Goal: Information Seeking & Learning: Learn about a topic

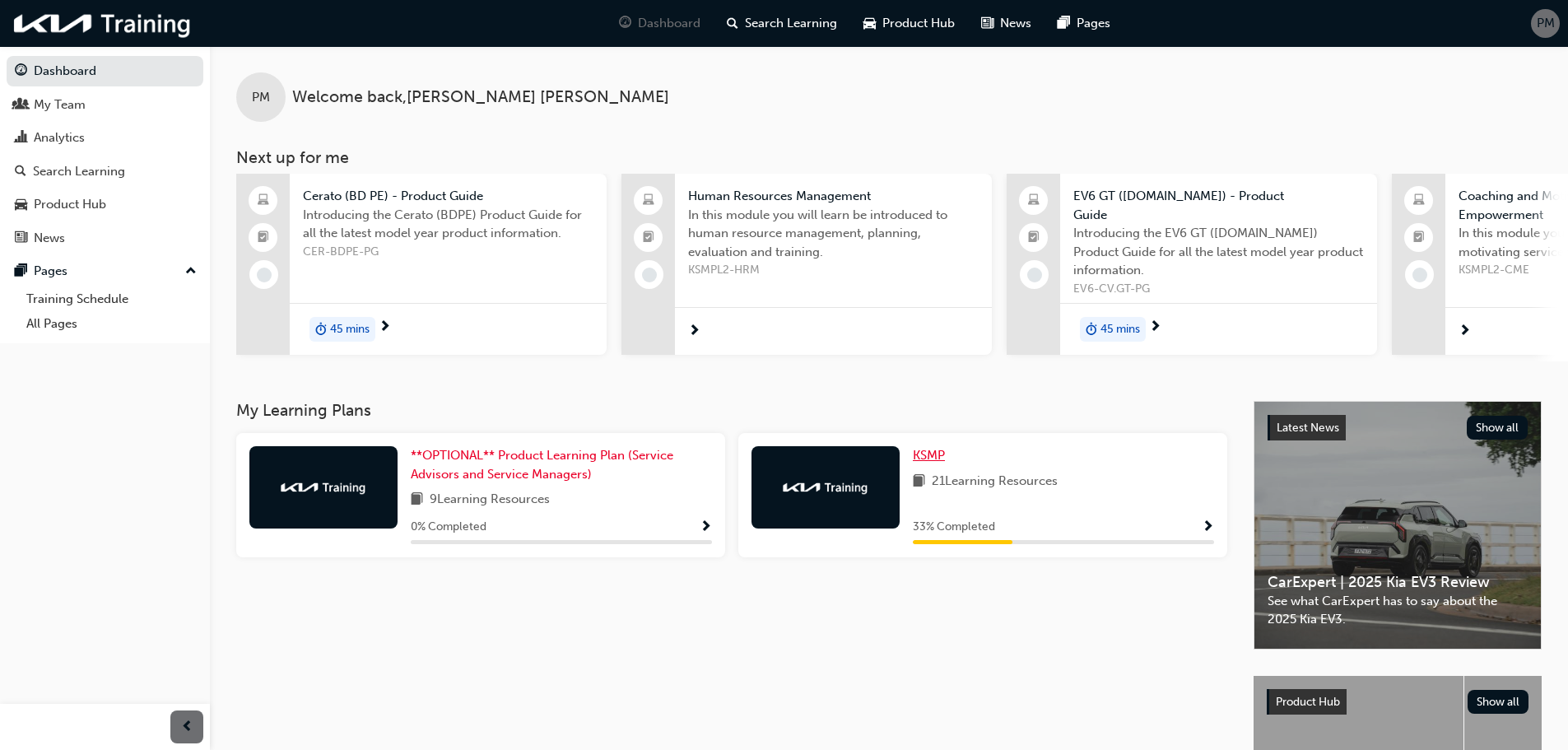
click at [932, 457] on span "KSMP" at bounding box center [928, 455] width 32 height 14
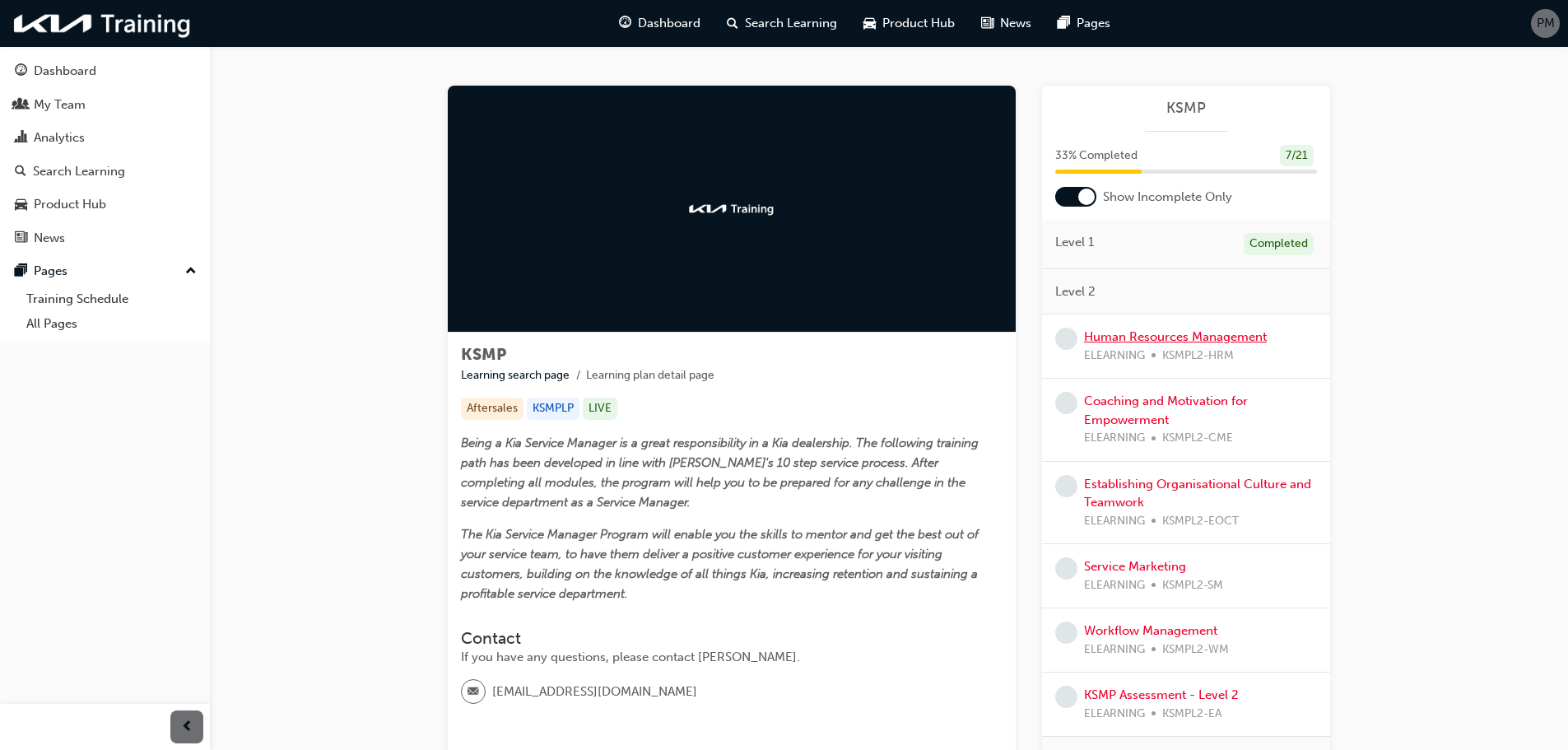
click at [1194, 340] on link "Human Resources Management" at bounding box center [1176, 336] width 183 height 14
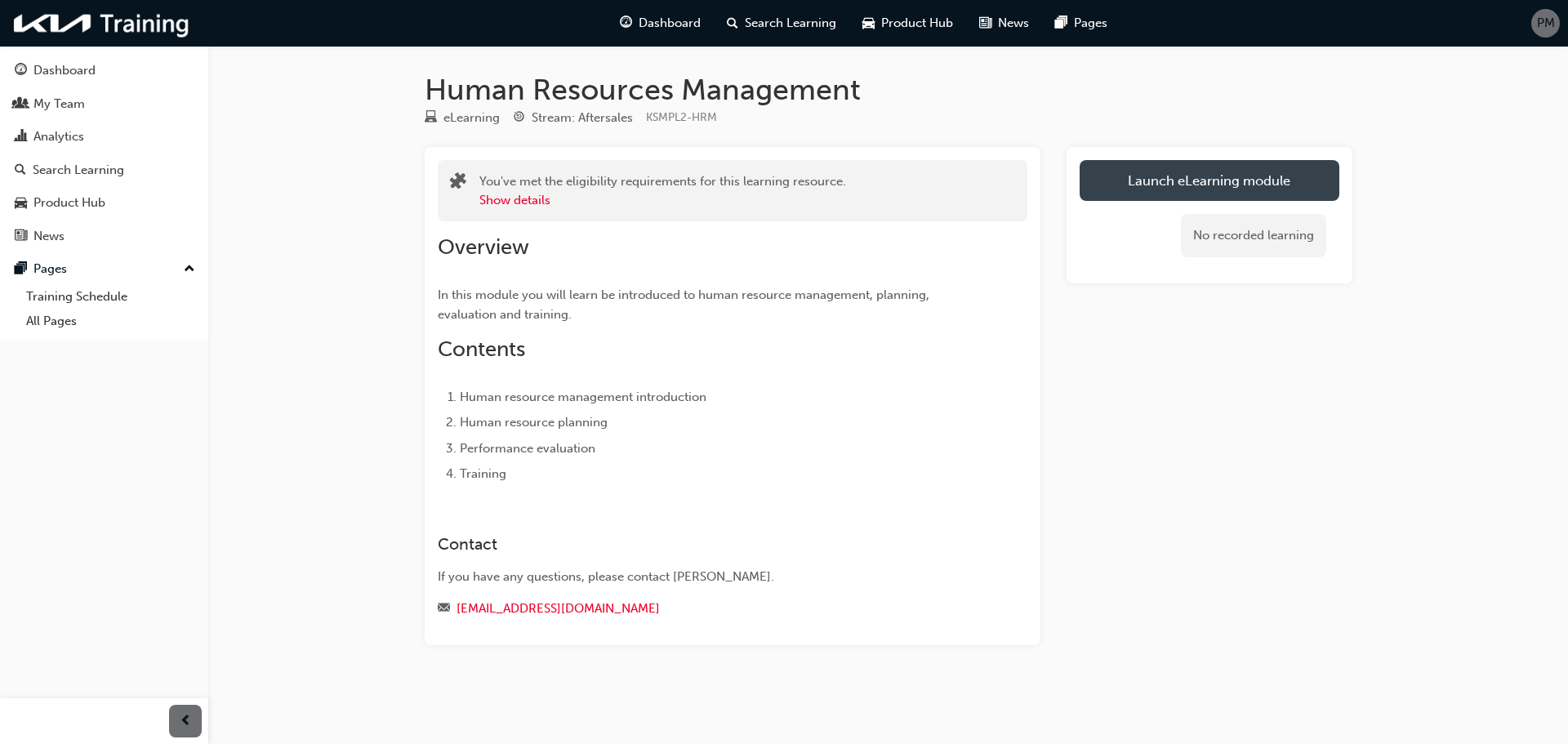
click at [1219, 186] on link "Launch eLearning module" at bounding box center [1209, 180] width 260 height 40
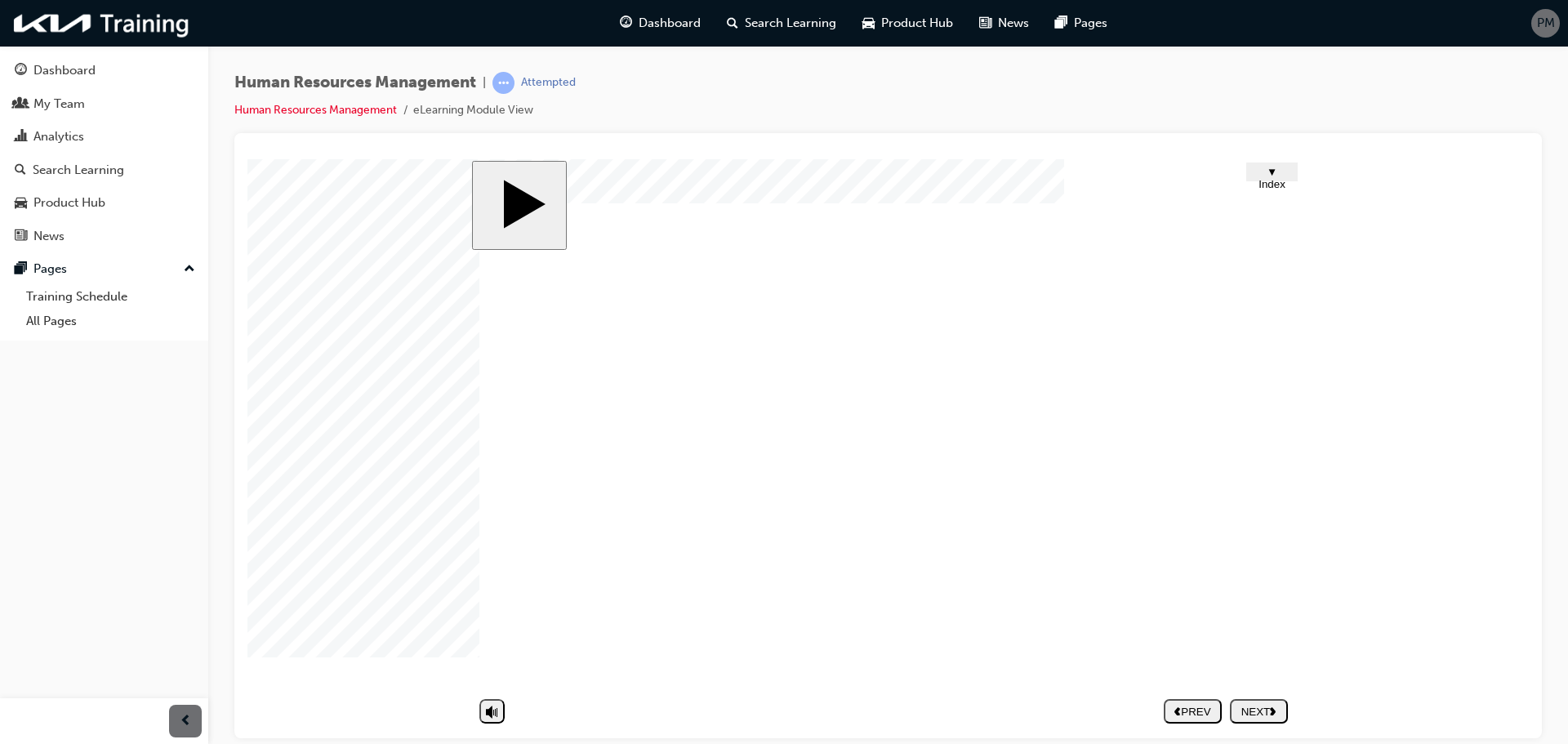
drag, startPoint x: 1399, startPoint y: 544, endPoint x: 1352, endPoint y: 610, distance: 81.0
click at [1399, 544] on body "slide: Intro Trapezoid 1 Trapezoid 2 Rectangle 1 Rectangle 2 Rectangle 3 Rectan…" at bounding box center [888, 447] width 1281 height 579
click at [1275, 715] on div "NEXT" at bounding box center [1259, 711] width 45 height 13
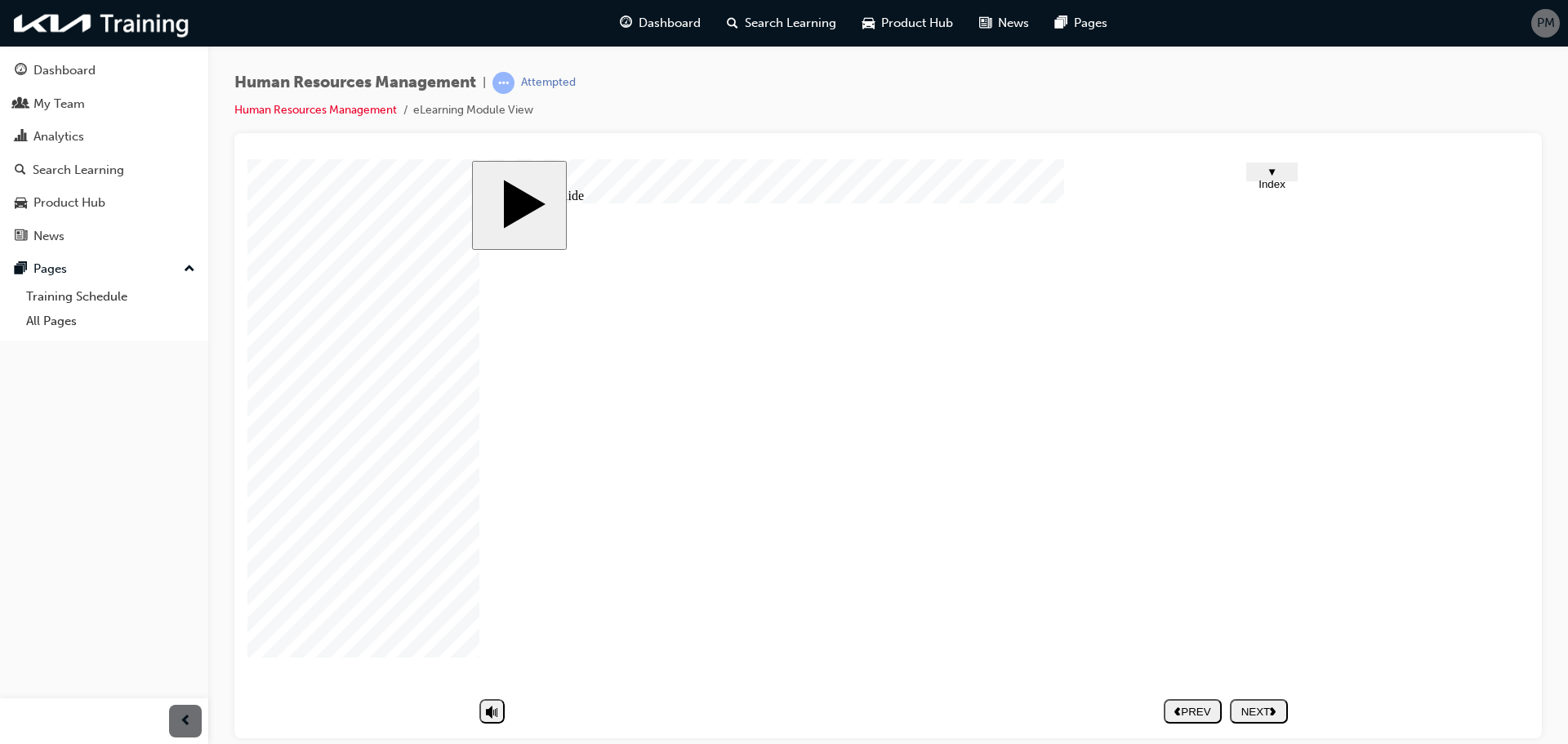
click at [1258, 699] on button "NEXT" at bounding box center [1258, 710] width 58 height 24
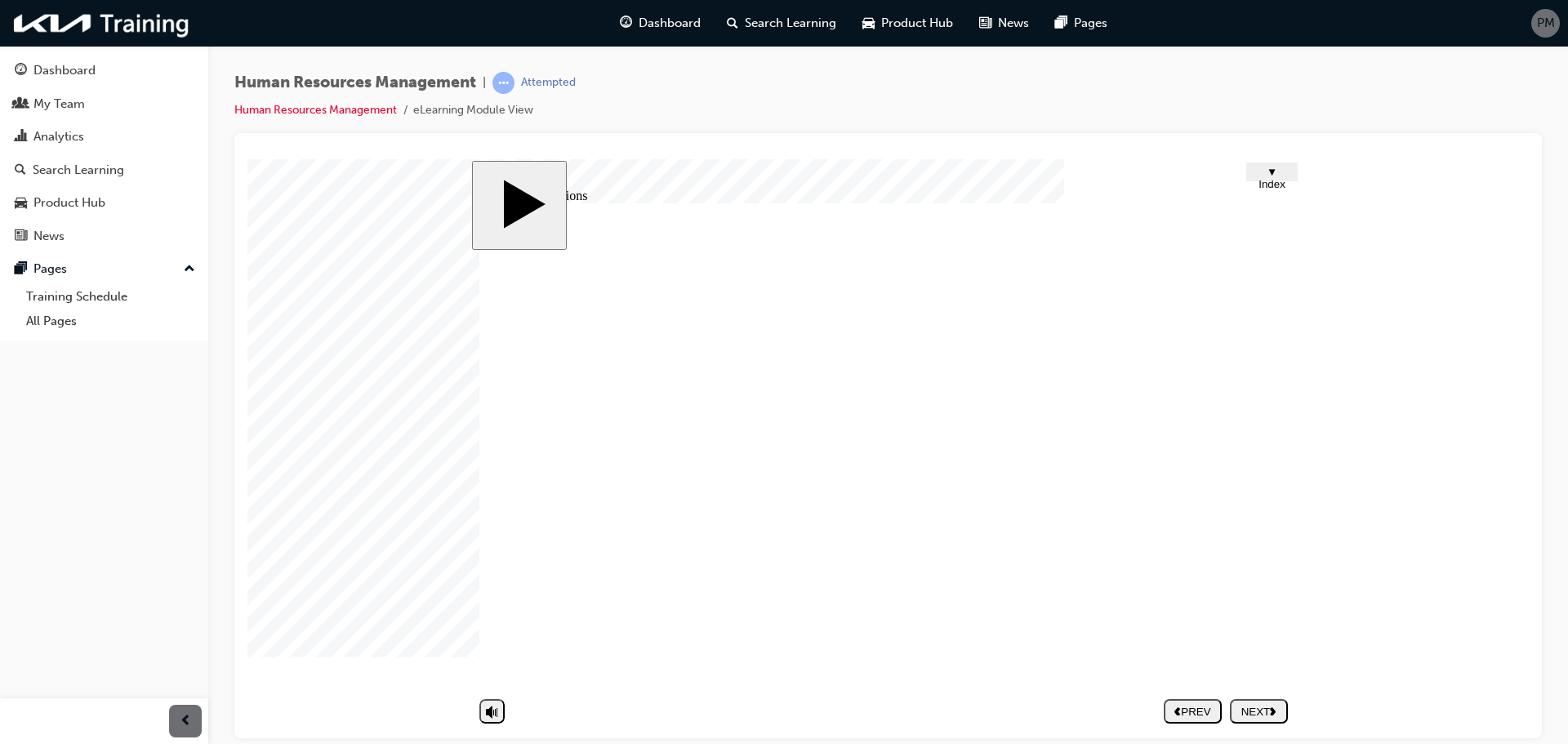
click at [1266, 715] on div "NEXT" at bounding box center [1259, 711] width 45 height 13
click at [1264, 718] on button "NEXT" at bounding box center [1258, 710] width 58 height 24
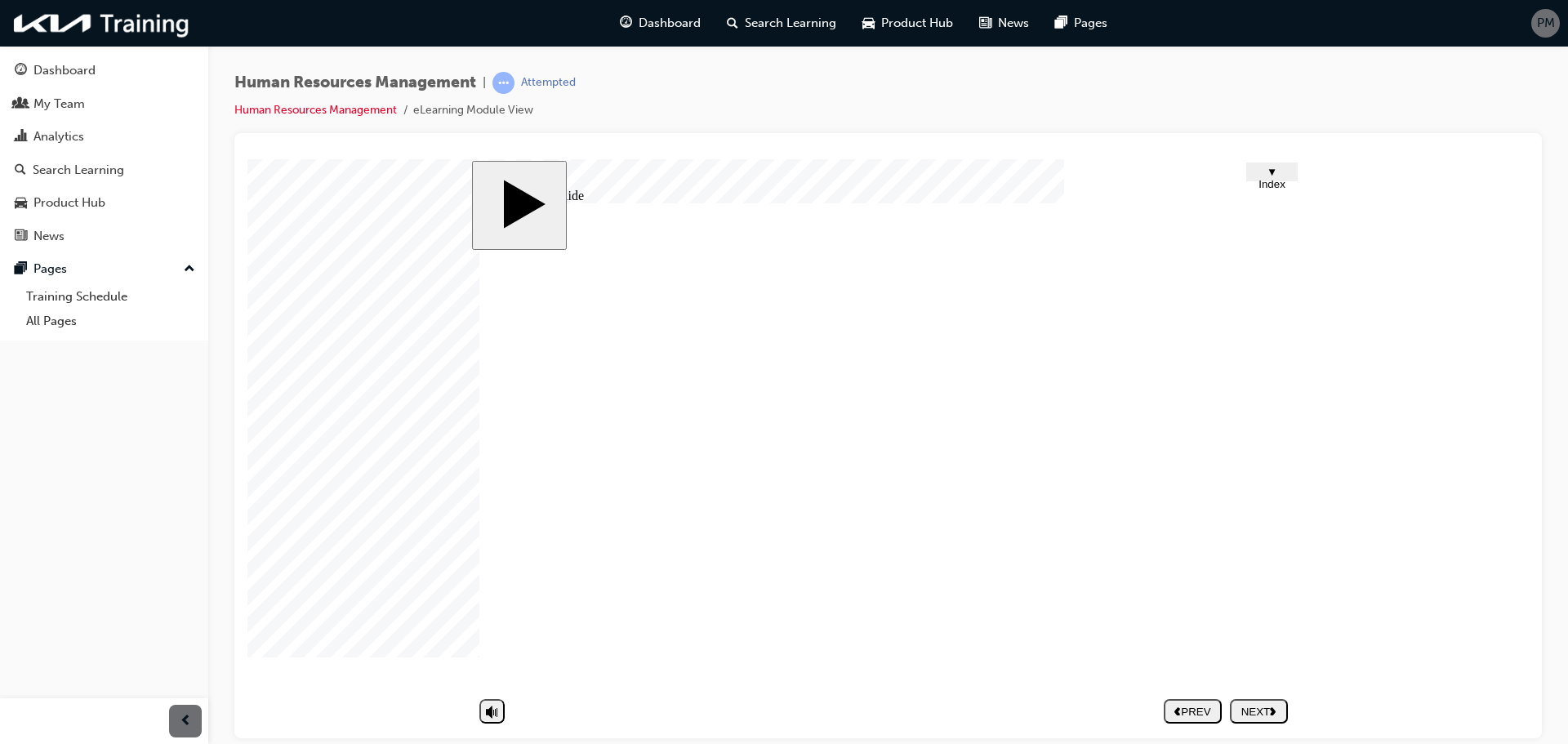
click at [1263, 704] on div "NEXT" at bounding box center [1259, 711] width 45 height 13
click at [1263, 173] on span "▼ Index" at bounding box center [1271, 177] width 27 height 24
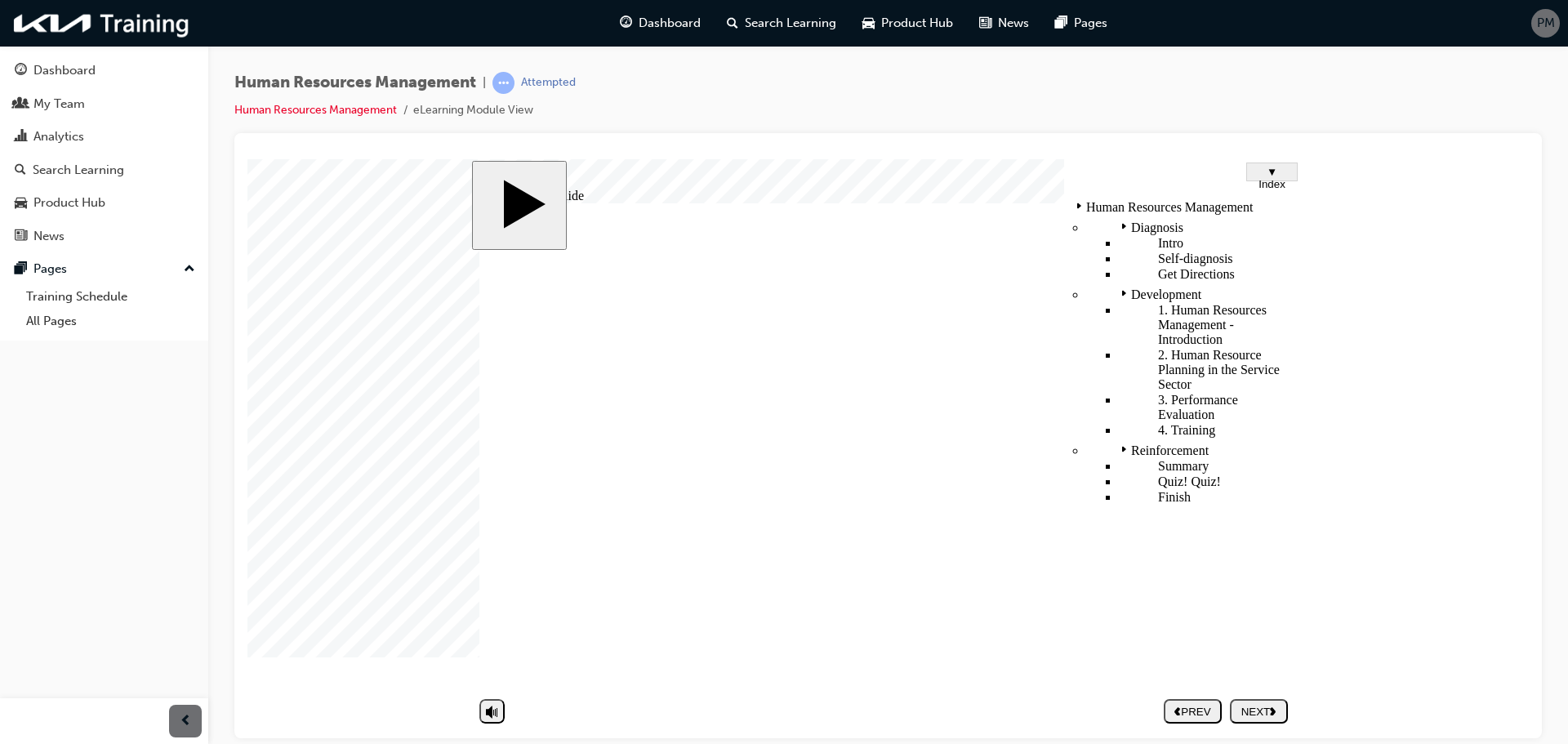
click at [1263, 173] on span "▼ Index" at bounding box center [1271, 177] width 27 height 24
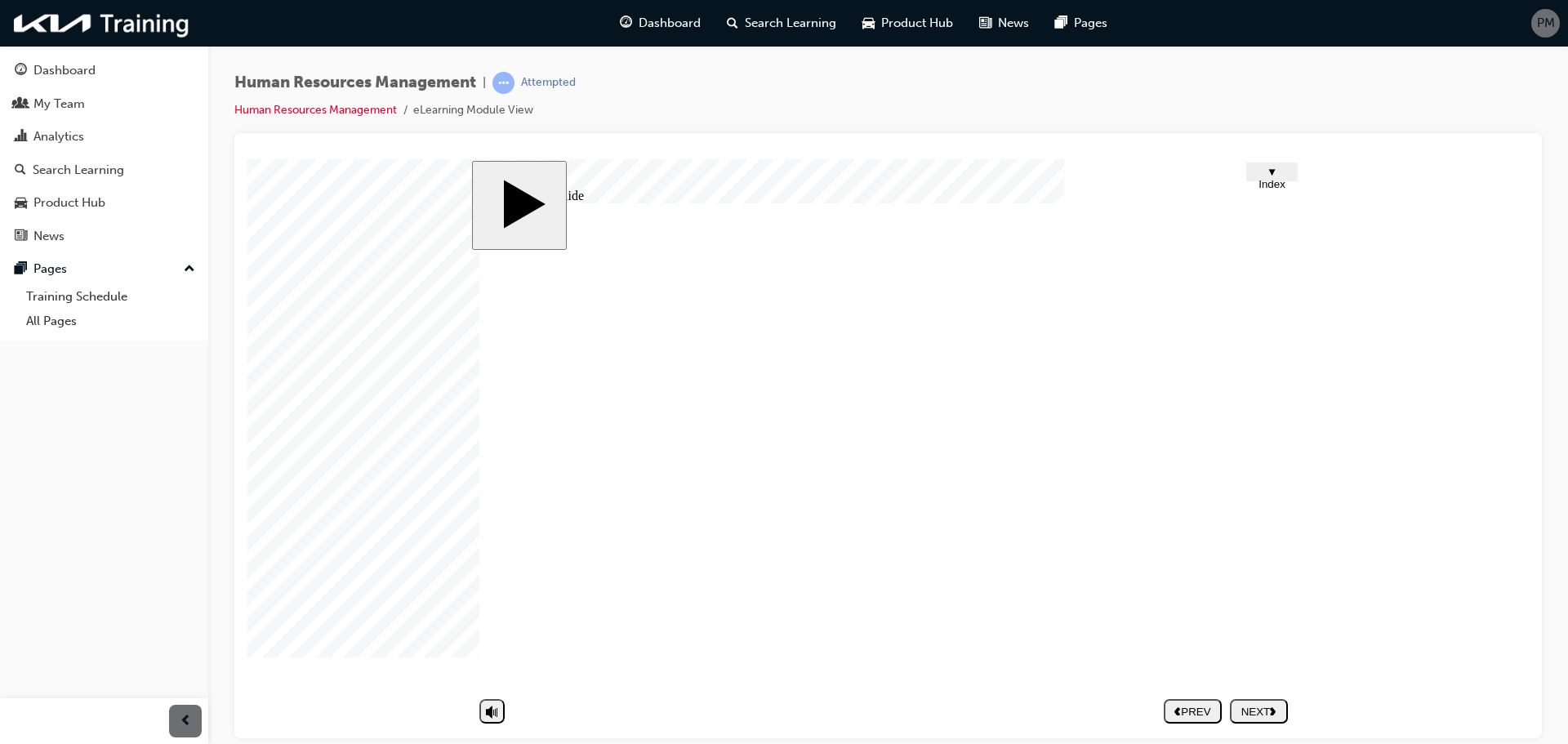
click at [1269, 719] on button "NEXT" at bounding box center [1258, 710] width 58 height 24
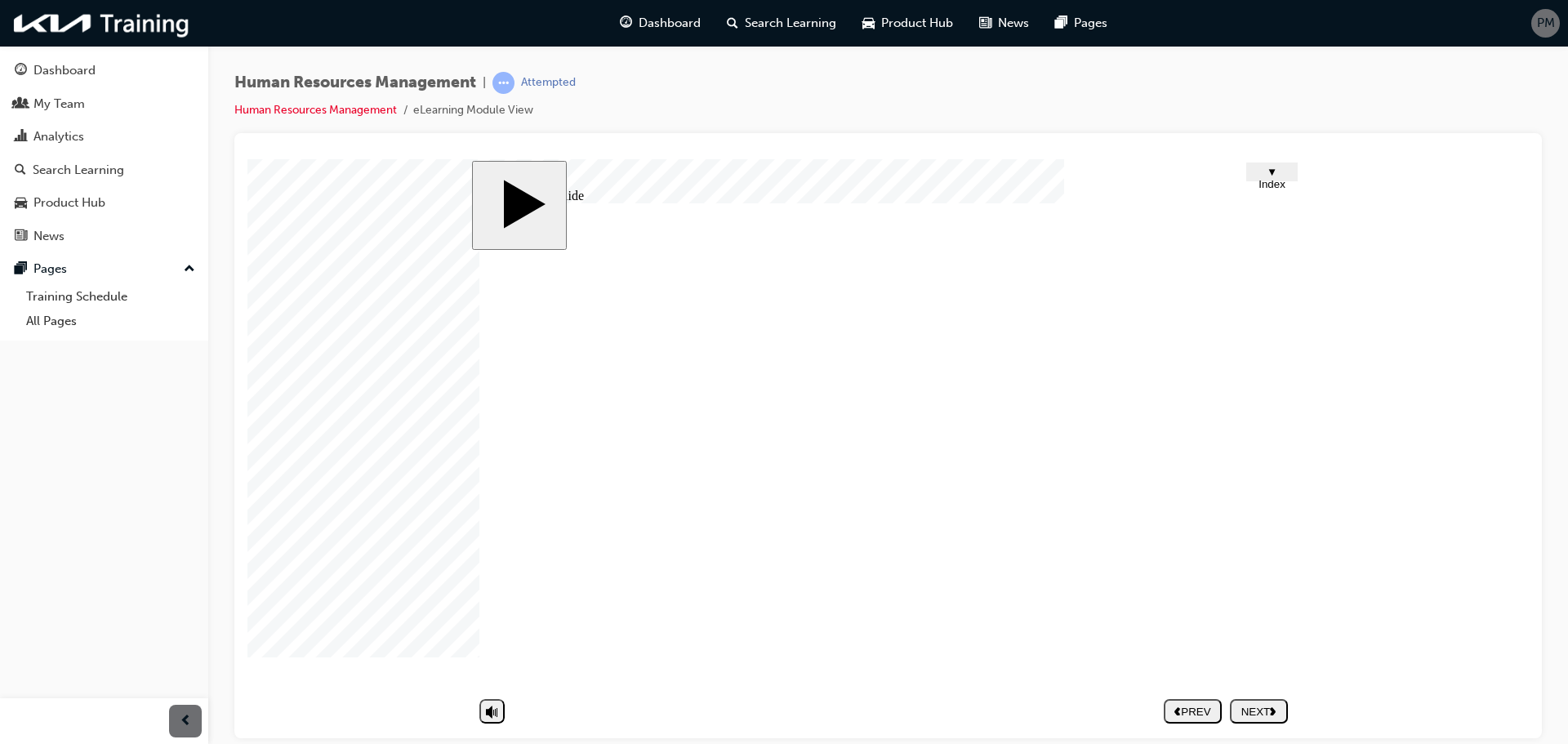
click at [1162, 669] on div "Rectangle 7 Workshop Controller Group 12 Rectangle 4 Rectangle 5 More than 4 Se…" at bounding box center [887, 451] width 817 height 498
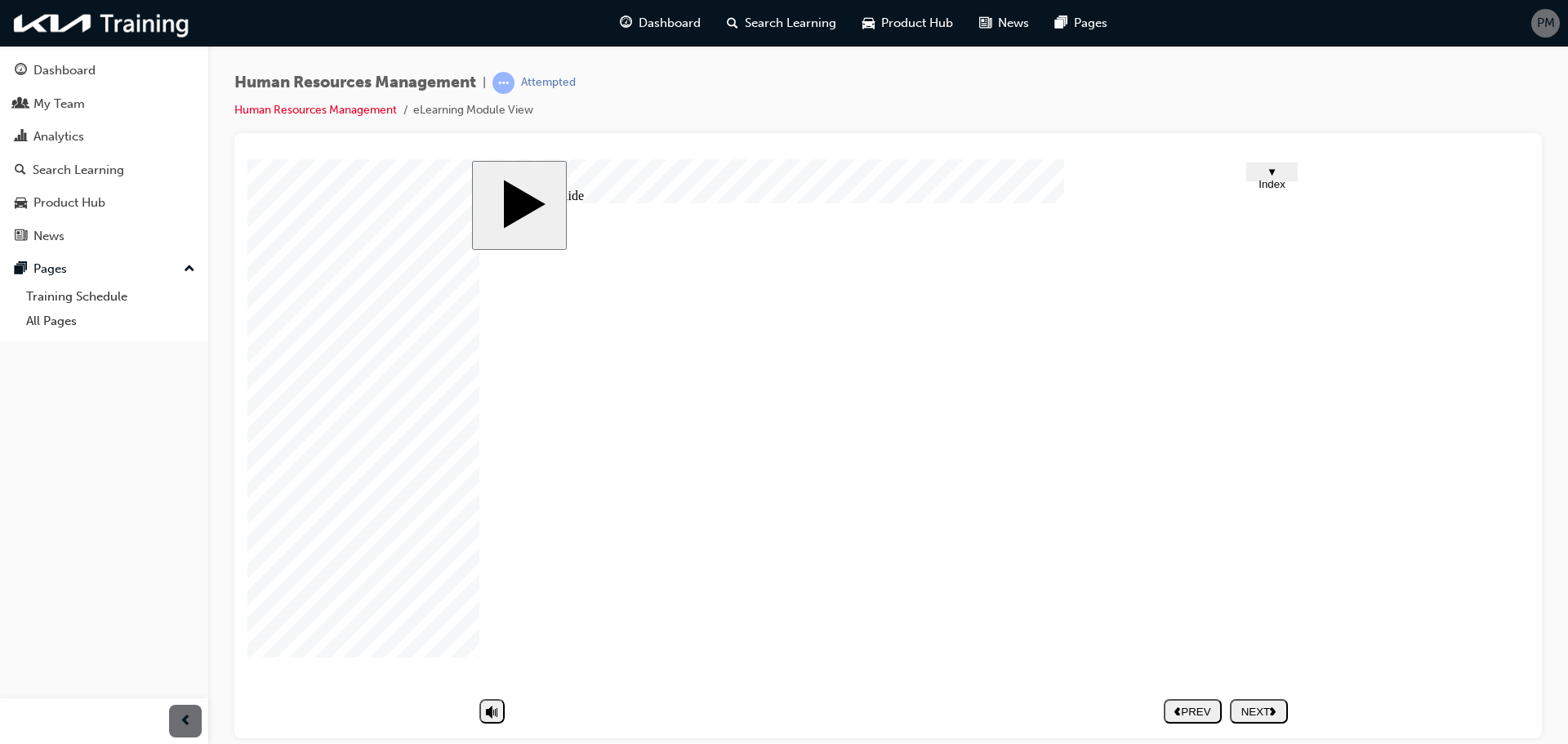
click at [1250, 704] on div "NEXT" at bounding box center [1259, 711] width 45 height 13
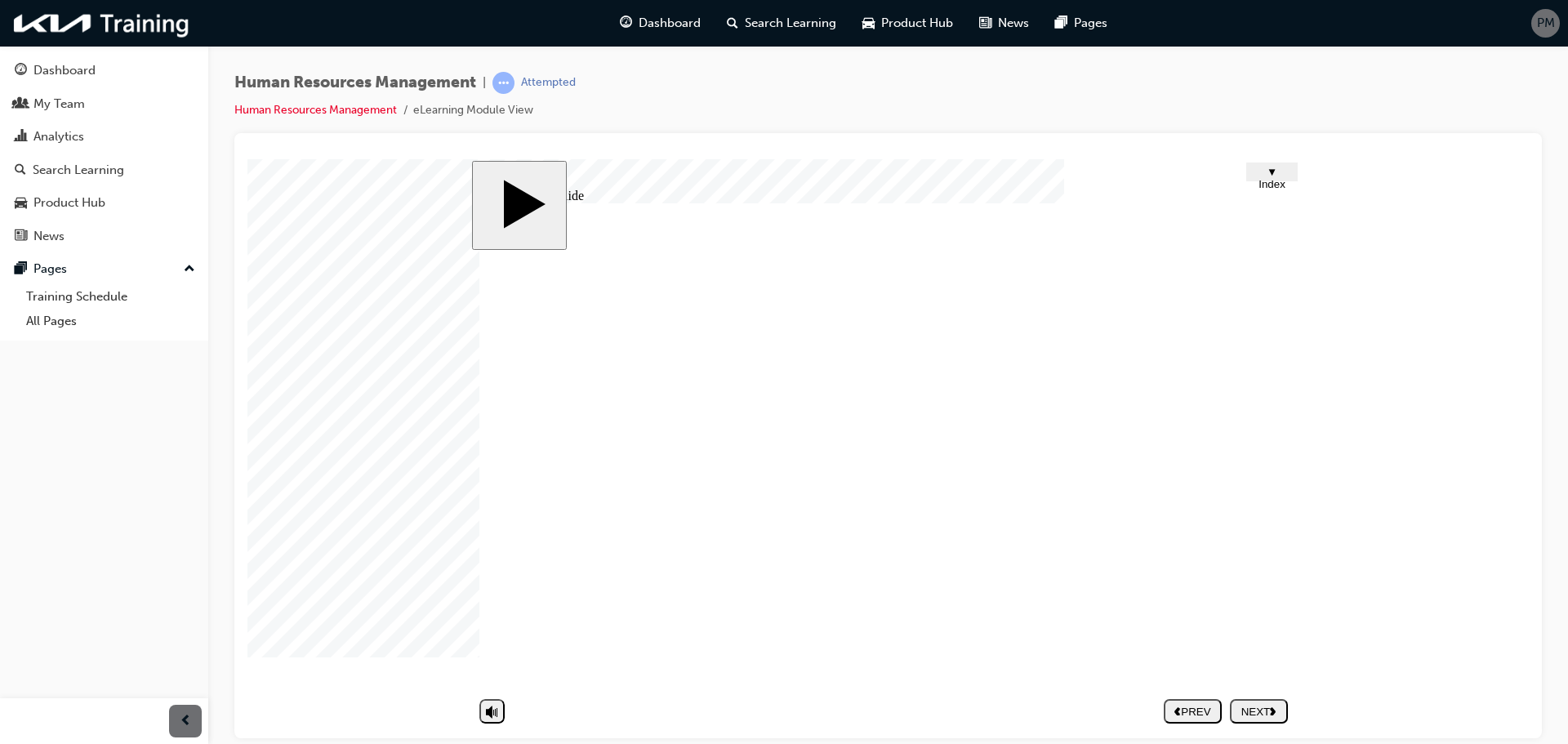
click at [1181, 710] on icon "previous" at bounding box center [1177, 710] width 6 height 9
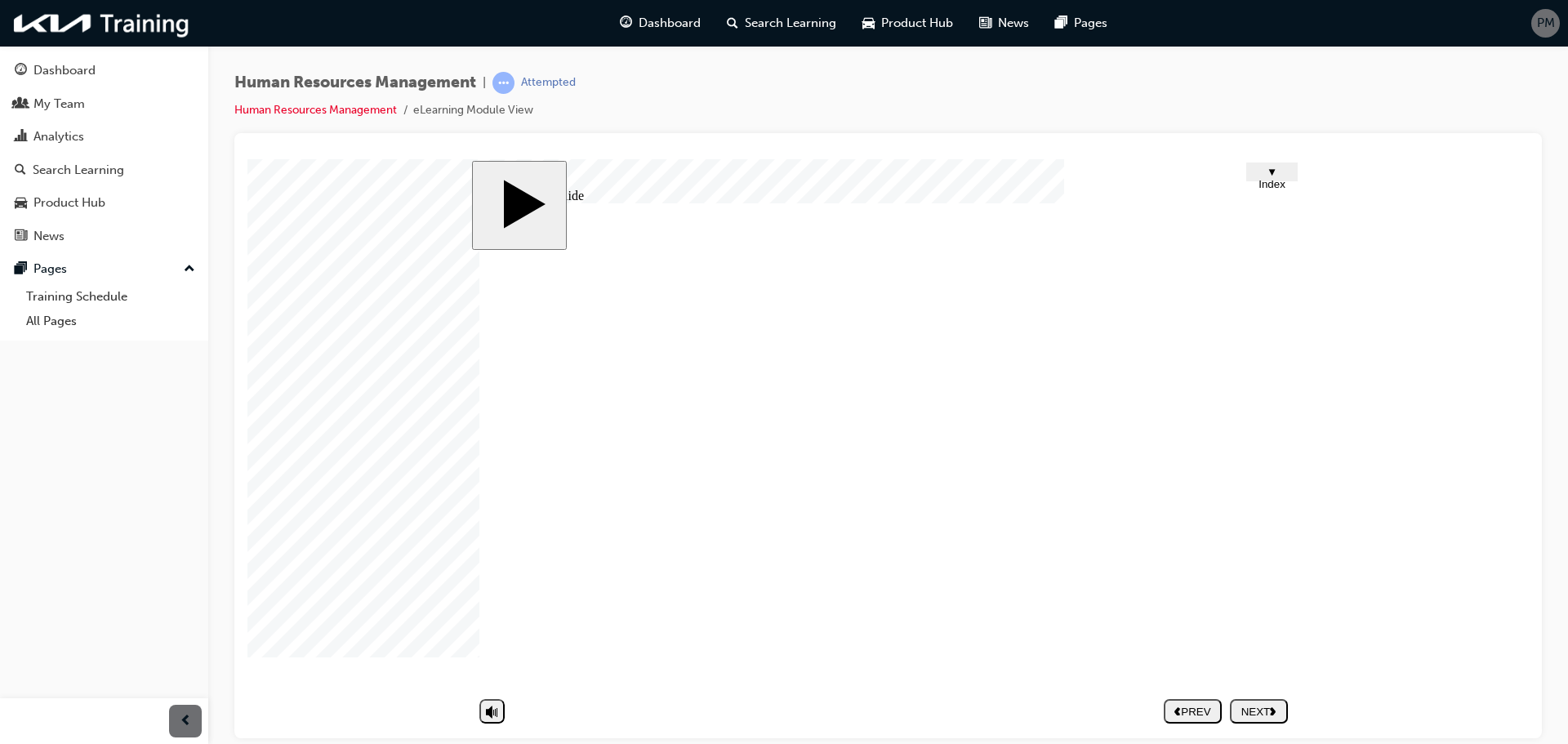
drag, startPoint x: 833, startPoint y: 625, endPoint x: 807, endPoint y: 621, distance: 26.3
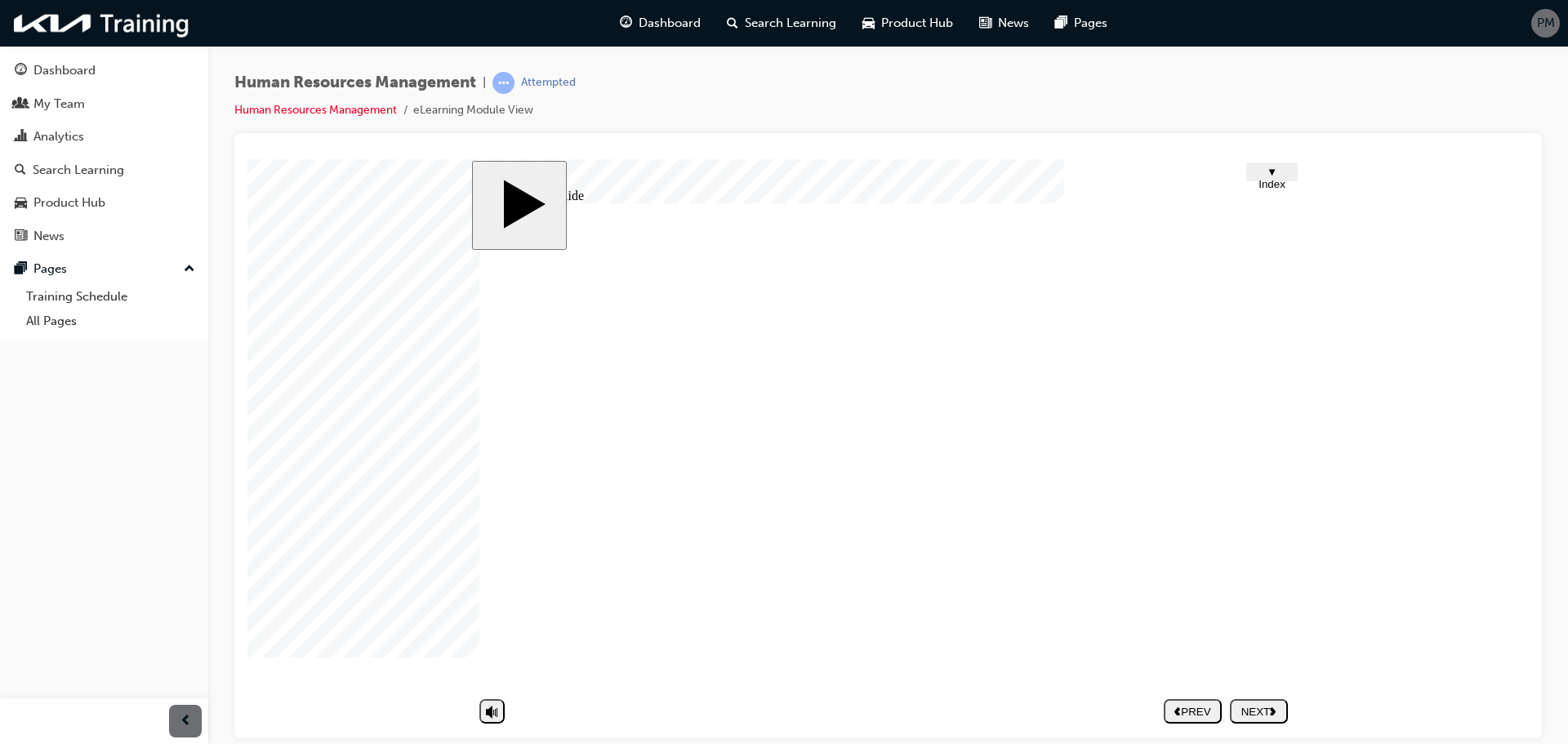
click at [1252, 702] on button "NEXT" at bounding box center [1258, 710] width 58 height 24
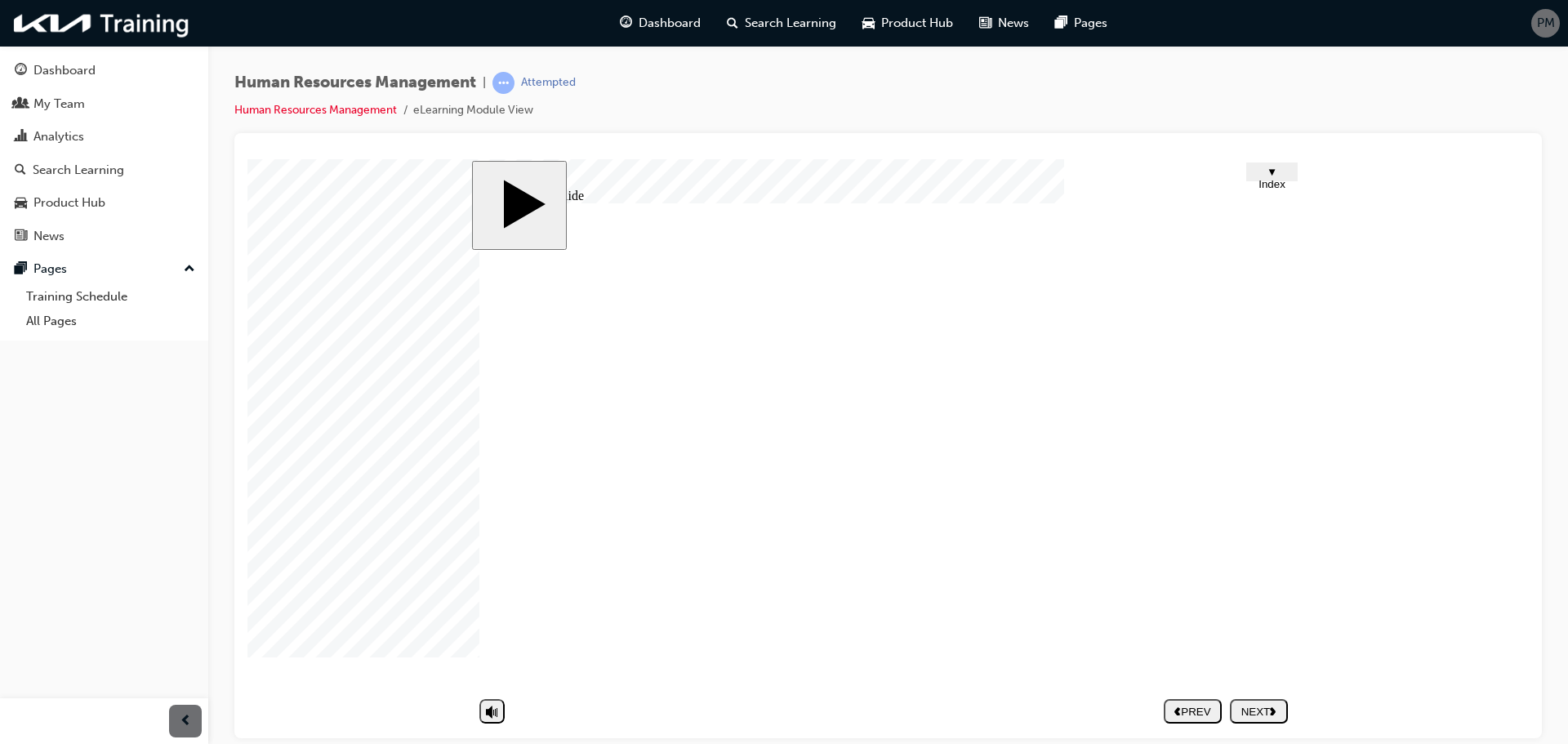
type input "2"
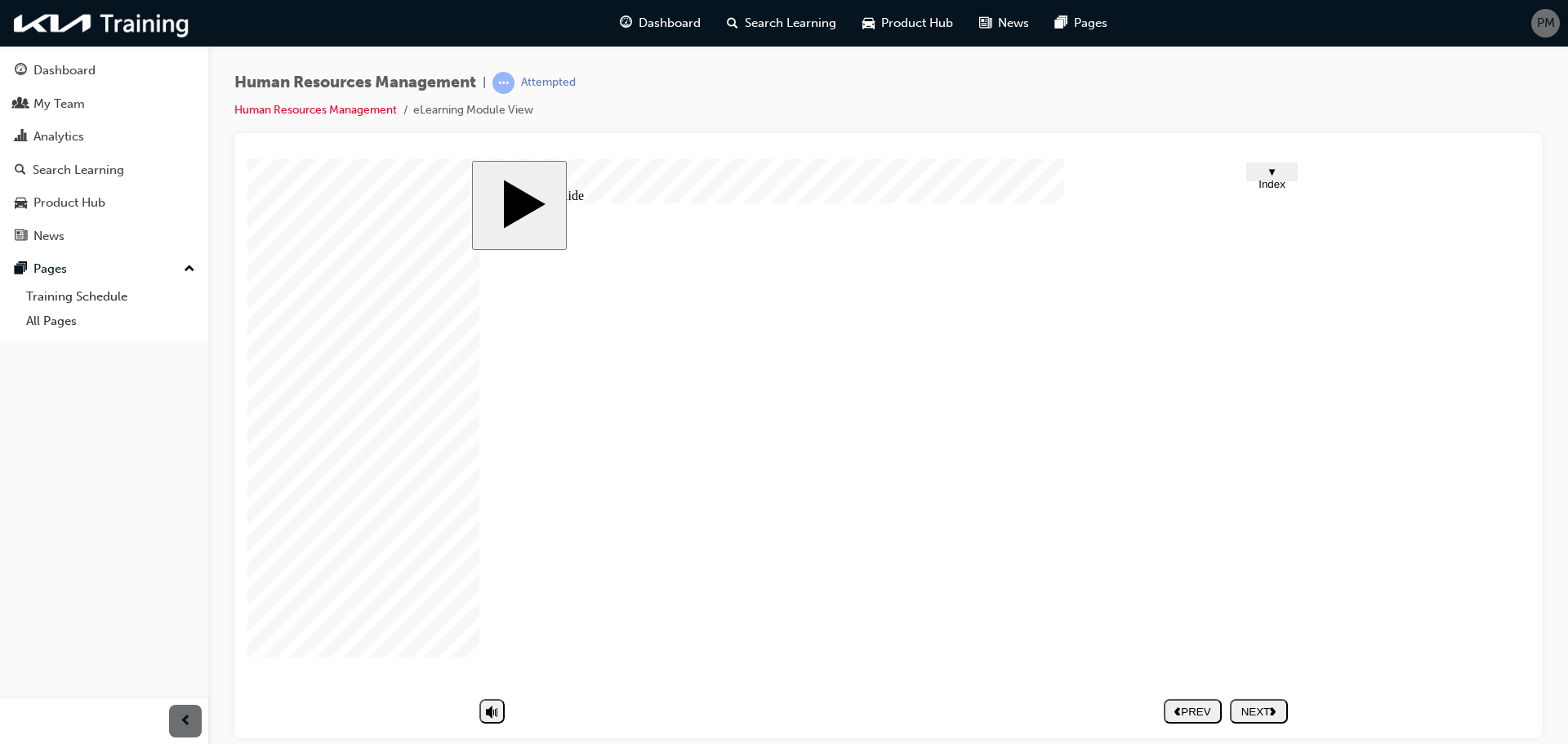
type input "2"
type input "25"
type input "254"
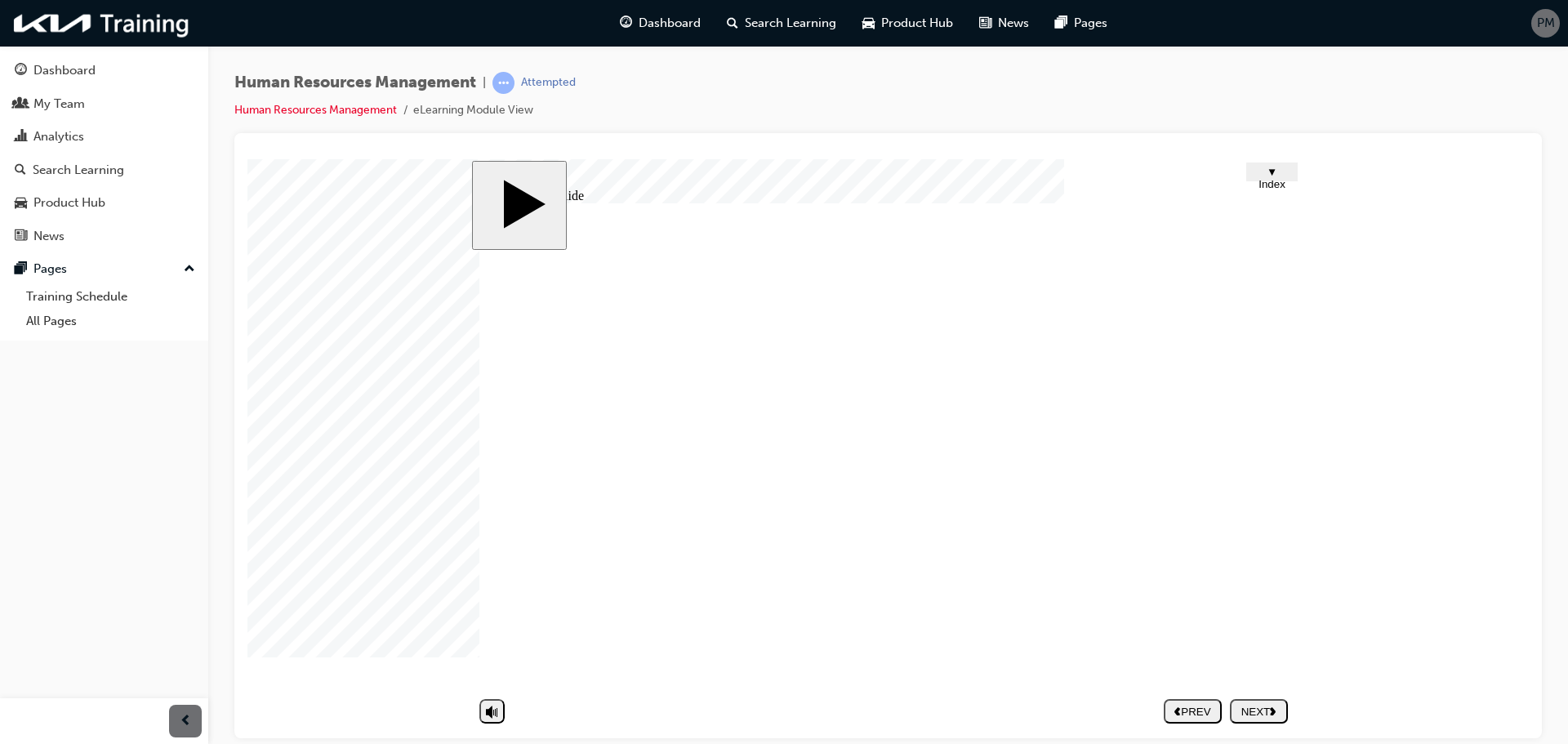
type input "2548"
drag, startPoint x: 846, startPoint y: 650, endPoint x: 710, endPoint y: 659, distance: 136.3
click at [710, 659] on div "y1 y2 y3 * Type the right answer in the parentheses, and then click the [COMPLE…" at bounding box center [887, 451] width 817 height 498
type input "2"
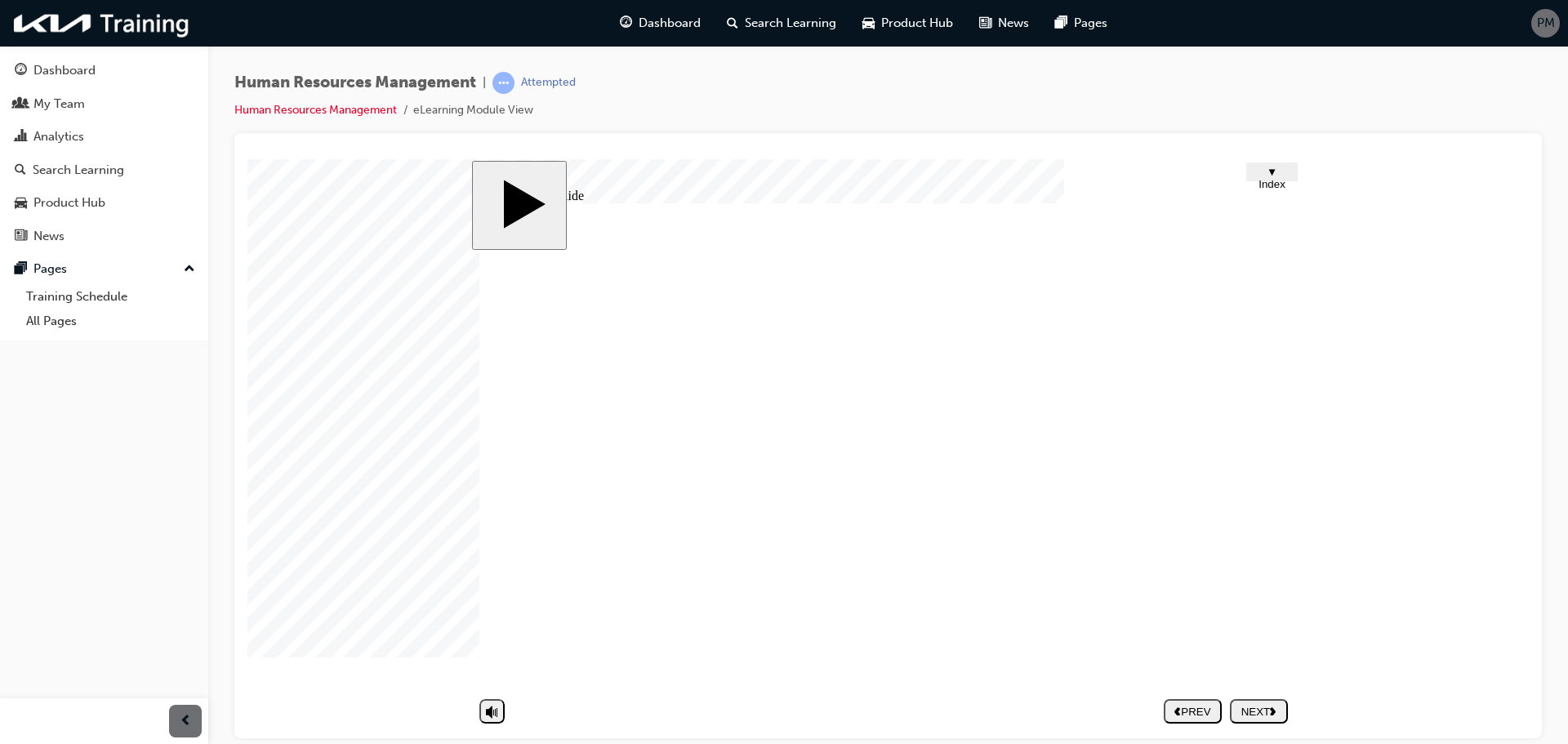
type input "2"
type input "25"
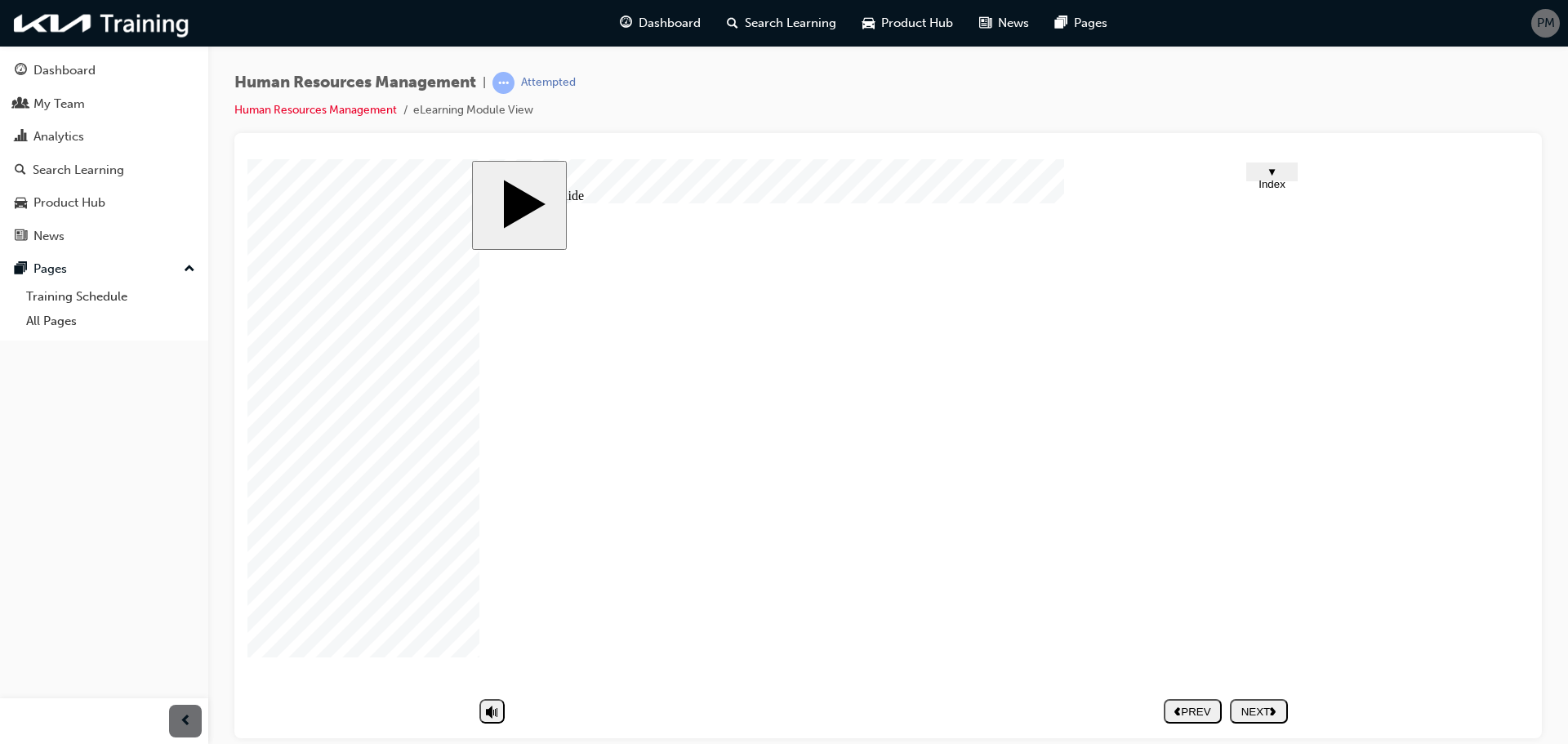
type input "25"
type input "254"
type input "2548"
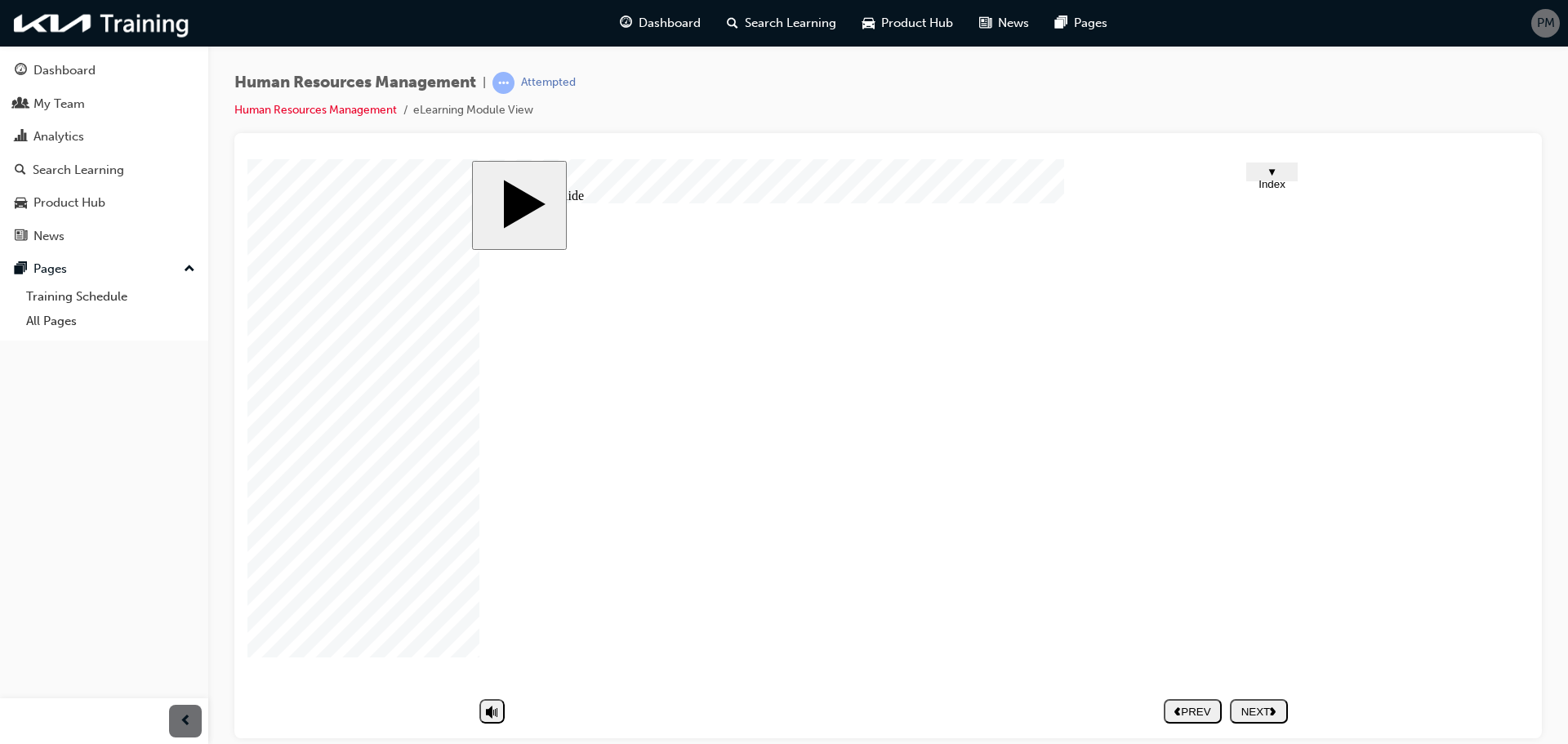
type input "2548"
type input "2"
type input "26"
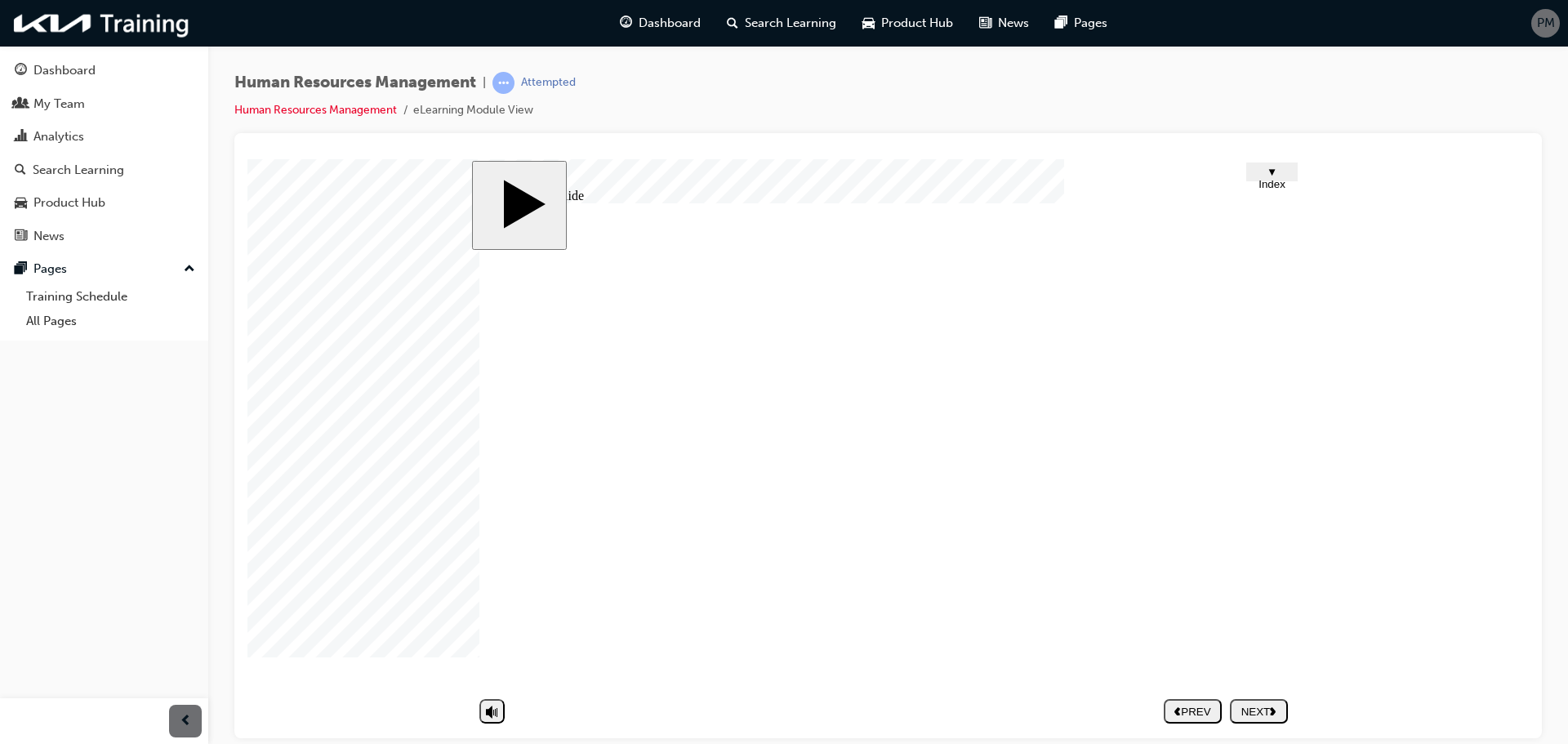
type input "26"
type input "269"
type input "2698"
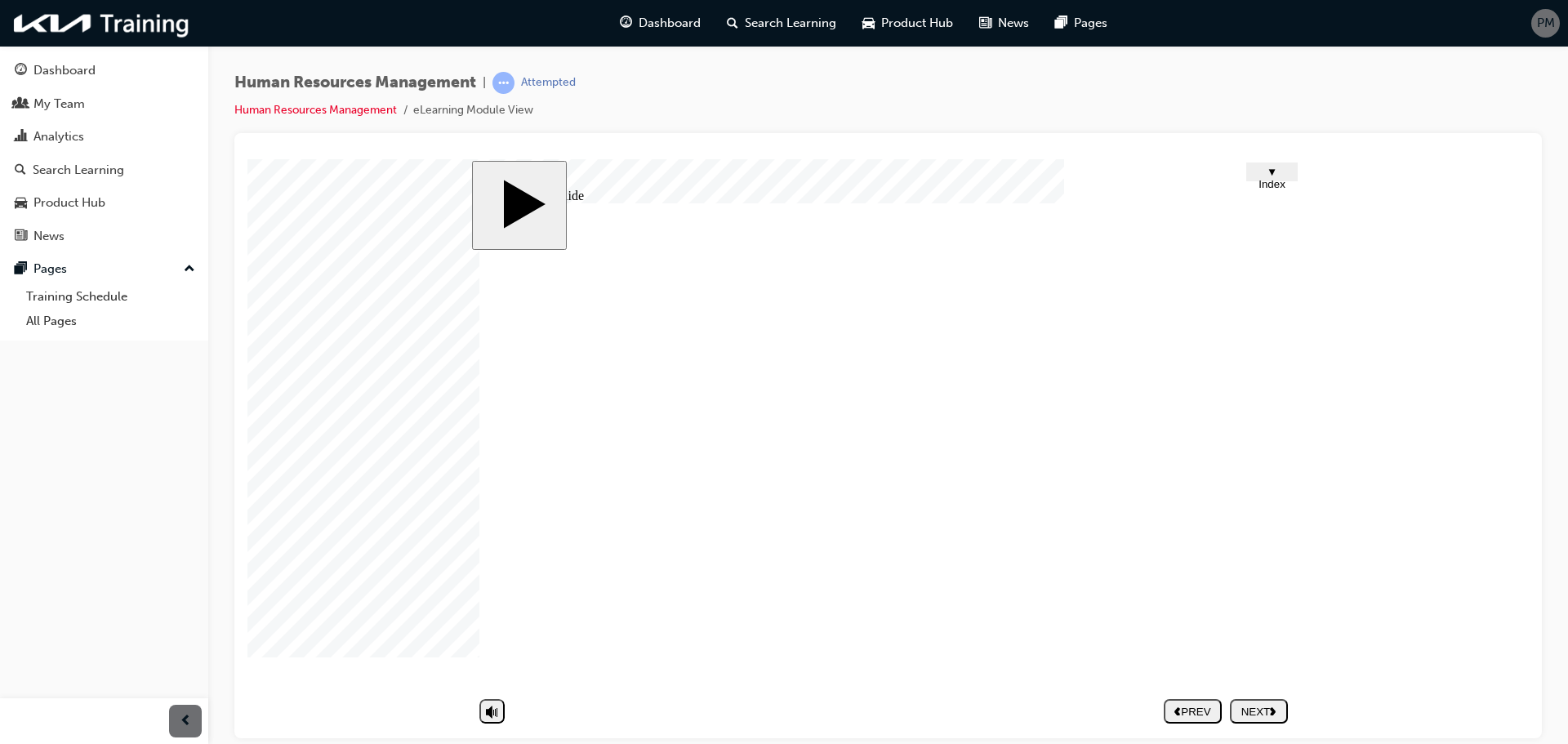
type input "2698"
type input "1"
type input "15"
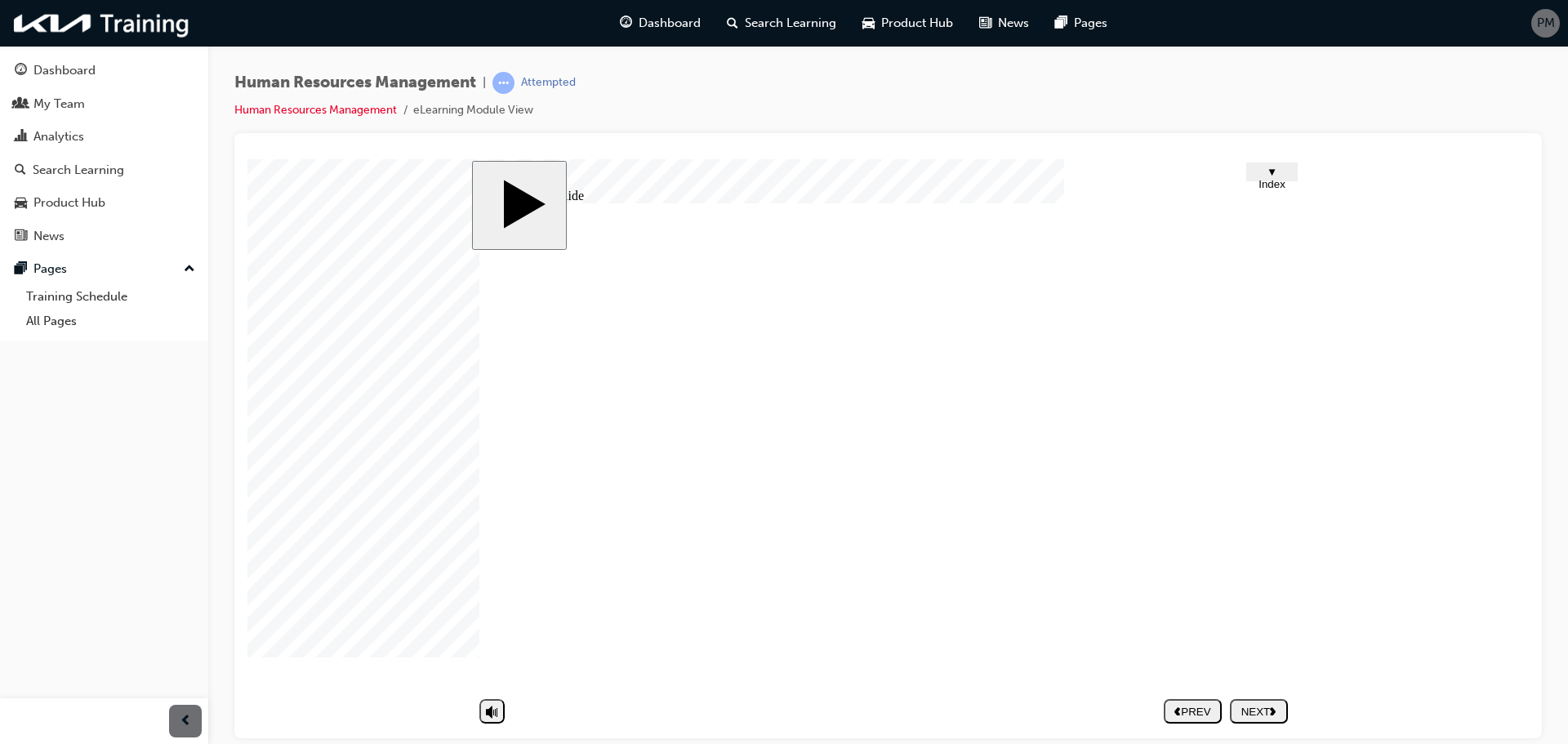
type input "15"
type input "150"
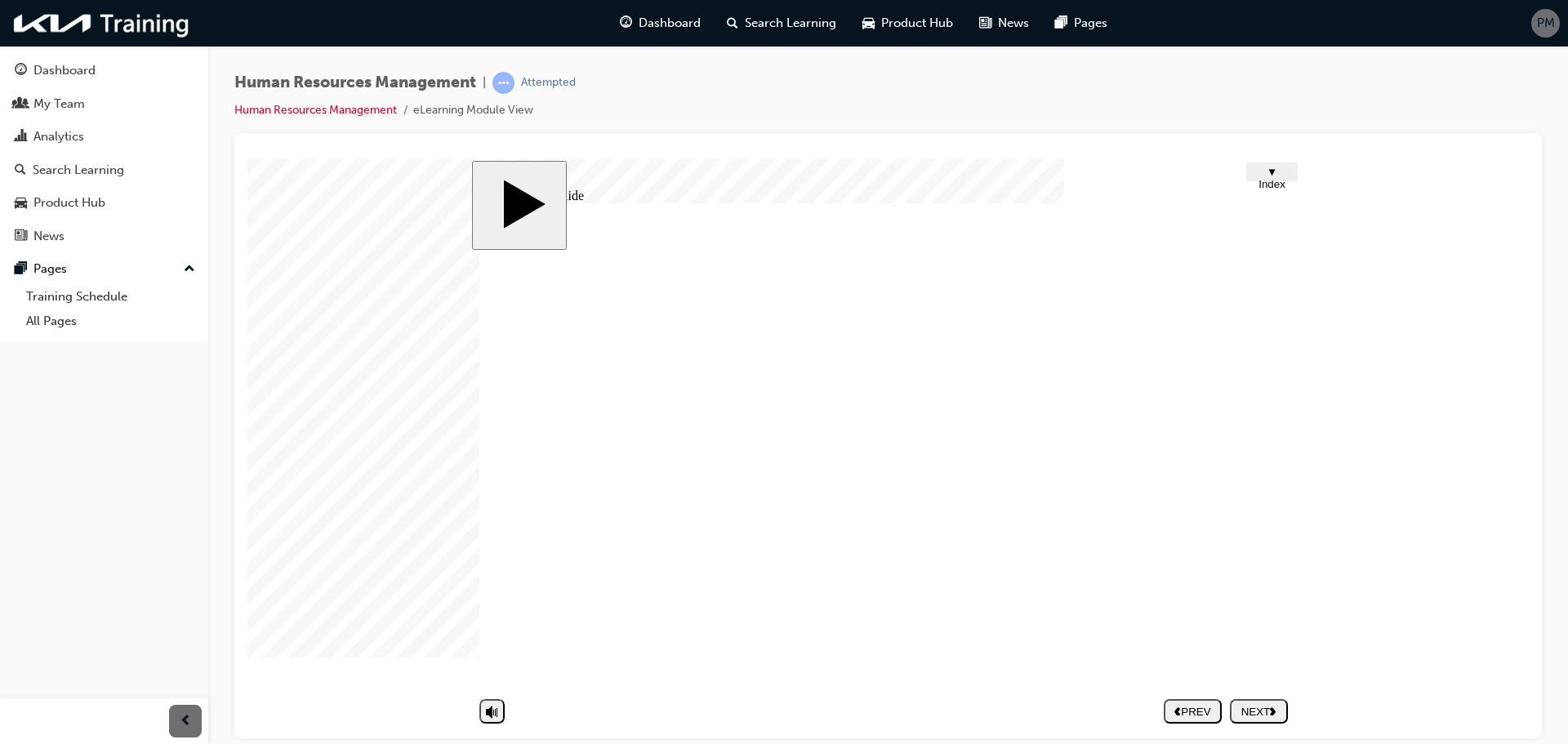
type input "2698"
type input "2548"
type input "150"
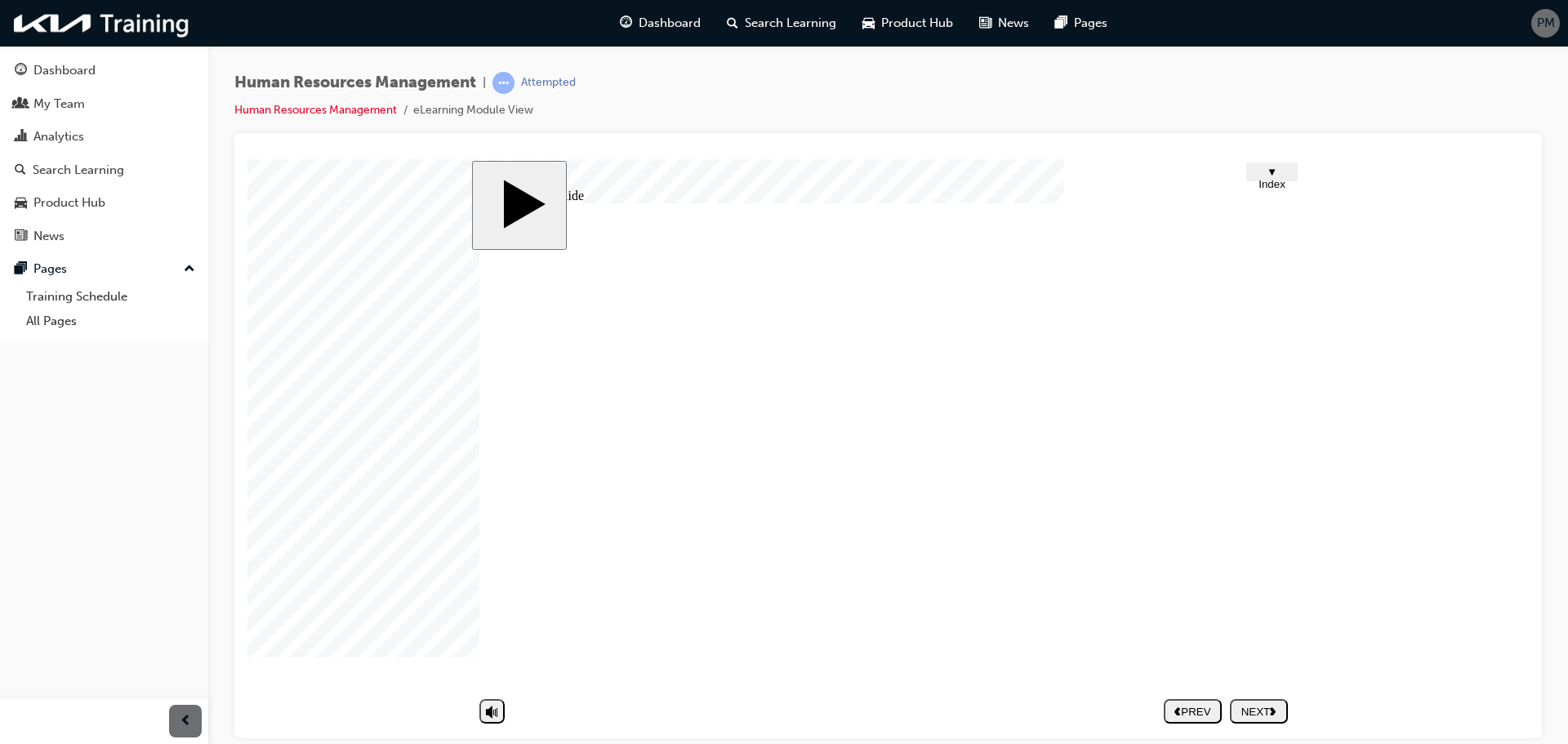
type input "2698"
type input "2548"
type input "150"
drag, startPoint x: 840, startPoint y: 656, endPoint x: 769, endPoint y: 665, distance: 71.6
click at [769, 665] on div "Rectangle 13 1 Please try again. y1 y2 y3 * Type the right answer in the parent…" at bounding box center [887, 451] width 817 height 498
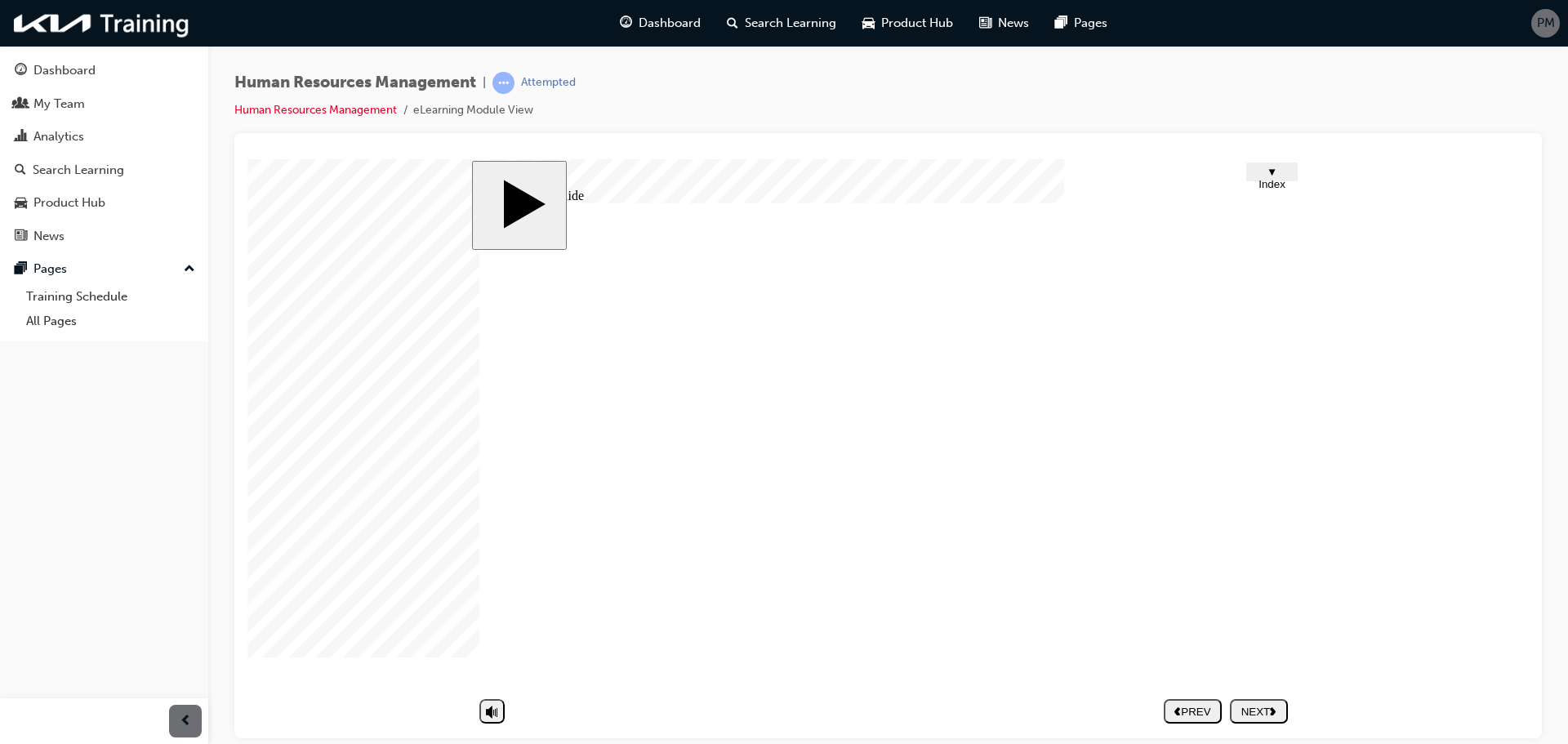
drag, startPoint x: 694, startPoint y: 384, endPoint x: 1067, endPoint y: 383, distance: 373.0
drag, startPoint x: 1067, startPoint y: 383, endPoint x: 1079, endPoint y: 389, distance: 13.4
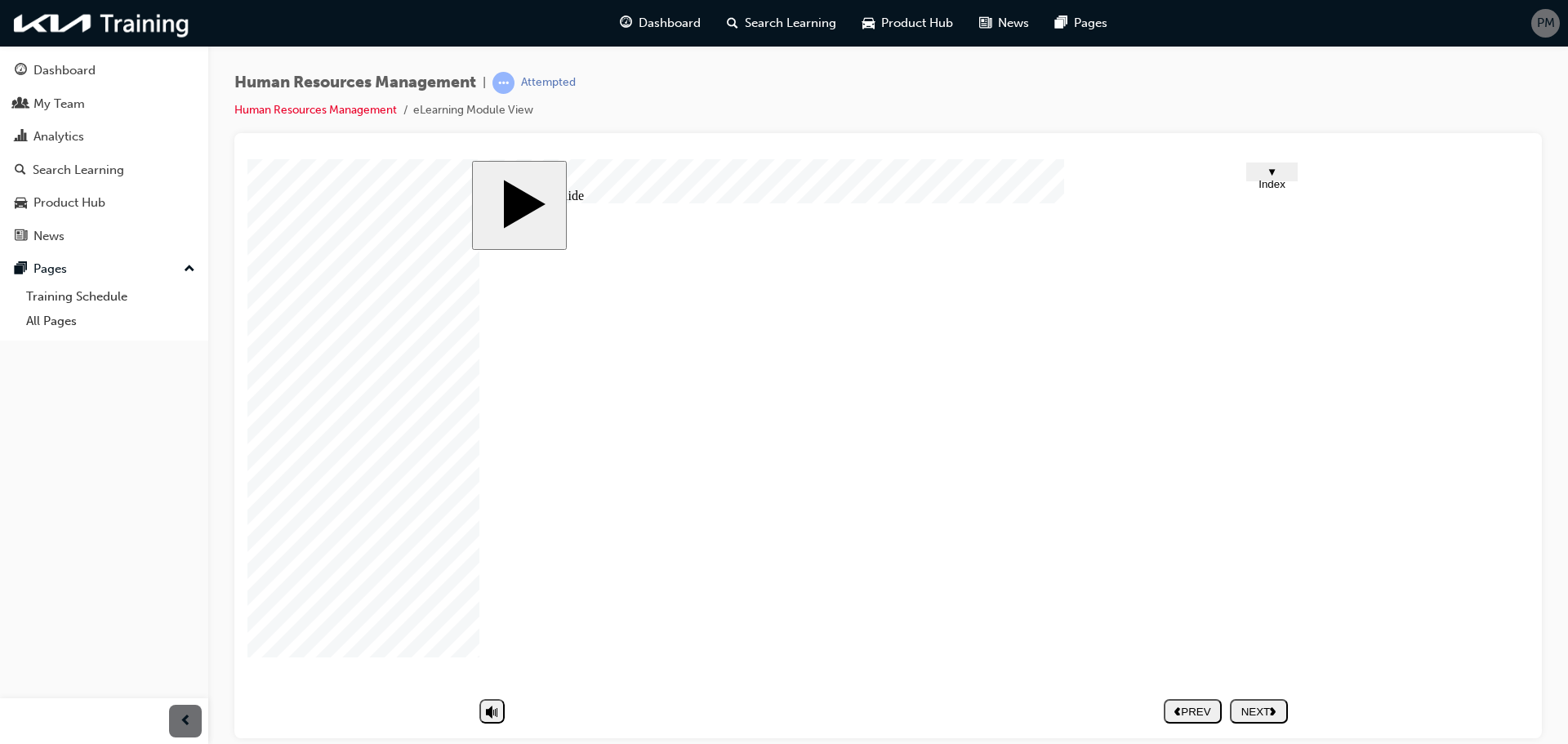
drag, startPoint x: 576, startPoint y: 361, endPoint x: 1158, endPoint y: 607, distance: 631.9
click at [1158, 607] on div "Rectangle 13 1 Please try again. y1 y2 y3 * Type the right answer in the parent…" at bounding box center [887, 451] width 817 height 498
drag, startPoint x: 1122, startPoint y: 558, endPoint x: 886, endPoint y: 514, distance: 240.1
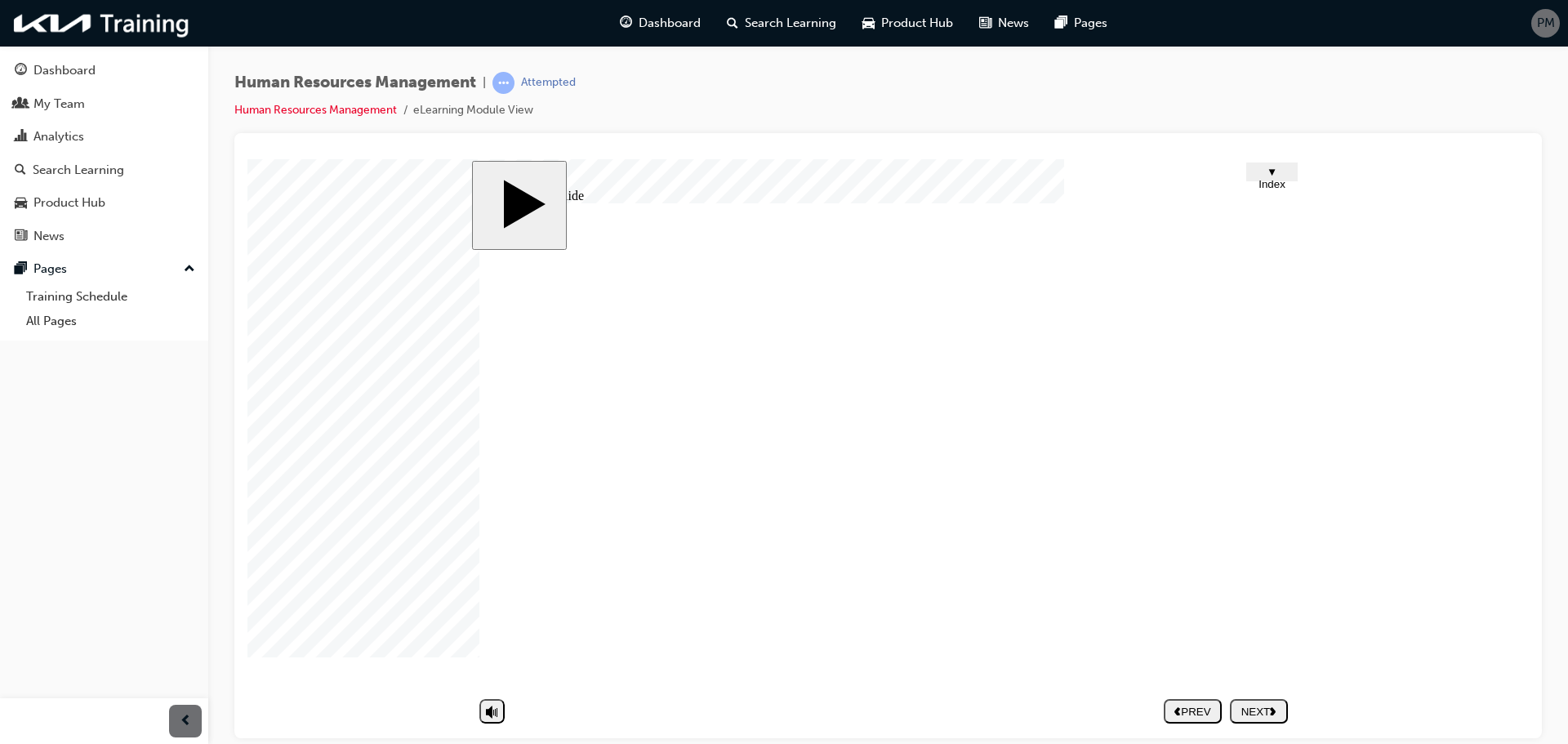
type input "2698"
type input "2548"
type input "150"
drag, startPoint x: 930, startPoint y: 542, endPoint x: 1183, endPoint y: 276, distance: 367.1
click at [965, 497] on div "Rectangle 13 1 Please try again. y1 y2 y3 * Type the right answer in the parent…" at bounding box center [887, 451] width 817 height 498
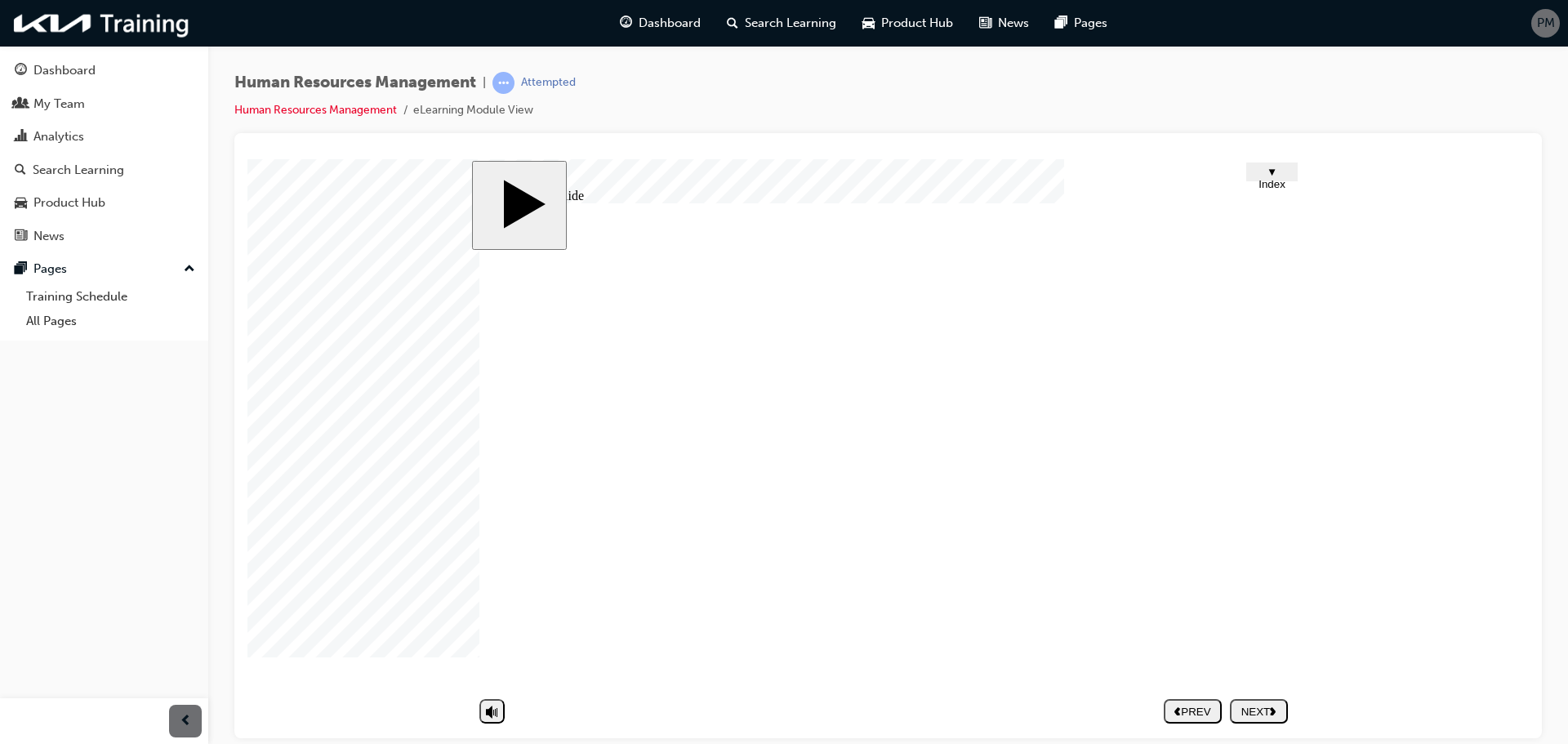
type input "2698"
type input "2548"
type input "150"
drag, startPoint x: 908, startPoint y: 651, endPoint x: 671, endPoint y: 657, distance: 237.1
click at [671, 657] on div "Rectangle 13 1 Please try again. y1 y2 y3 * Type the right answer in the parent…" at bounding box center [887, 451] width 817 height 498
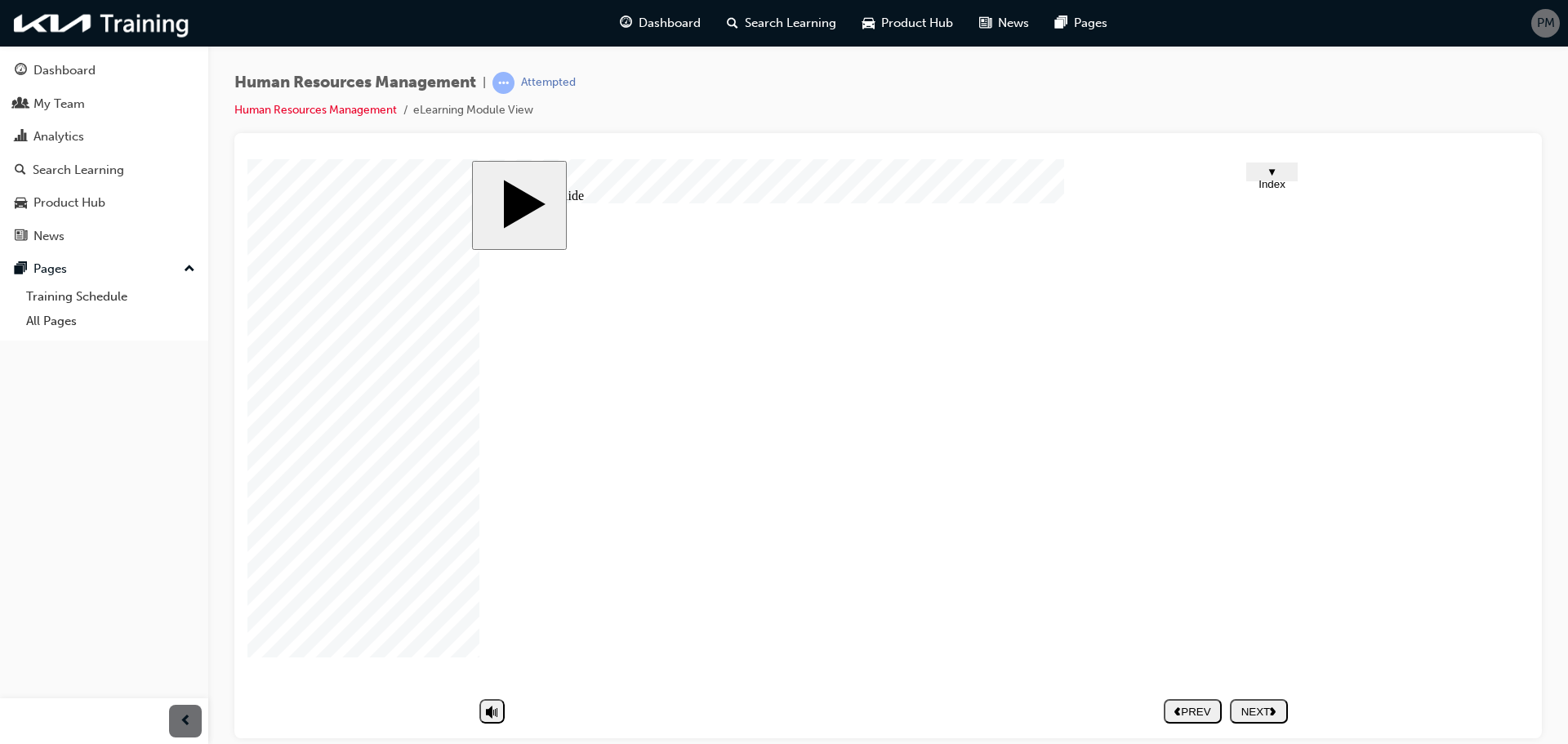
drag, startPoint x: 988, startPoint y: 657, endPoint x: 809, endPoint y: 633, distance: 180.6
click at [809, 633] on div "Rectangle 13 1 Please try again. y1 y2 y3 * Type the right answer in the parent…" at bounding box center [887, 451] width 817 height 498
type input "2698"
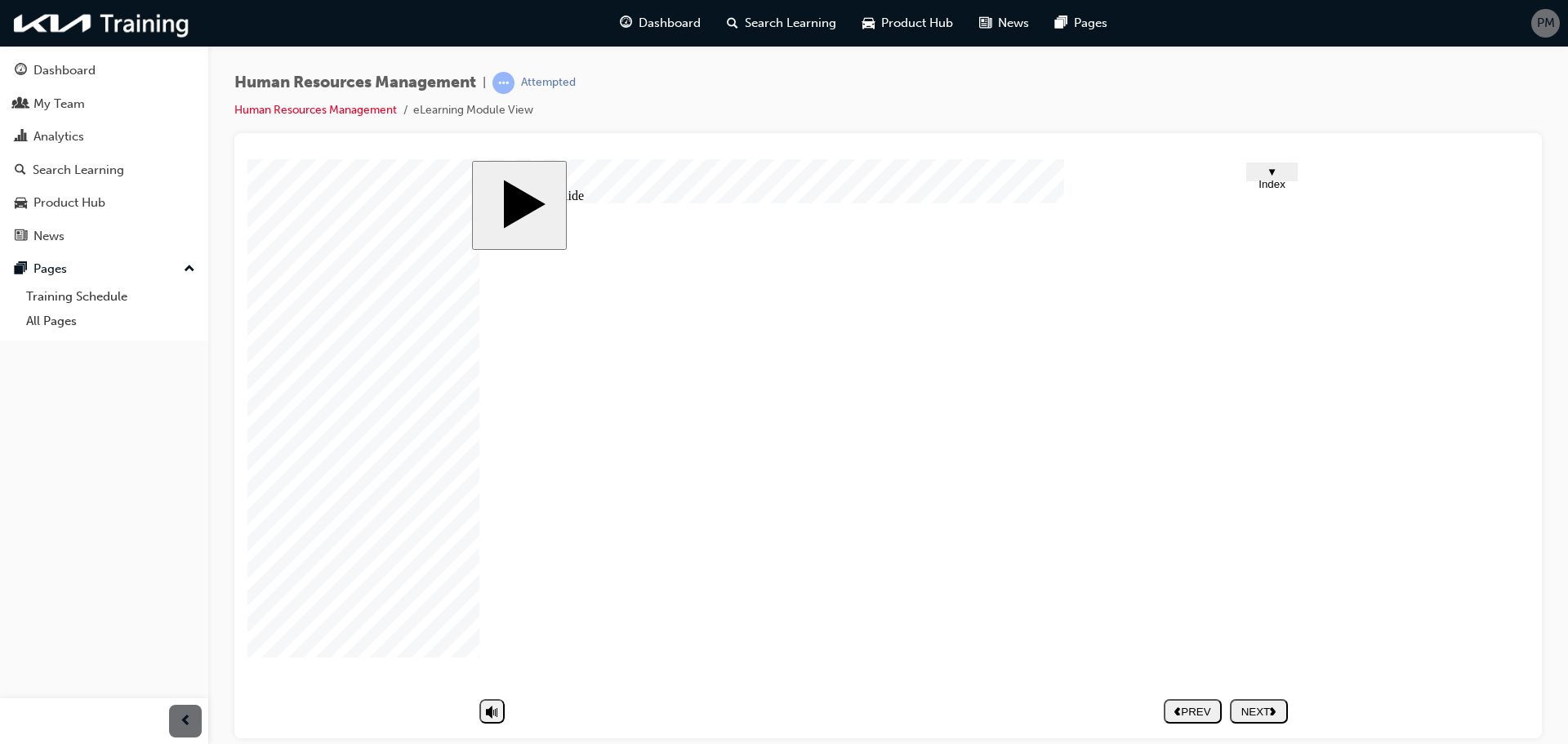
click at [1254, 709] on div "NEXT" at bounding box center [1259, 711] width 45 height 13
drag, startPoint x: 987, startPoint y: 630, endPoint x: 1134, endPoint y: 702, distance: 163.7
drag, startPoint x: 1134, startPoint y: 702, endPoint x: 922, endPoint y: 381, distance: 384.7
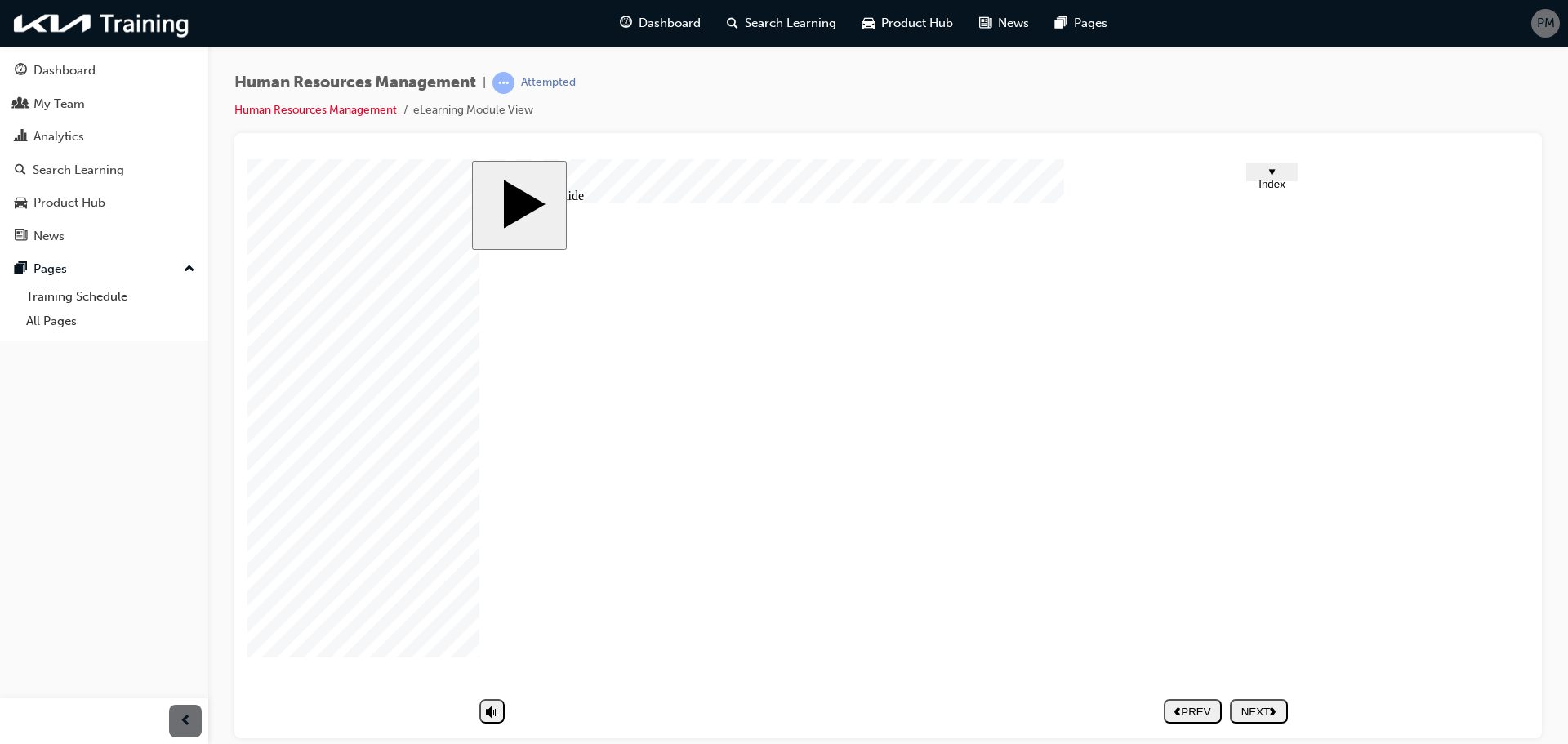
click at [1255, 704] on div "NEXT" at bounding box center [1259, 711] width 45 height 13
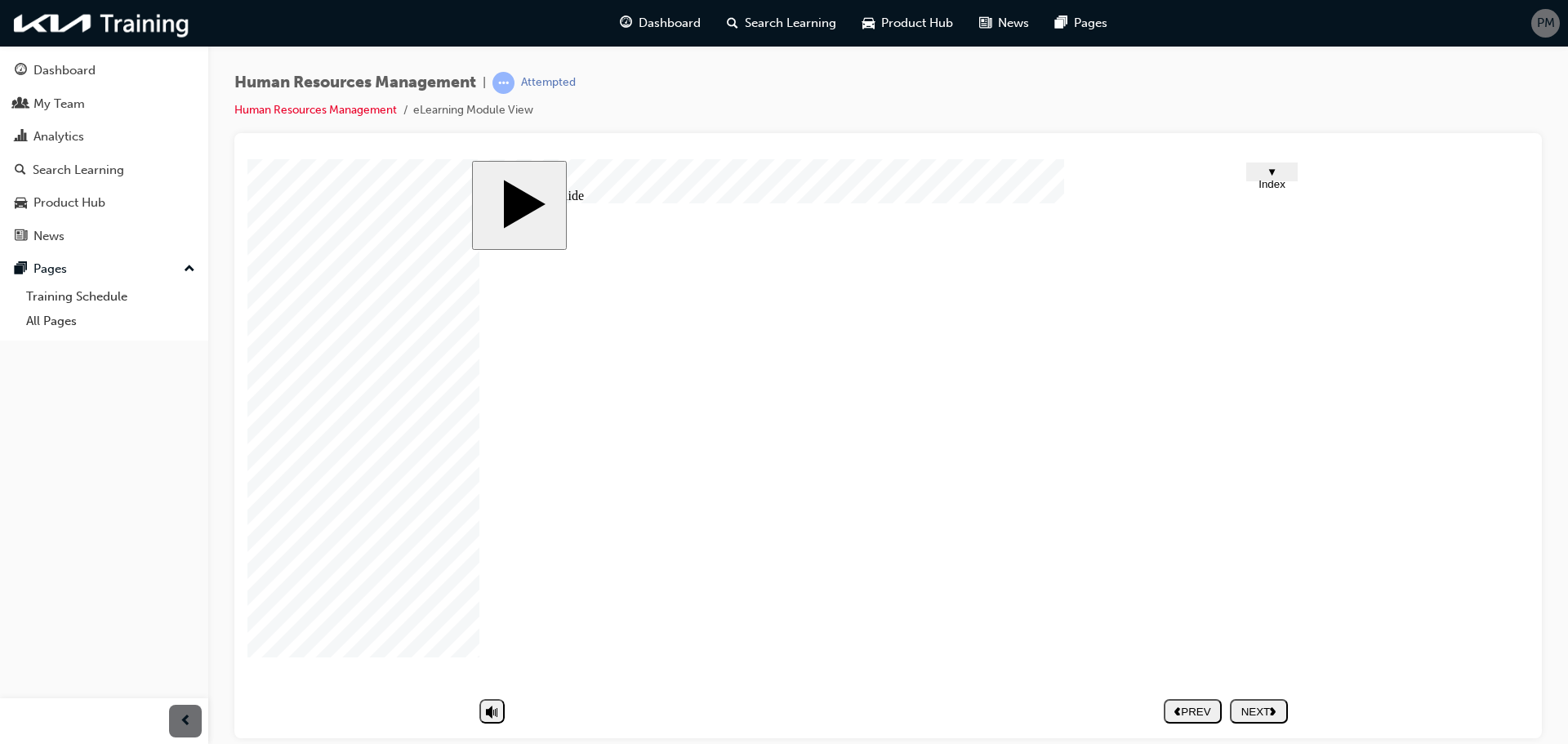
click at [1264, 712] on div "NEXT" at bounding box center [1259, 711] width 45 height 13
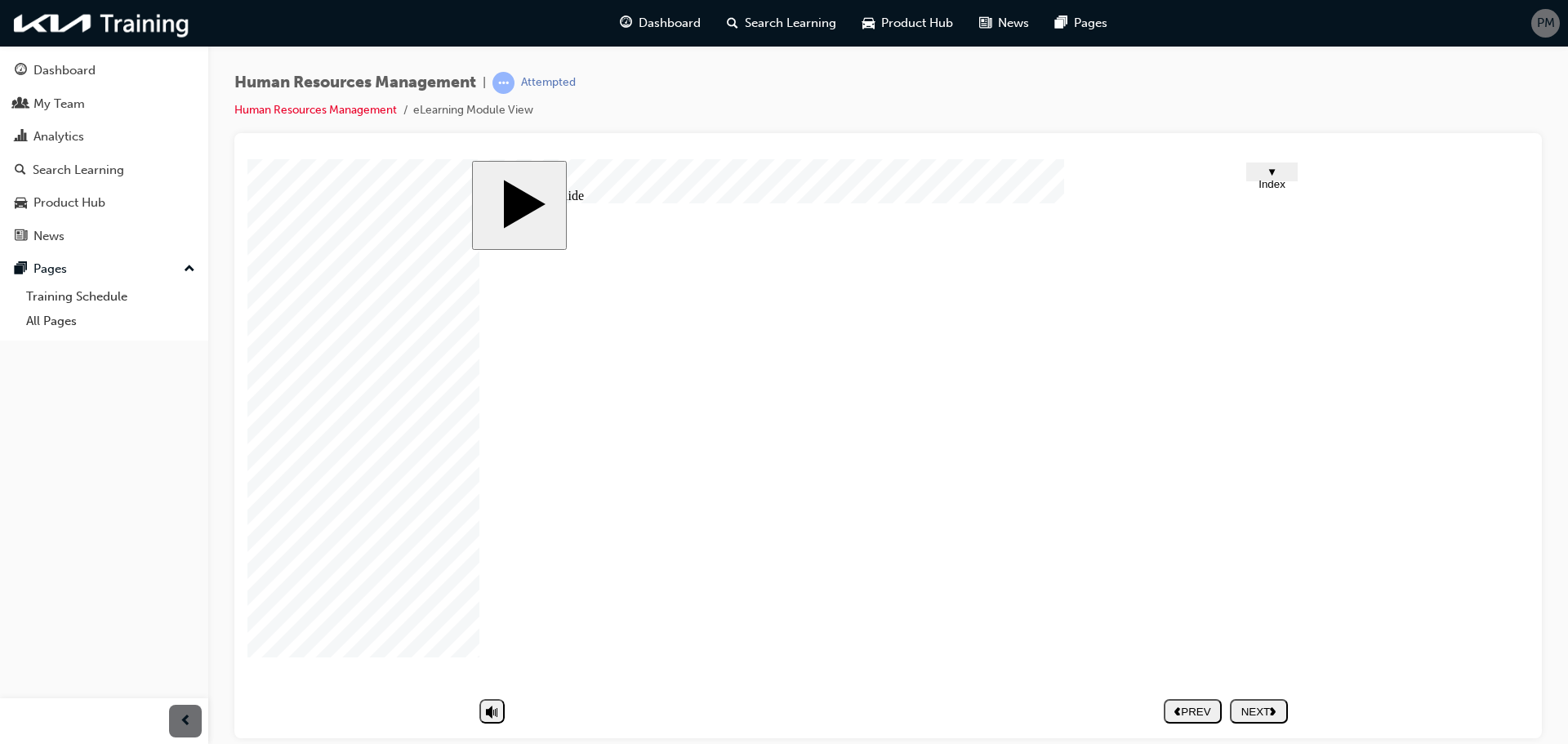
click at [1269, 712] on div "NEXT" at bounding box center [1259, 711] width 45 height 13
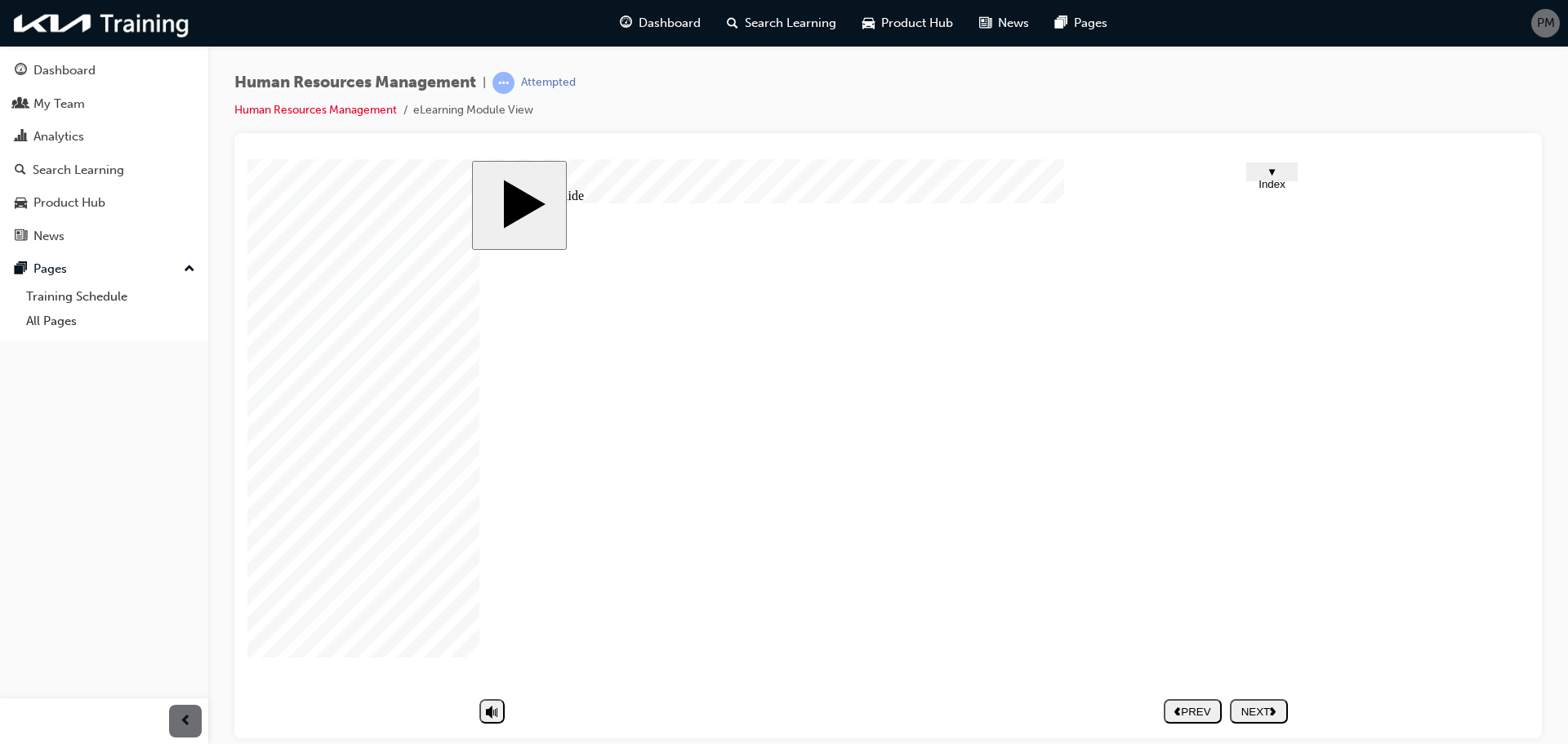
click at [1263, 702] on button "NEXT" at bounding box center [1258, 710] width 58 height 24
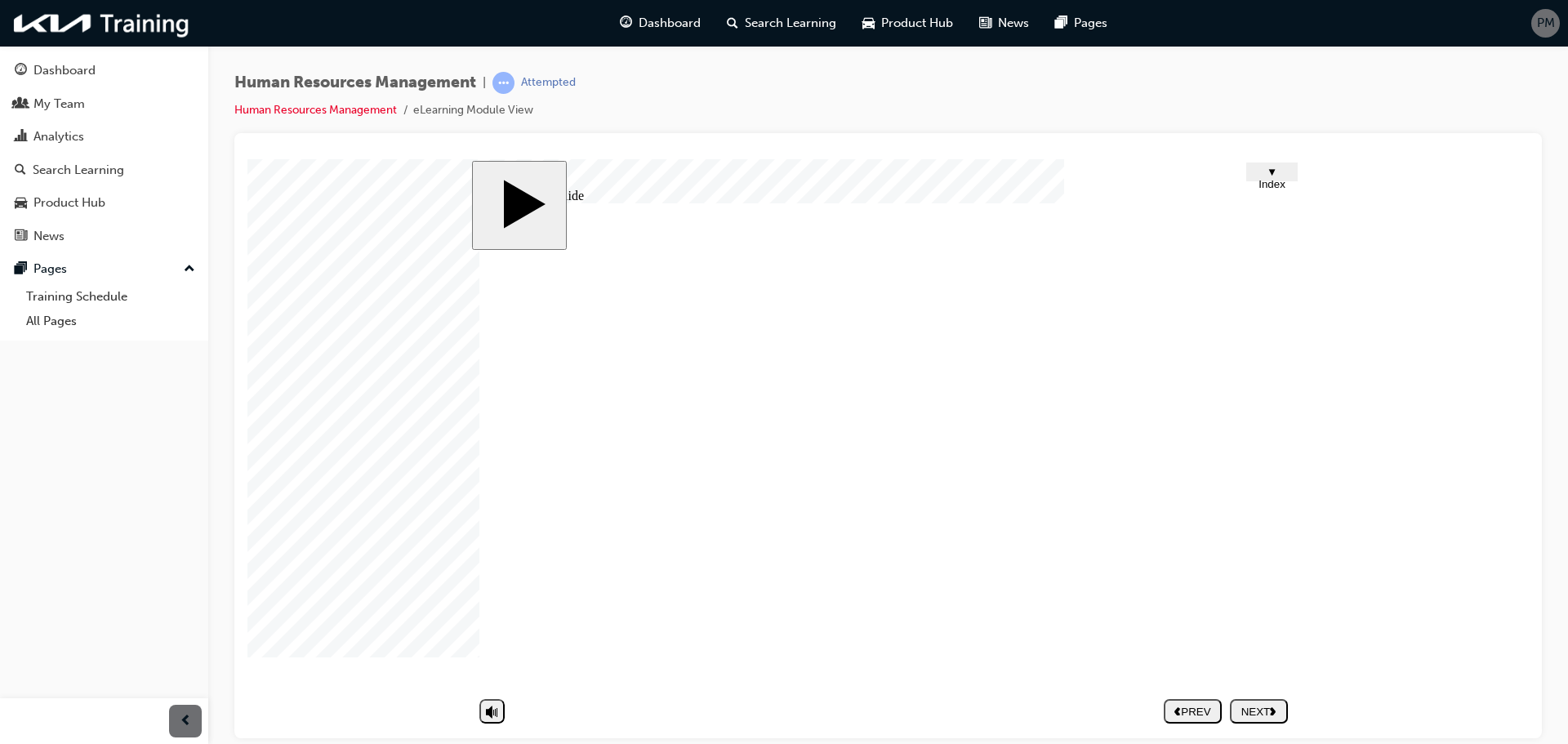
click at [1271, 704] on div "NEXT" at bounding box center [1259, 711] width 45 height 13
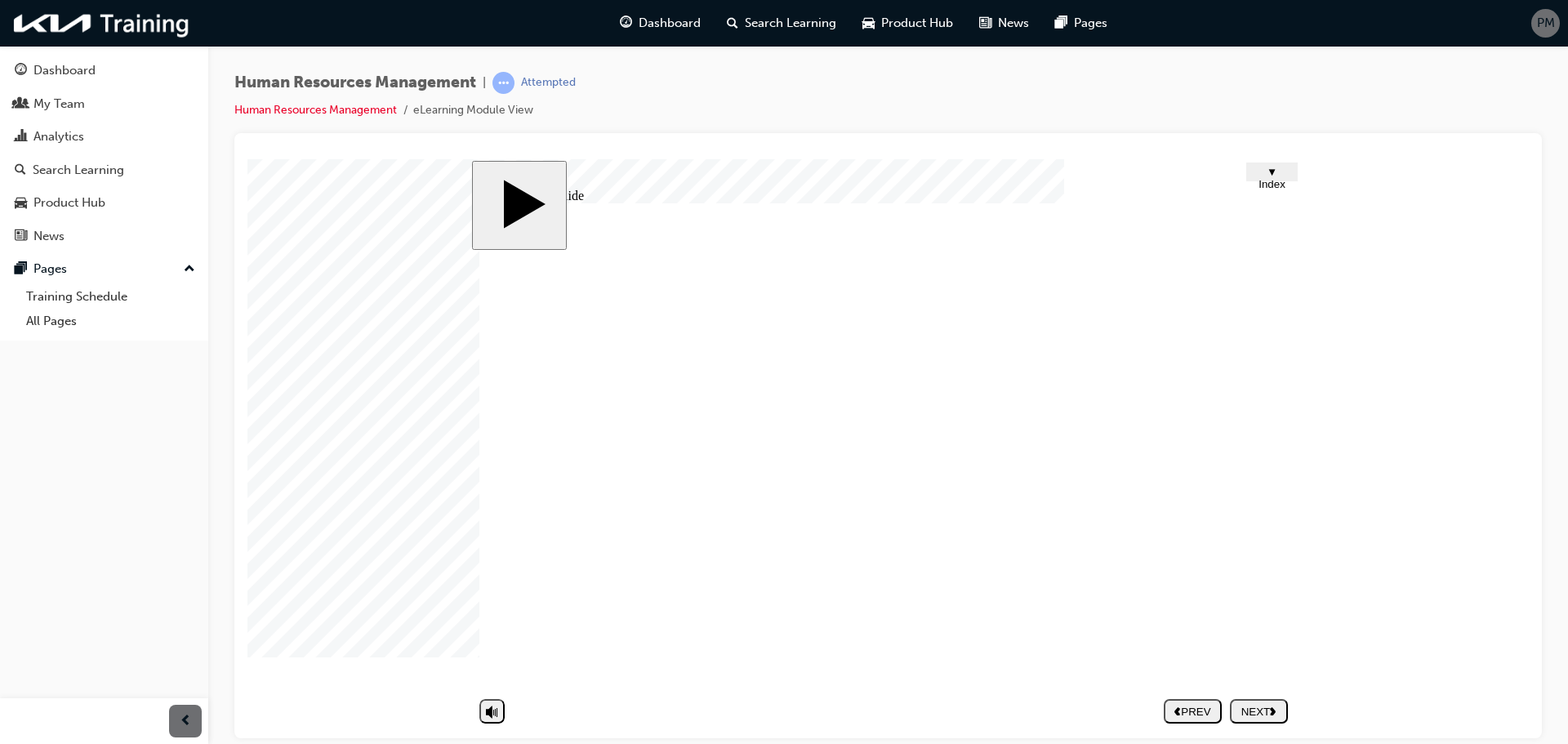
click at [1271, 702] on button "NEXT" at bounding box center [1258, 710] width 58 height 24
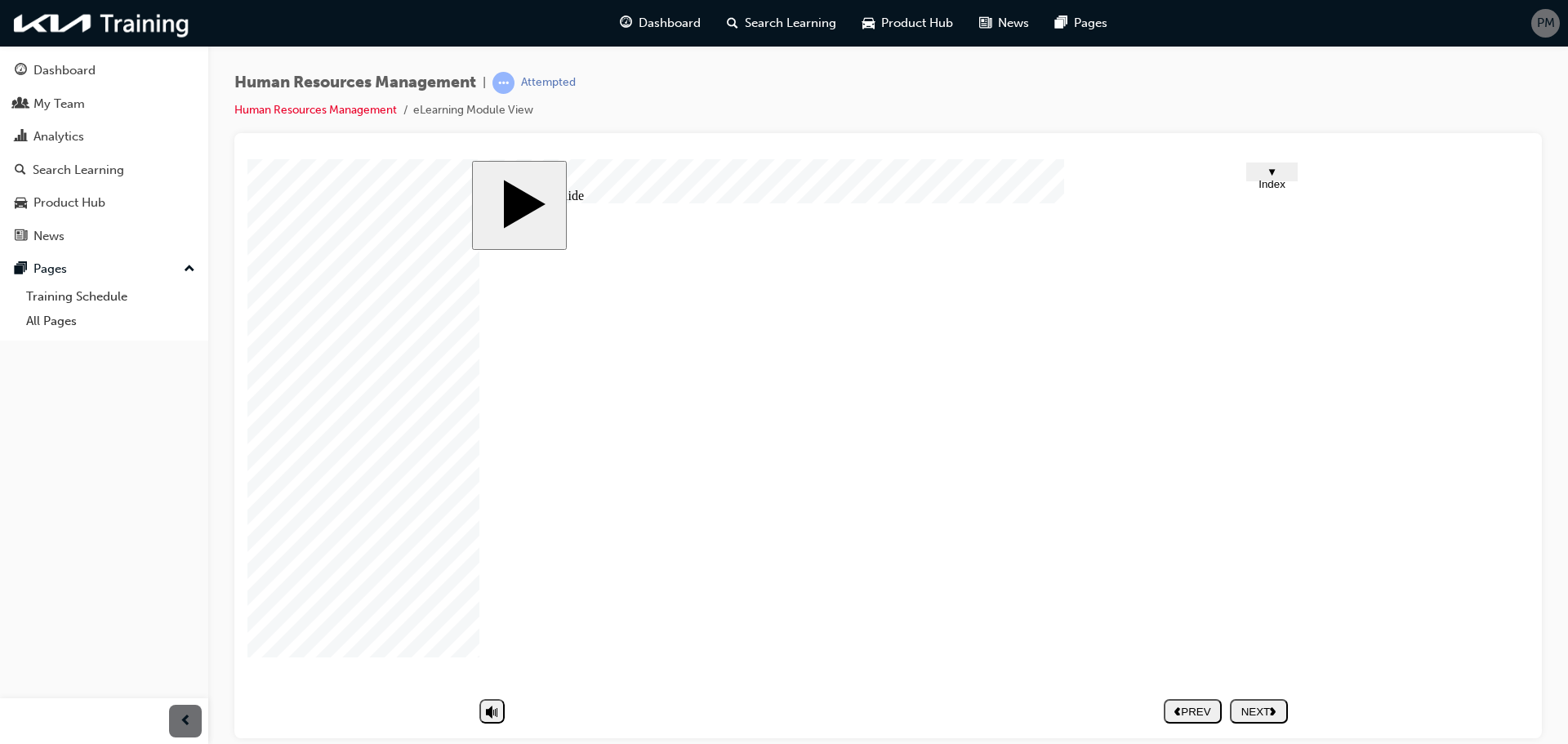
drag, startPoint x: 948, startPoint y: 494, endPoint x: 960, endPoint y: 605, distance: 111.6
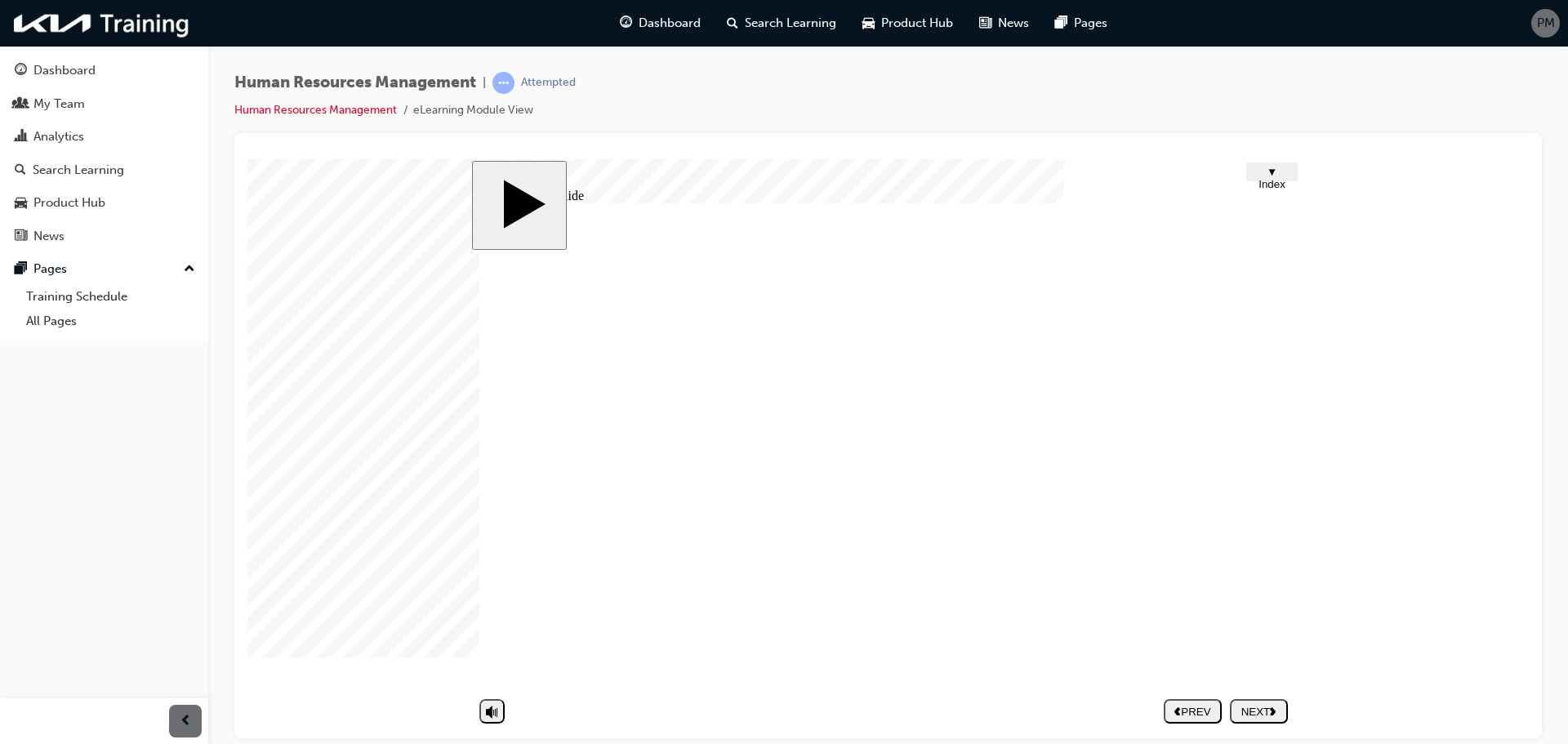
click at [1262, 700] on button "NEXT" at bounding box center [1258, 710] width 58 height 24
click at [1280, 713] on div "NEXT" at bounding box center [1259, 711] width 45 height 13
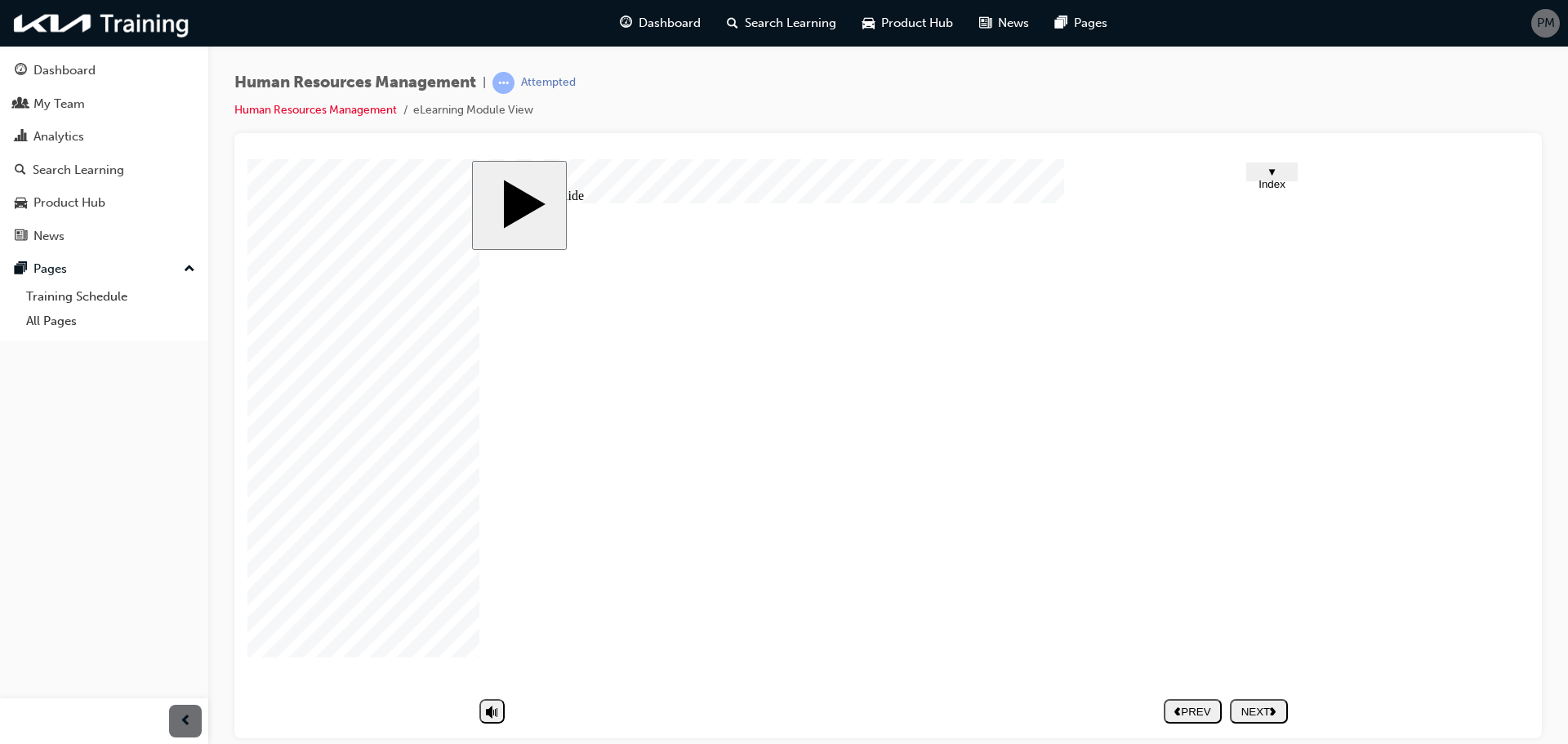
click at [1314, 155] on div at bounding box center [888, 153] width 1281 height 13
click at [1285, 167] on span "▼ Index" at bounding box center [1271, 177] width 27 height 24
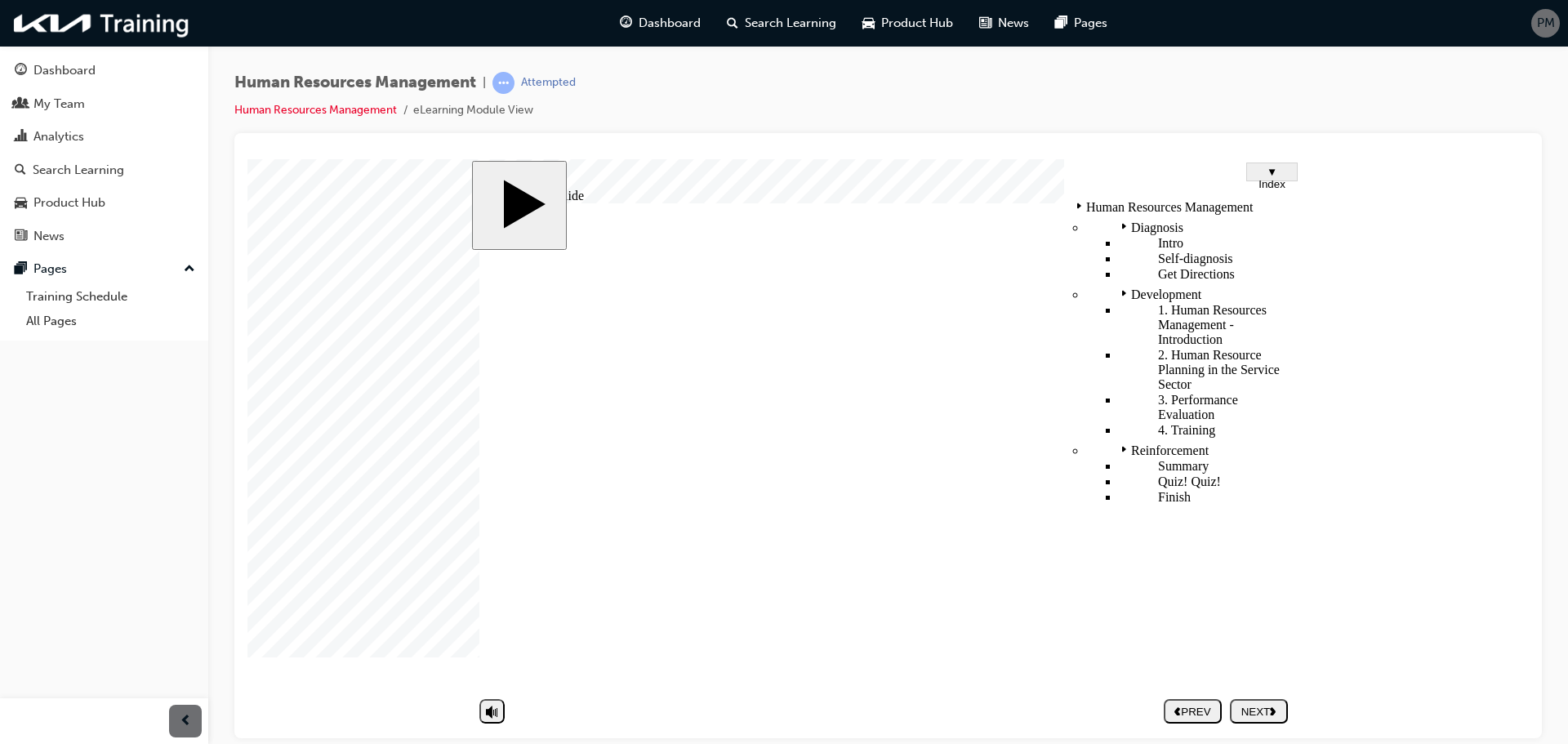
click at [1285, 167] on span "▼ Index" at bounding box center [1271, 177] width 27 height 24
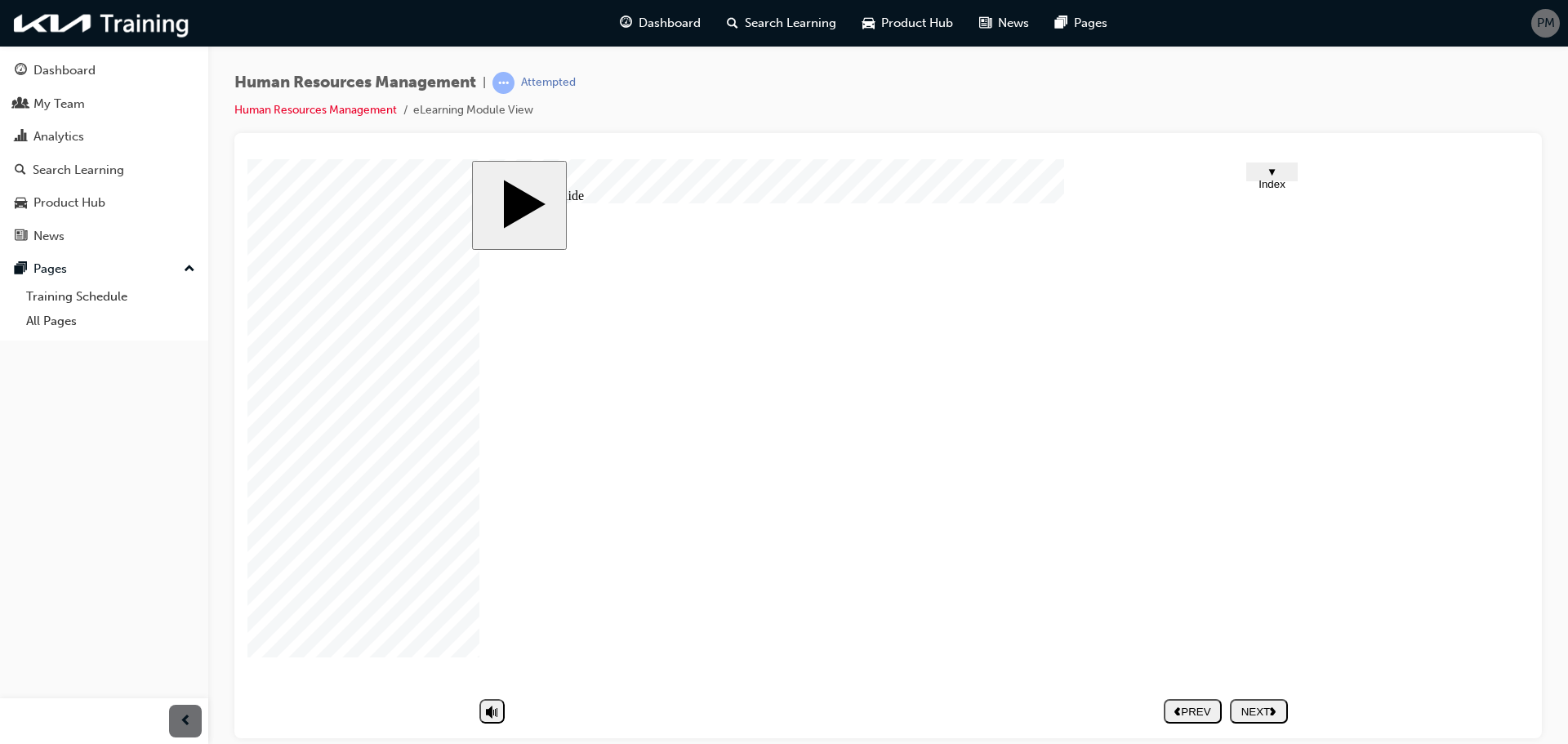
drag, startPoint x: 1255, startPoint y: 715, endPoint x: 1271, endPoint y: 525, distance: 190.7
click at [1256, 714] on nav "PREV NEXT SUBMIT" at bounding box center [1226, 711] width 124 height 38
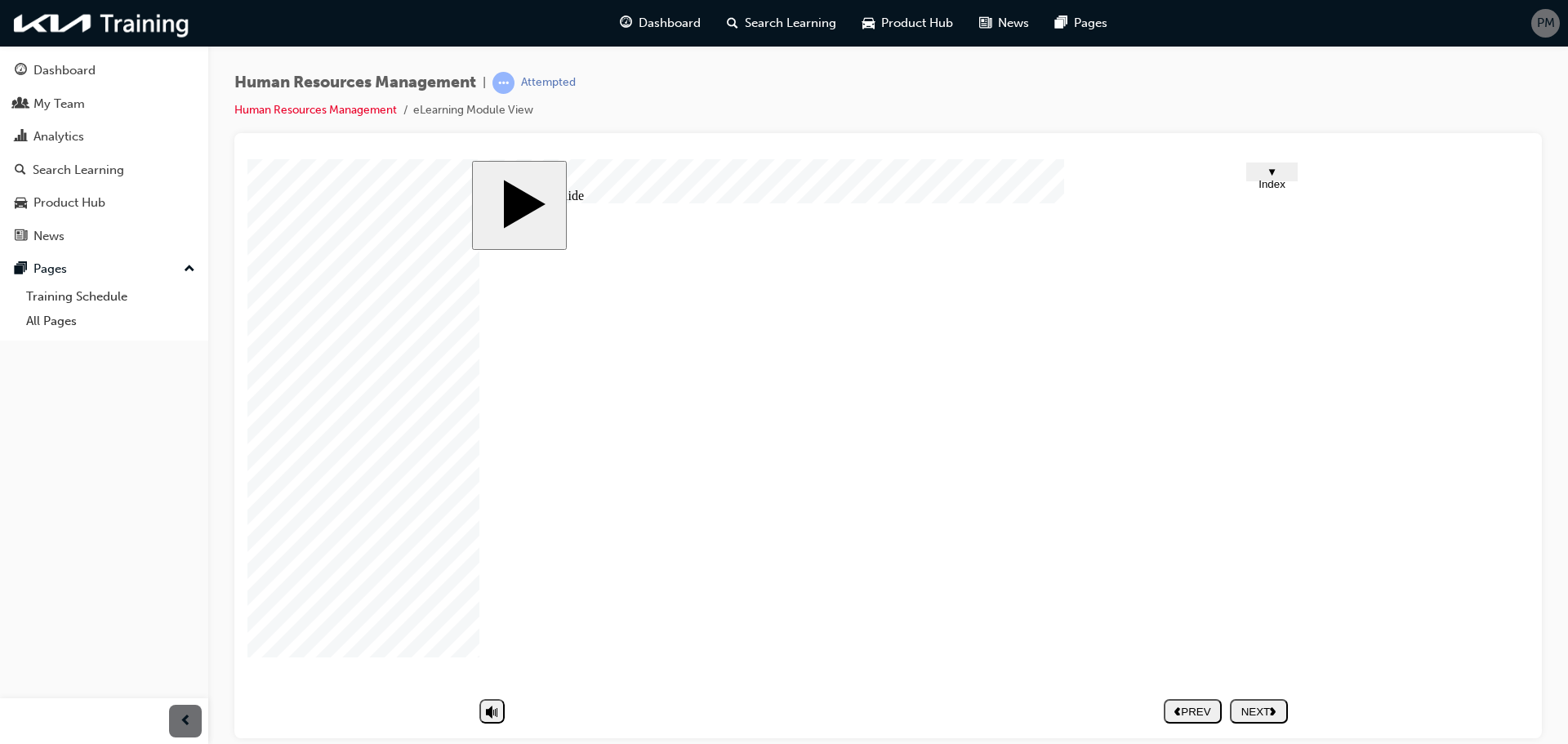
click at [1276, 707] on icon "next" at bounding box center [1272, 710] width 6 height 9
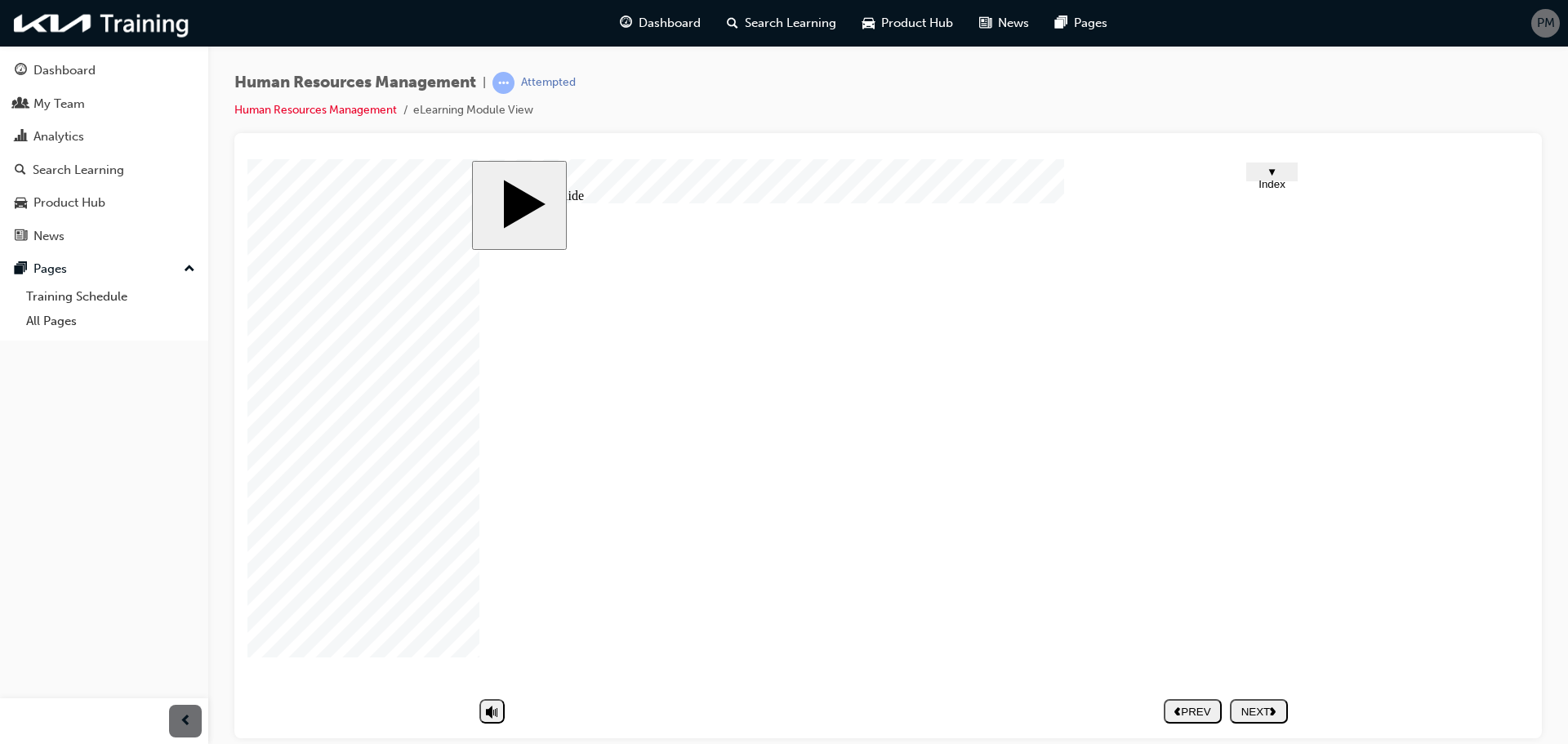
click at [1254, 710] on div "NEXT" at bounding box center [1259, 711] width 45 height 13
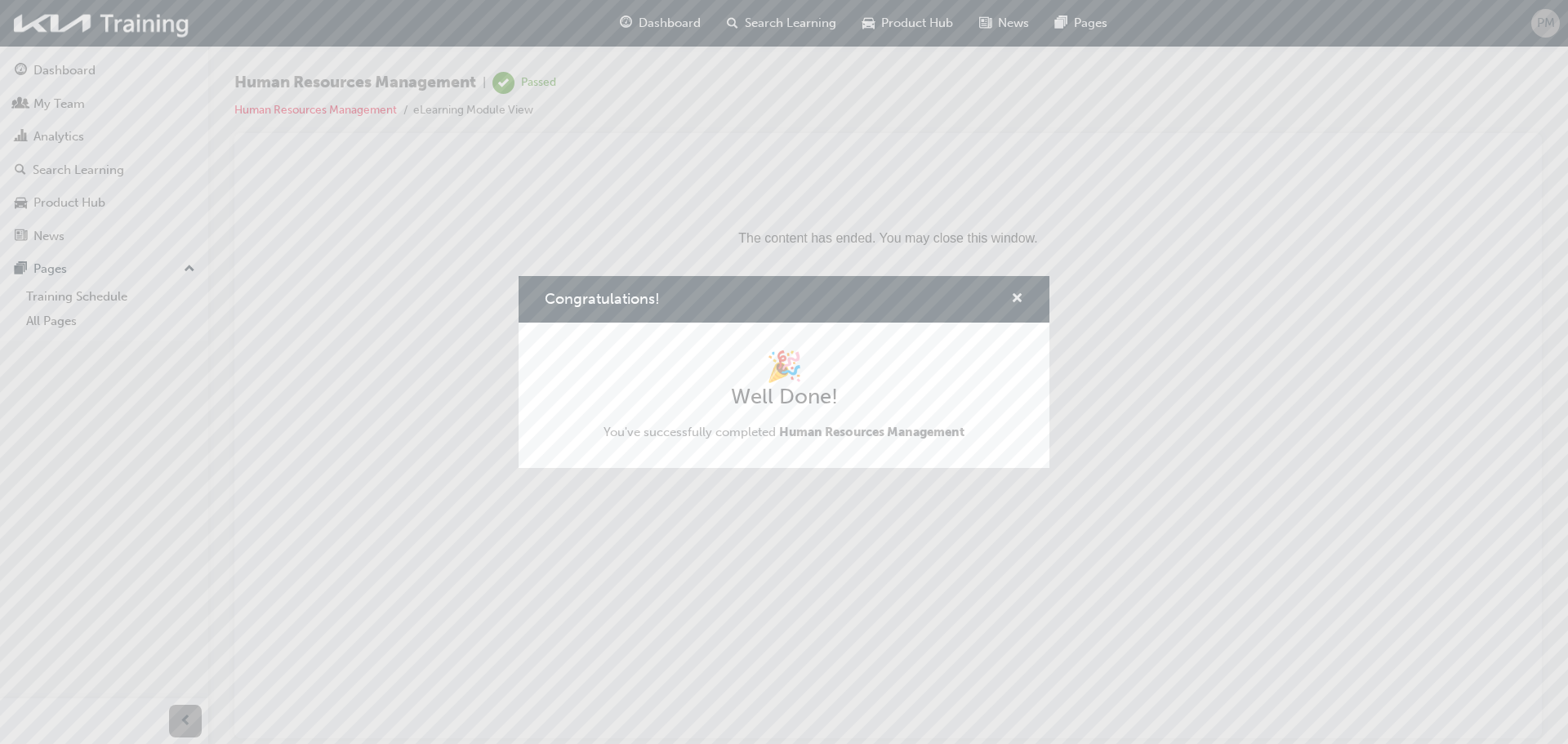
click at [1018, 300] on span "cross-icon" at bounding box center [1017, 299] width 13 height 14
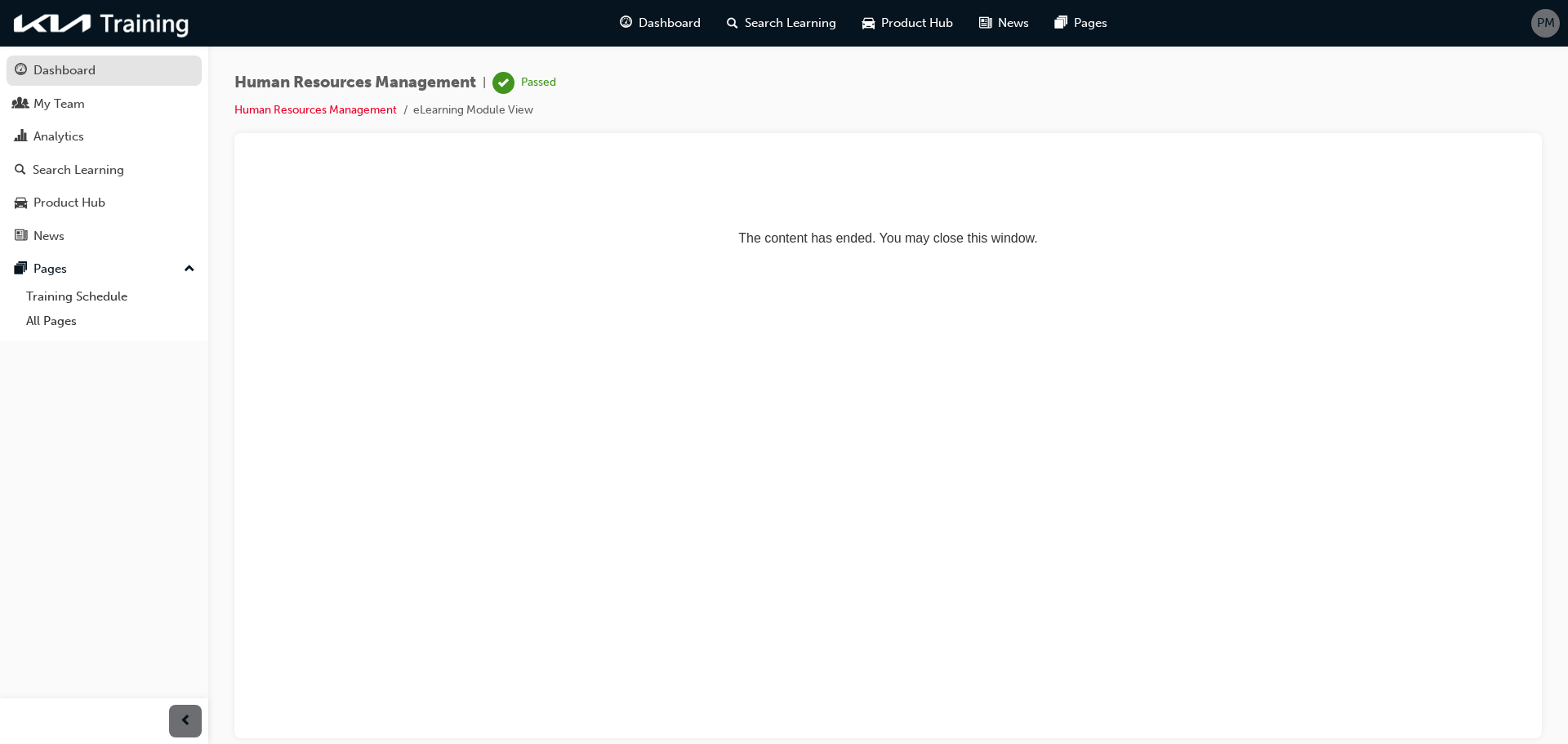
click at [65, 80] on div "Dashboard" at bounding box center [103, 70] width 179 height 21
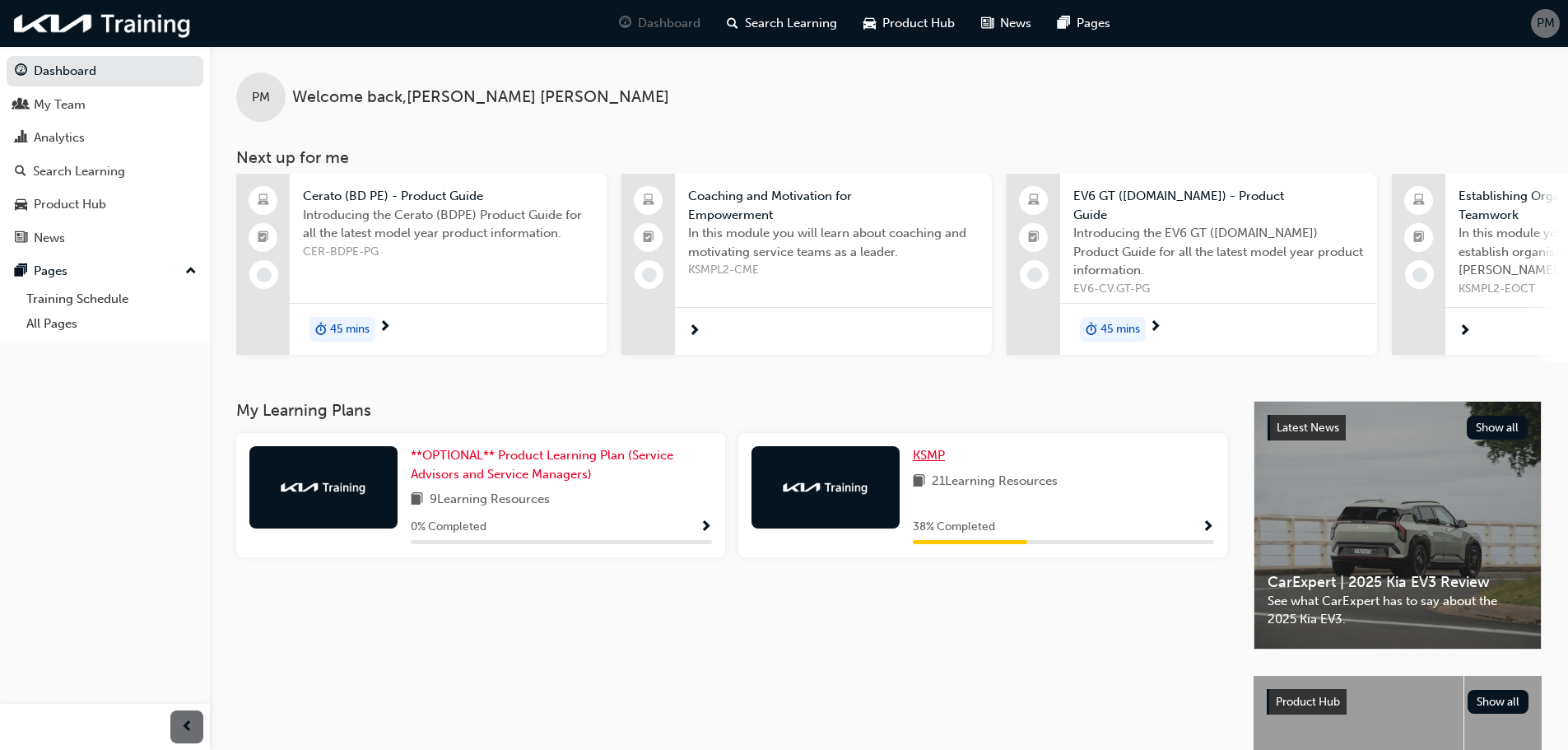
click at [935, 459] on span "KSMP" at bounding box center [928, 455] width 32 height 14
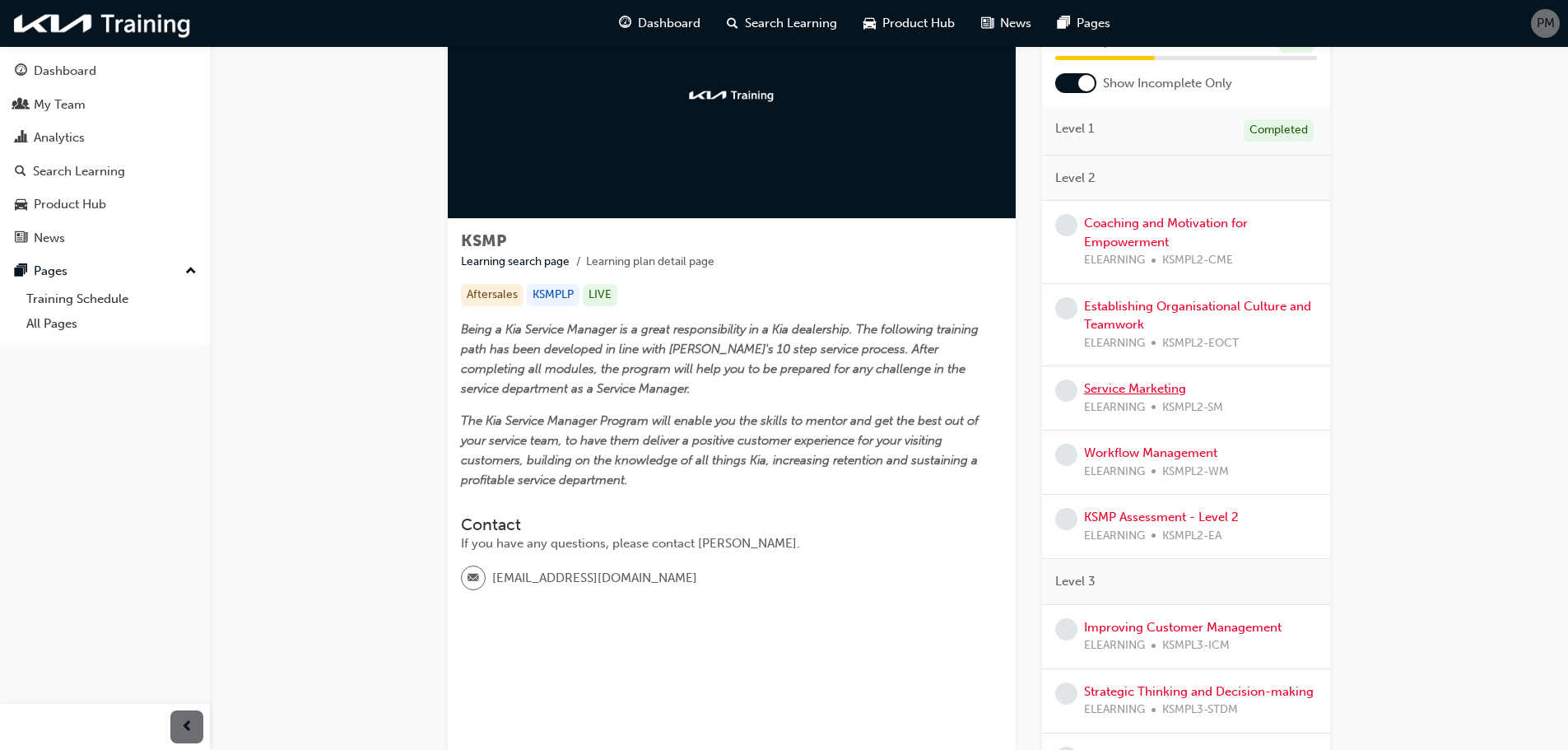
scroll to position [82, 0]
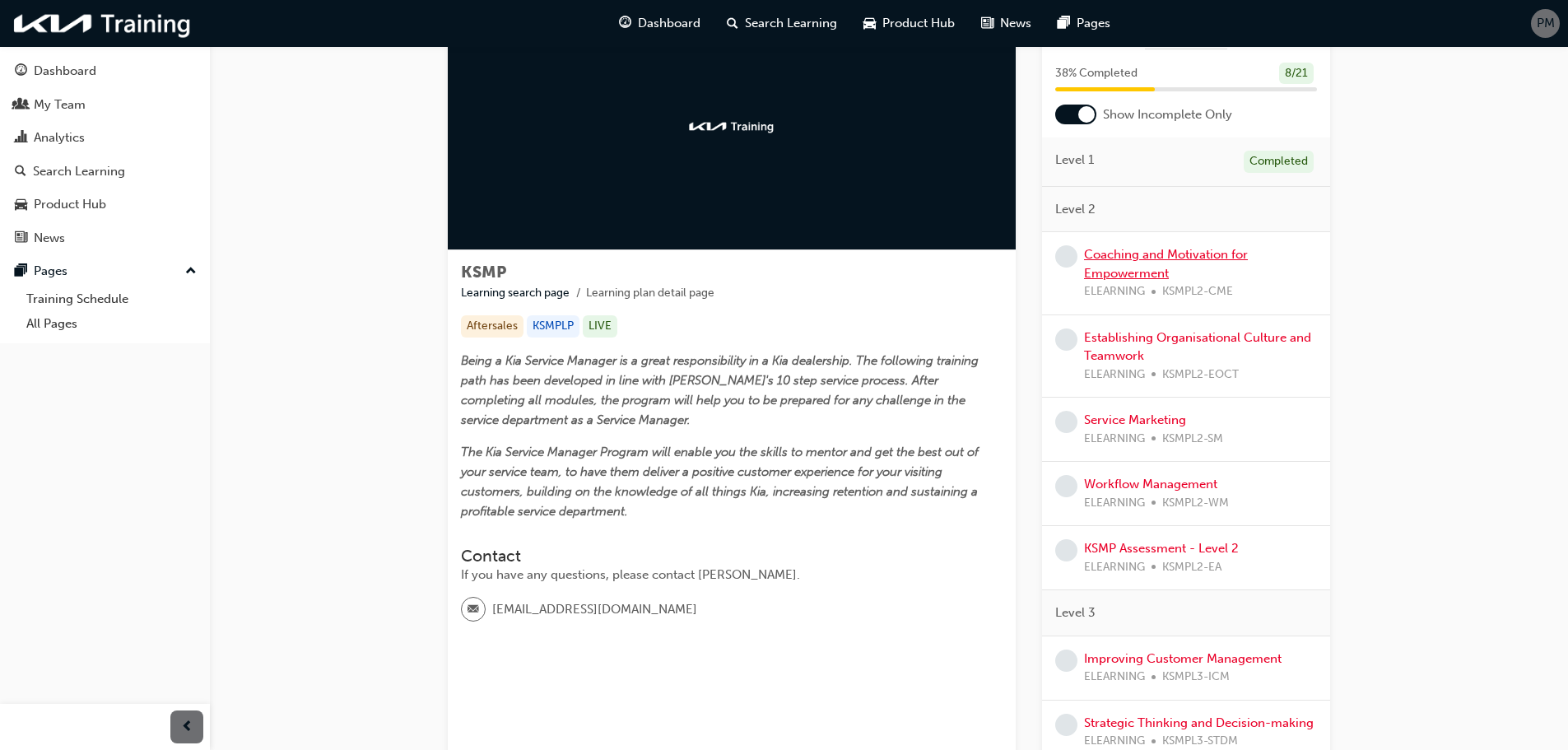
click at [1145, 271] on link "Coaching and Motivation for Empowerment" at bounding box center [1166, 264] width 164 height 34
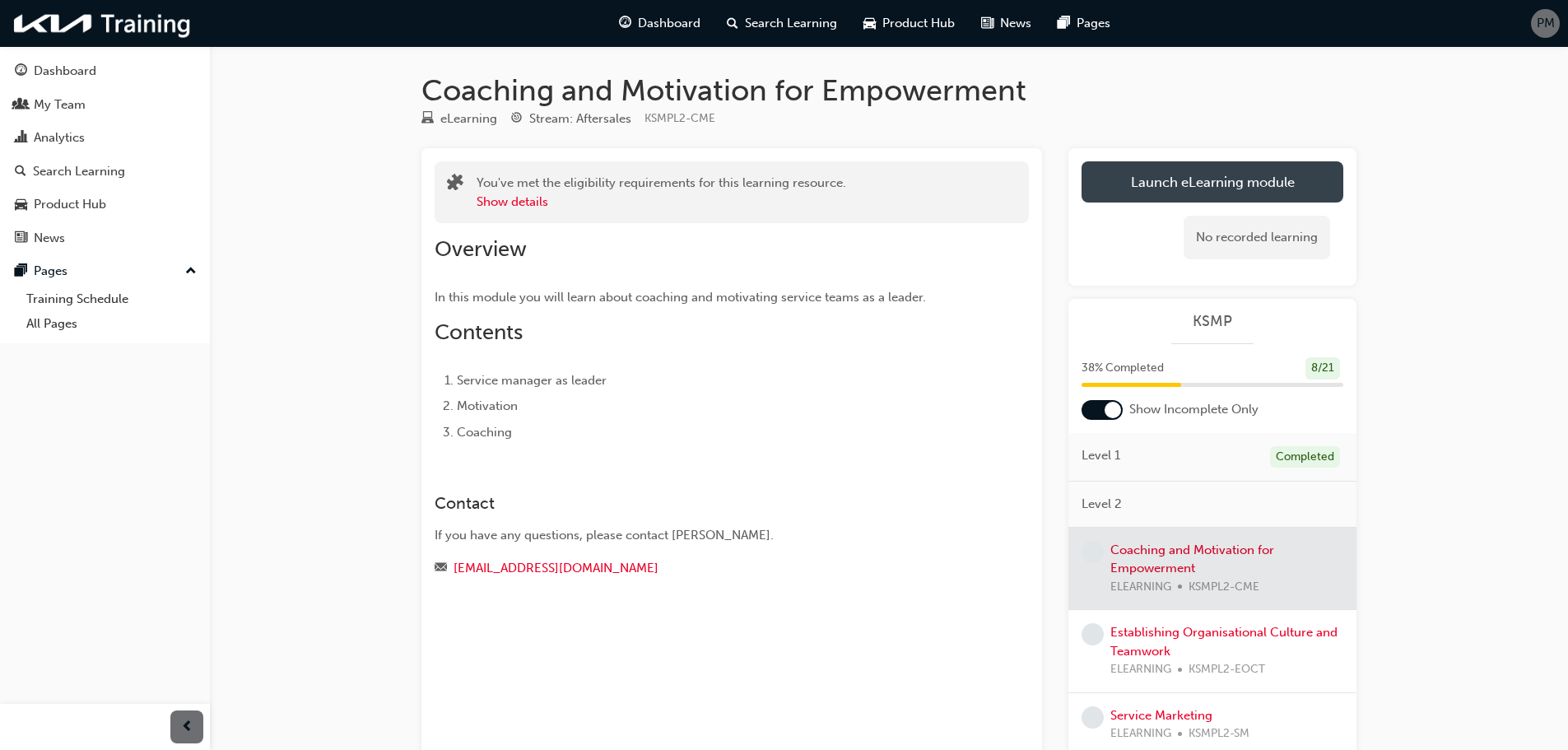
click at [1113, 177] on link "Launch eLearning module" at bounding box center [1212, 181] width 262 height 41
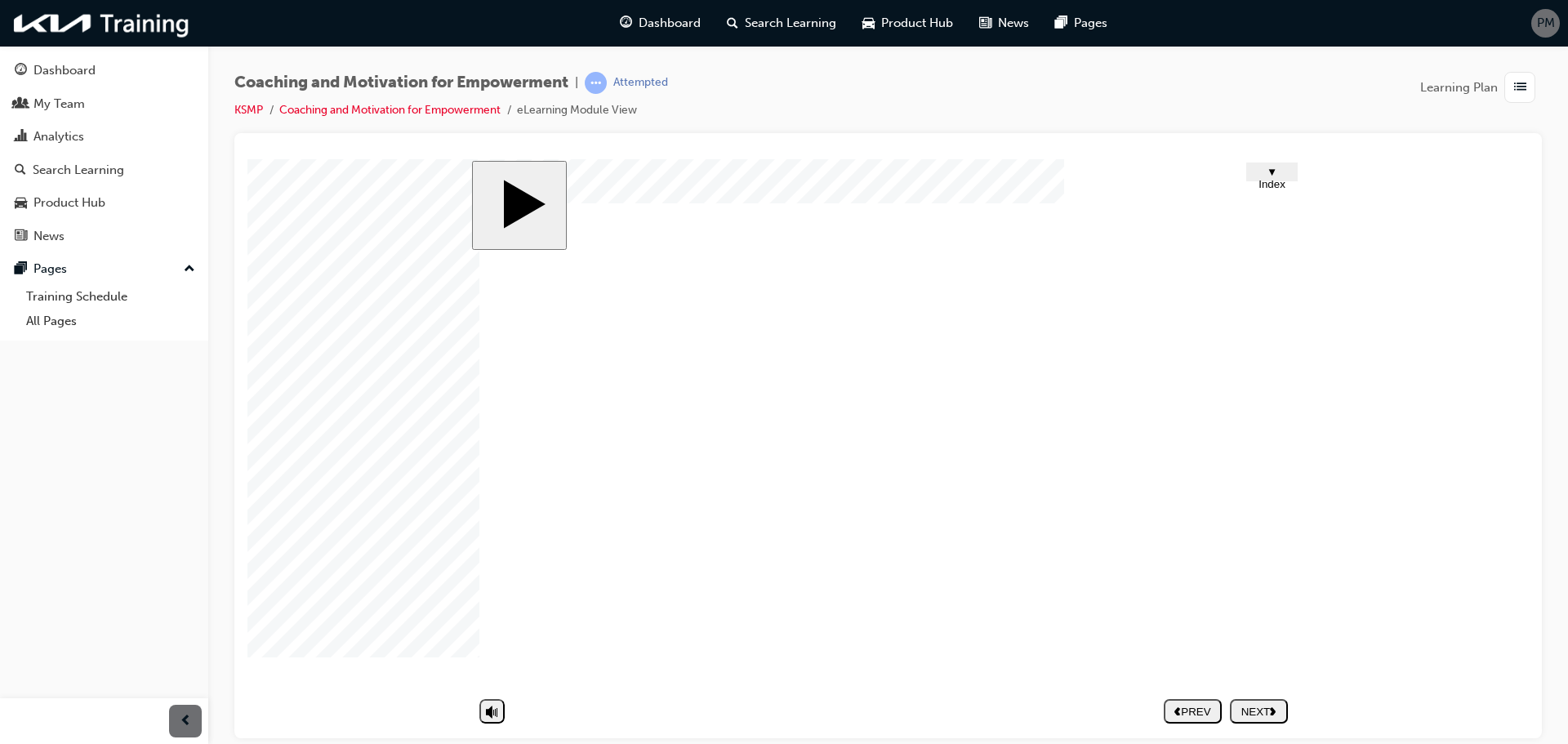
click at [1259, 704] on div "NEXT" at bounding box center [1259, 711] width 45 height 13
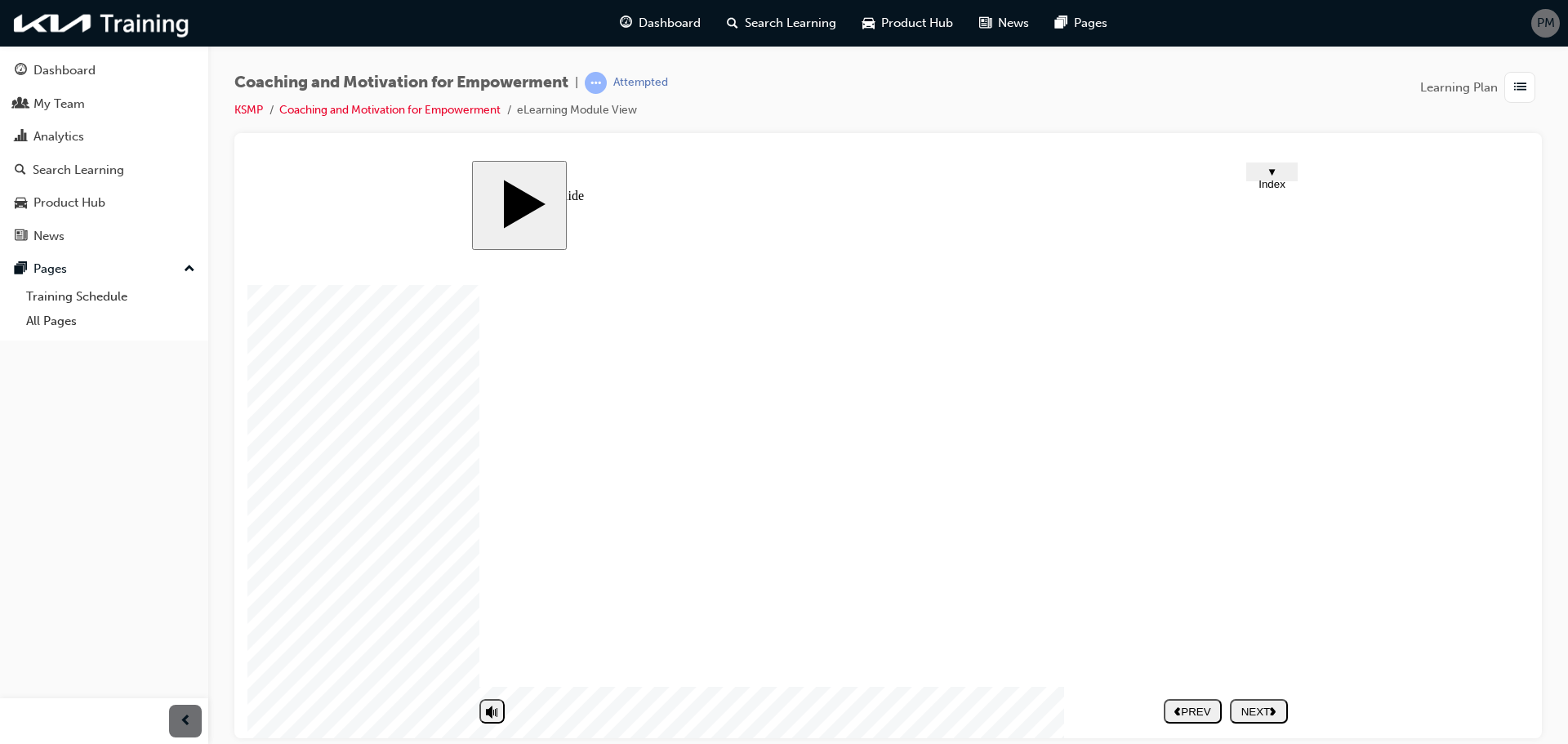
click at [1273, 708] on polygon "next" at bounding box center [1272, 710] width 5 height 8
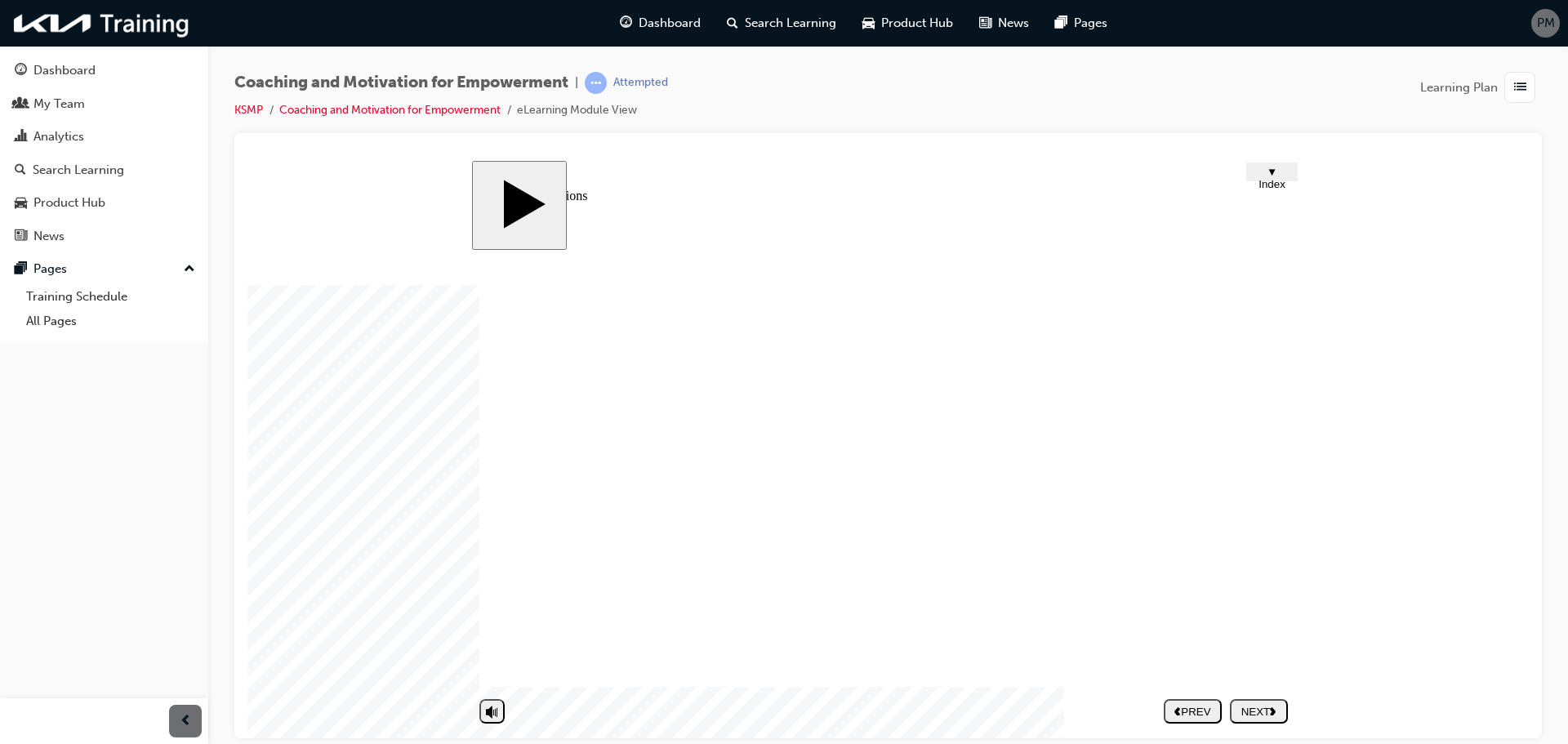
click at [1268, 711] on div "NEXT" at bounding box center [1259, 711] width 45 height 13
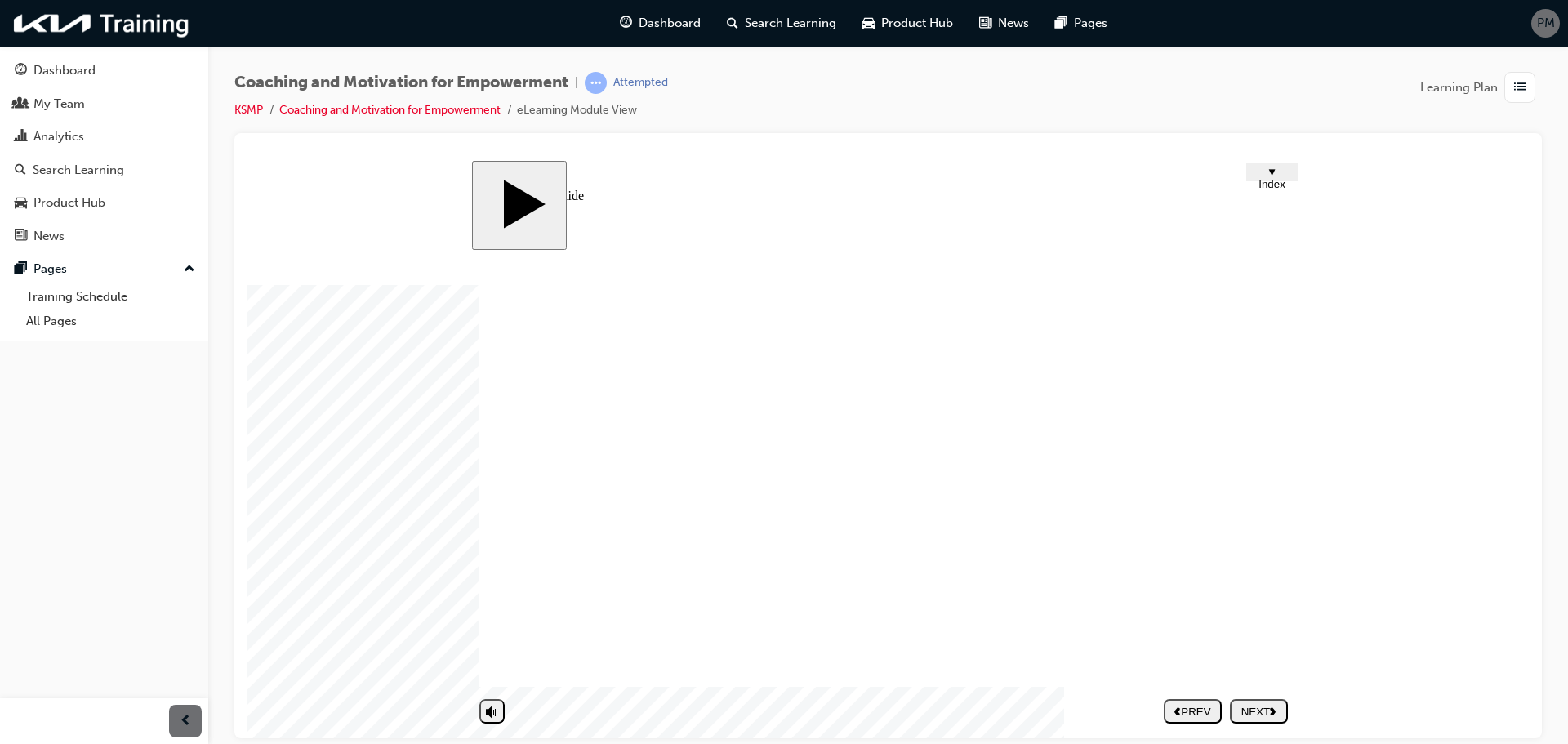
click at [1261, 713] on div "NEXT" at bounding box center [1259, 711] width 45 height 13
click at [329, 240] on div at bounding box center [288, 199] width 82 height 82
click at [329, 170] on div at bounding box center [288, 199] width 82 height 82
click at [1521, 77] on span "list-icon" at bounding box center [1520, 87] width 13 height 21
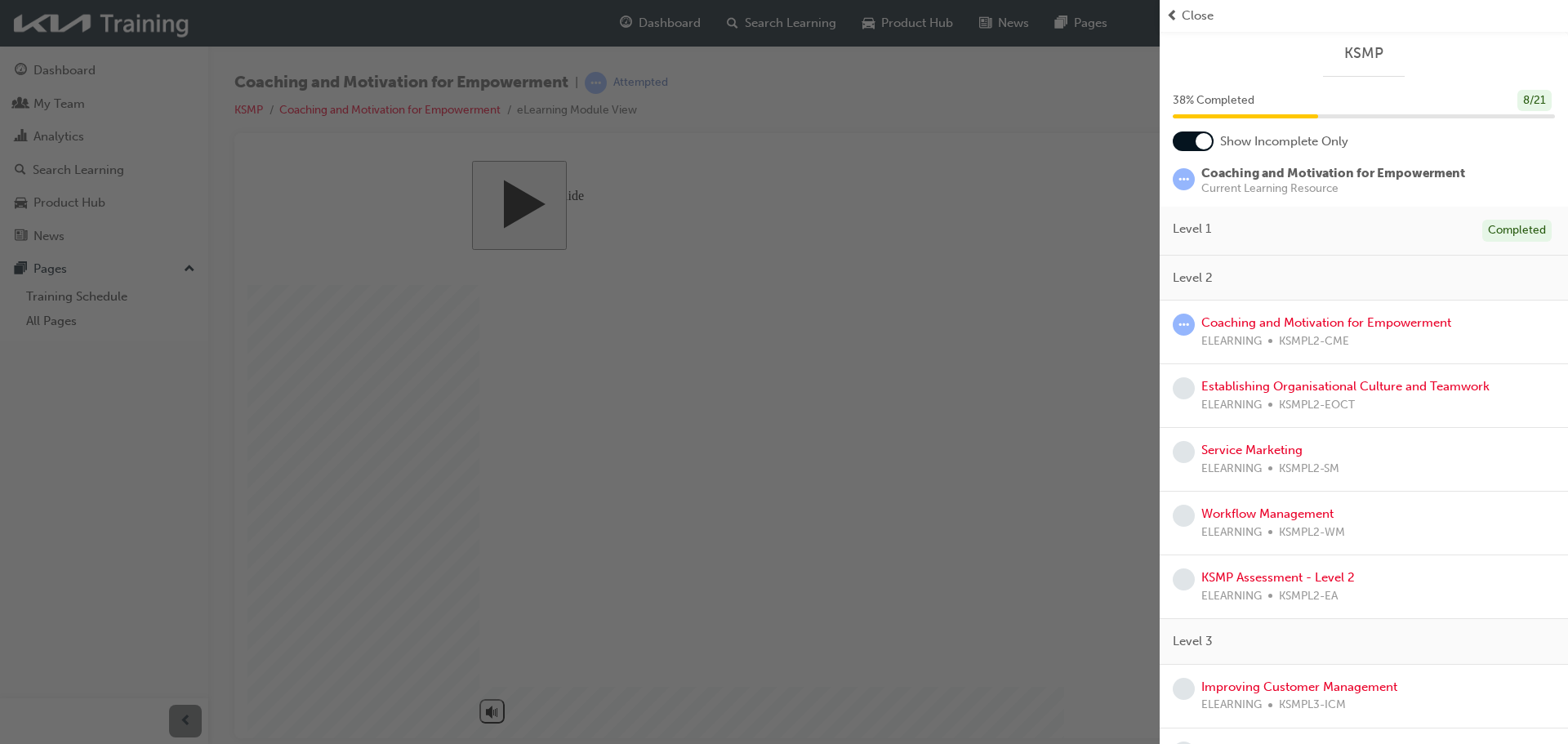
click at [1189, 20] on span "Close" at bounding box center [1197, 15] width 31 height 19
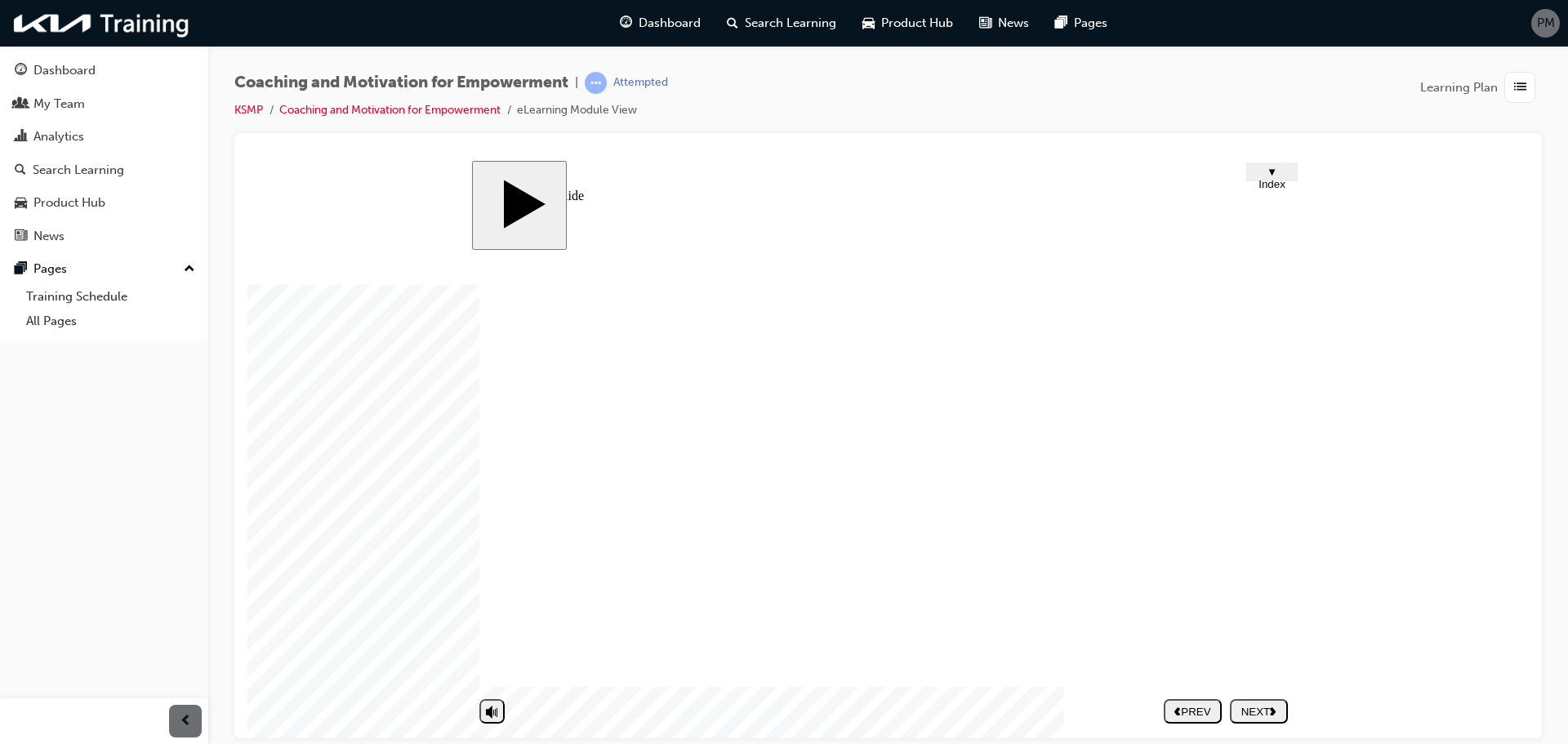
click at [329, 240] on div at bounding box center [288, 199] width 82 height 82
drag, startPoint x: 1263, startPoint y: 710, endPoint x: 1263, endPoint y: 719, distance: 9.0
click at [329, 240] on div at bounding box center [288, 199] width 82 height 82
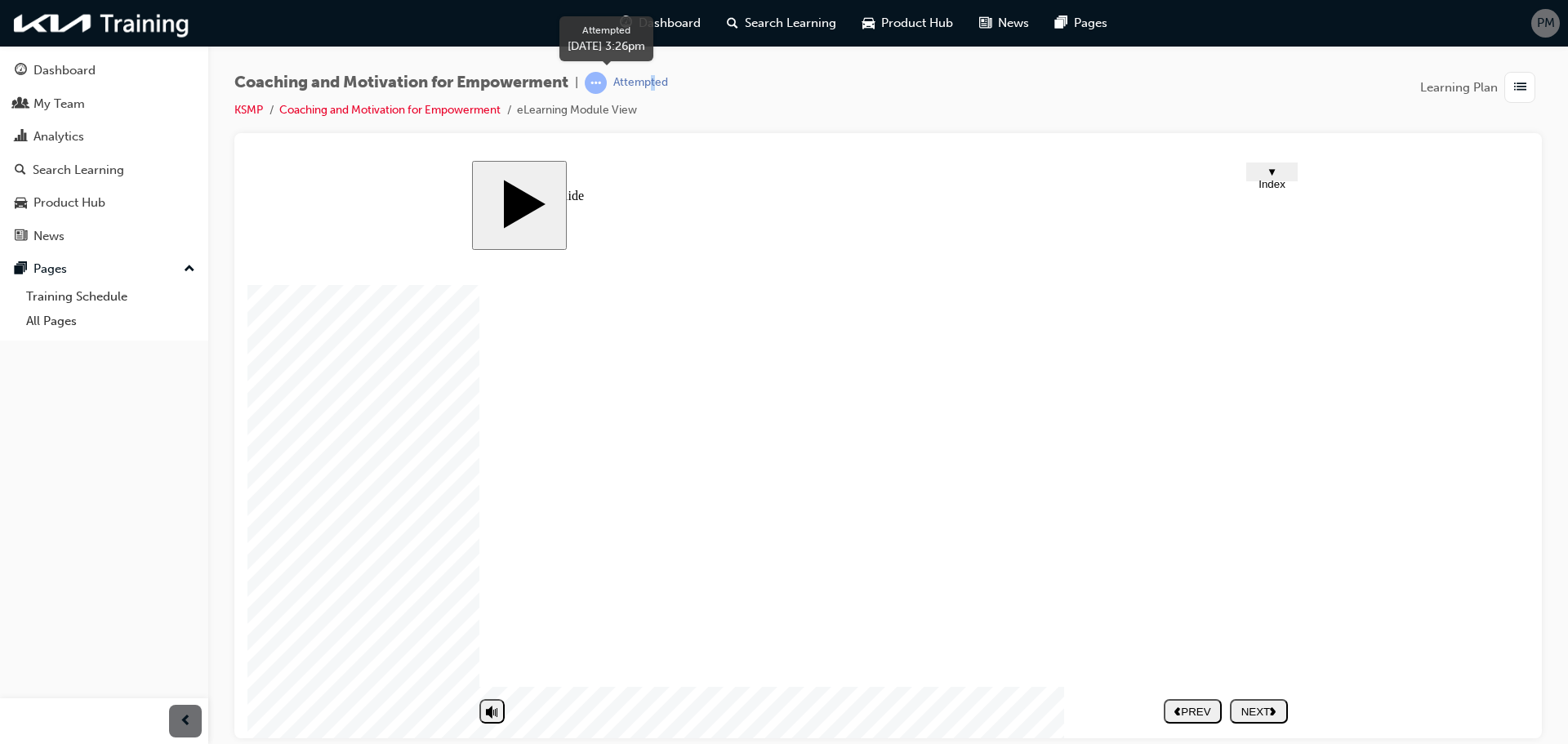
click at [660, 86] on div "Attempted" at bounding box center [640, 83] width 55 height 15
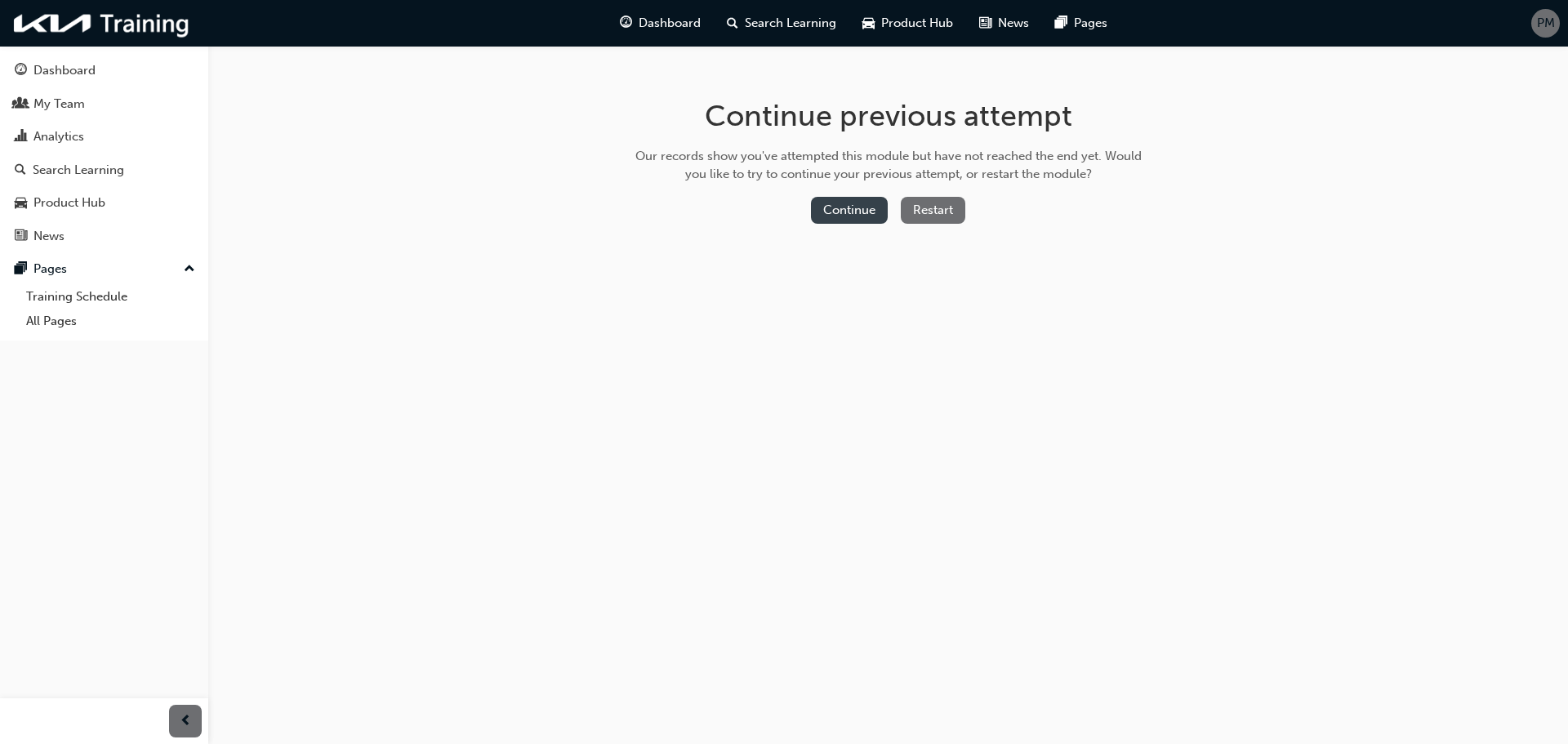
click at [853, 215] on button "Continue" at bounding box center [848, 210] width 76 height 27
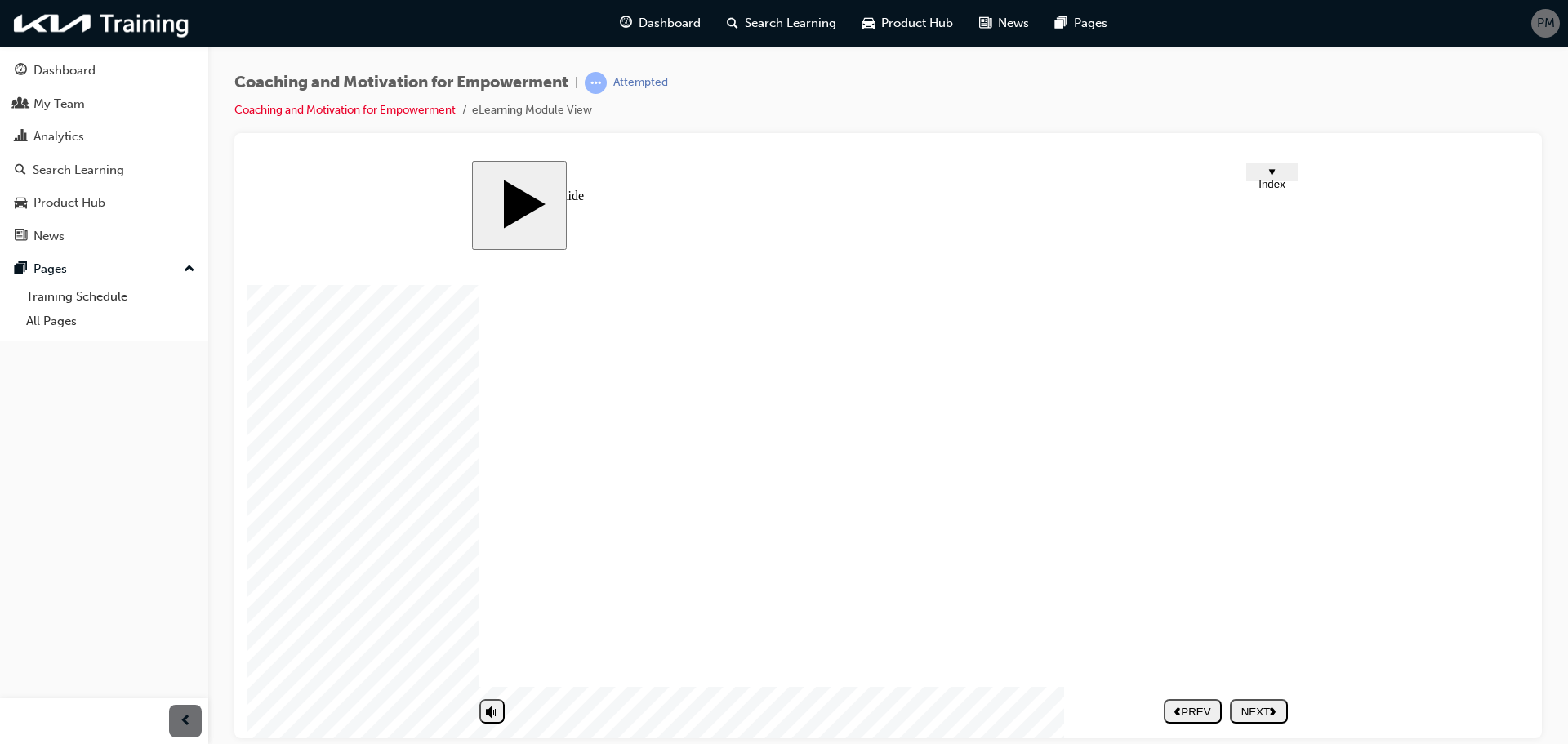
click at [1258, 701] on button "NEXT" at bounding box center [1258, 710] width 58 height 24
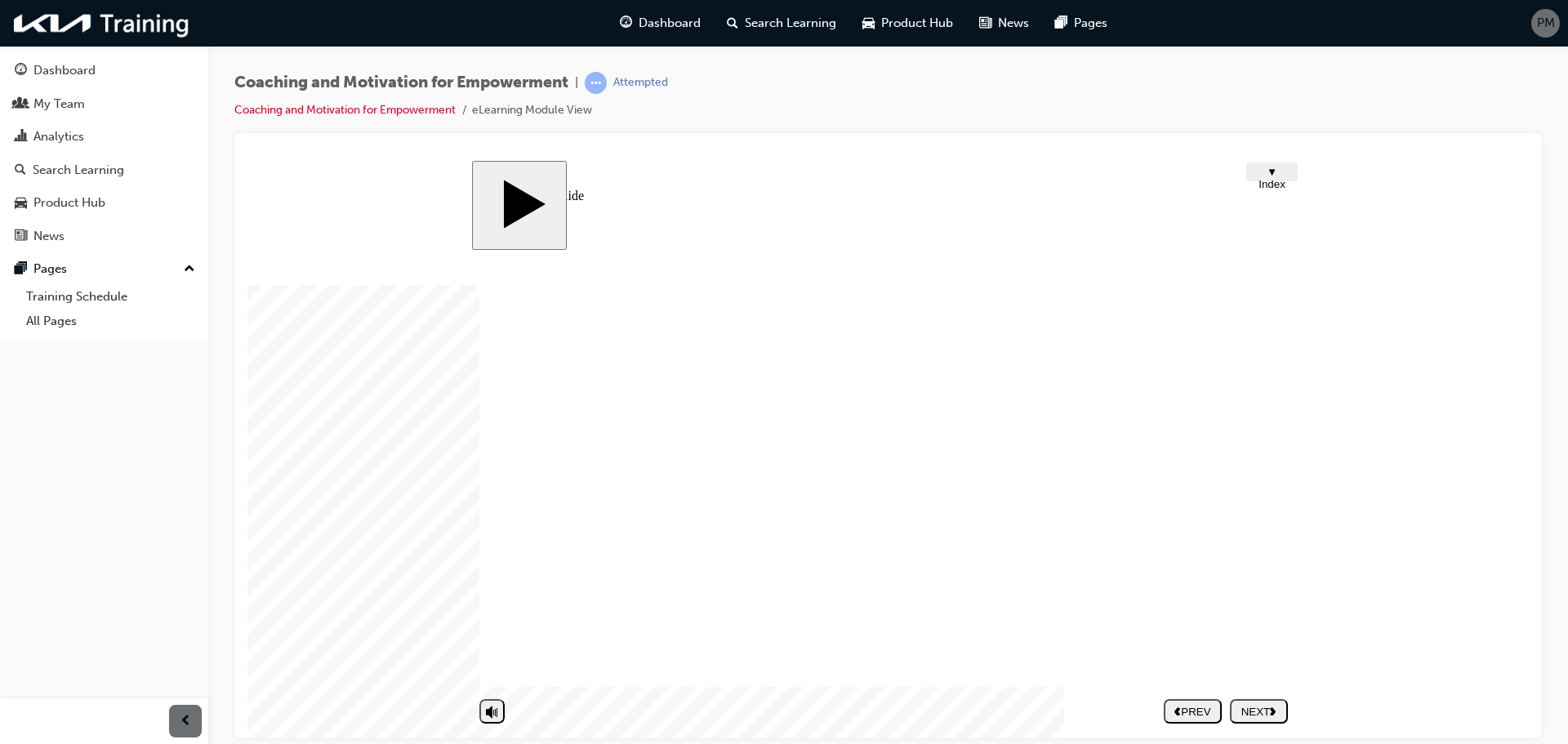
click at [1259, 713] on div "NEXT" at bounding box center [1259, 711] width 45 height 13
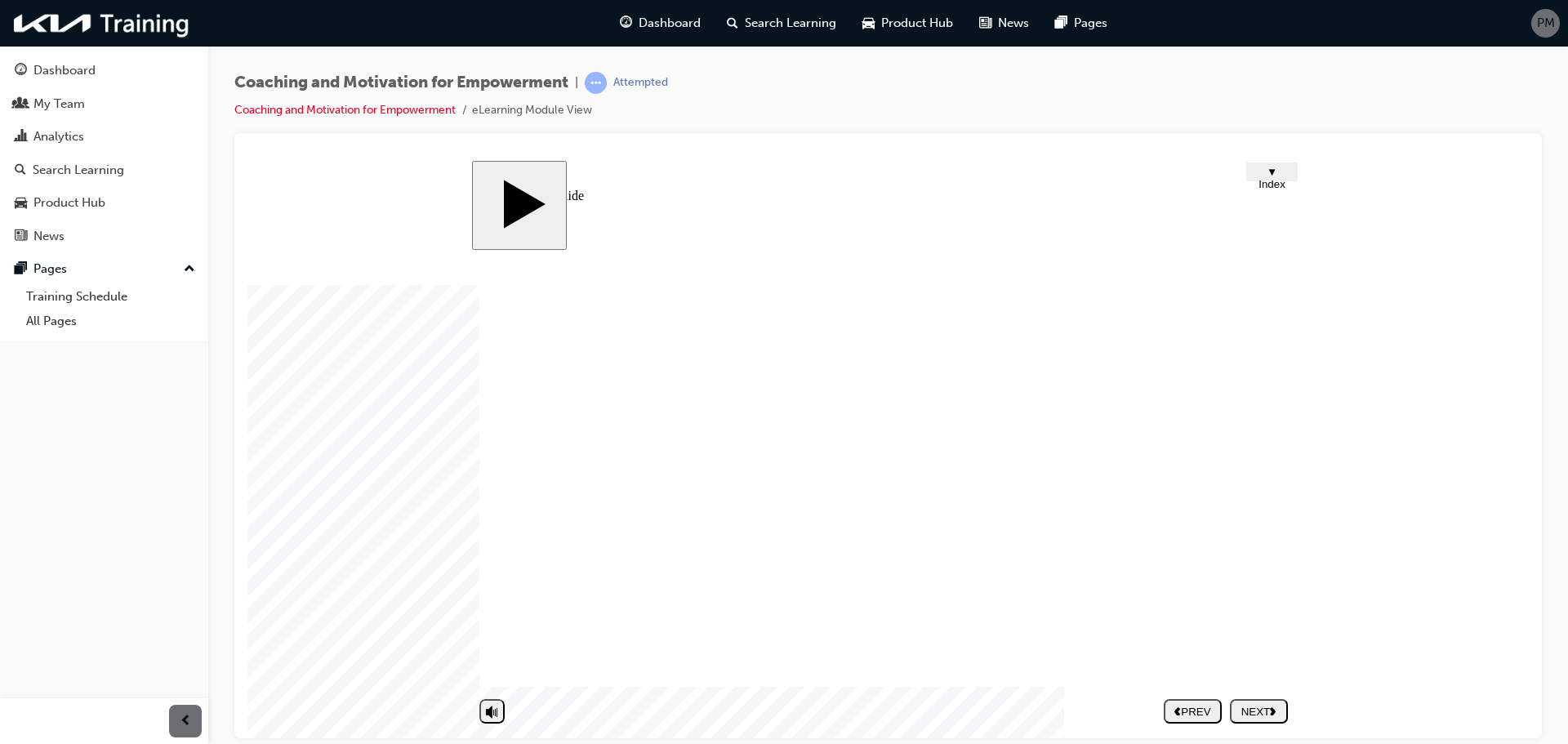
click at [1256, 707] on div "NEXT" at bounding box center [1259, 711] width 45 height 13
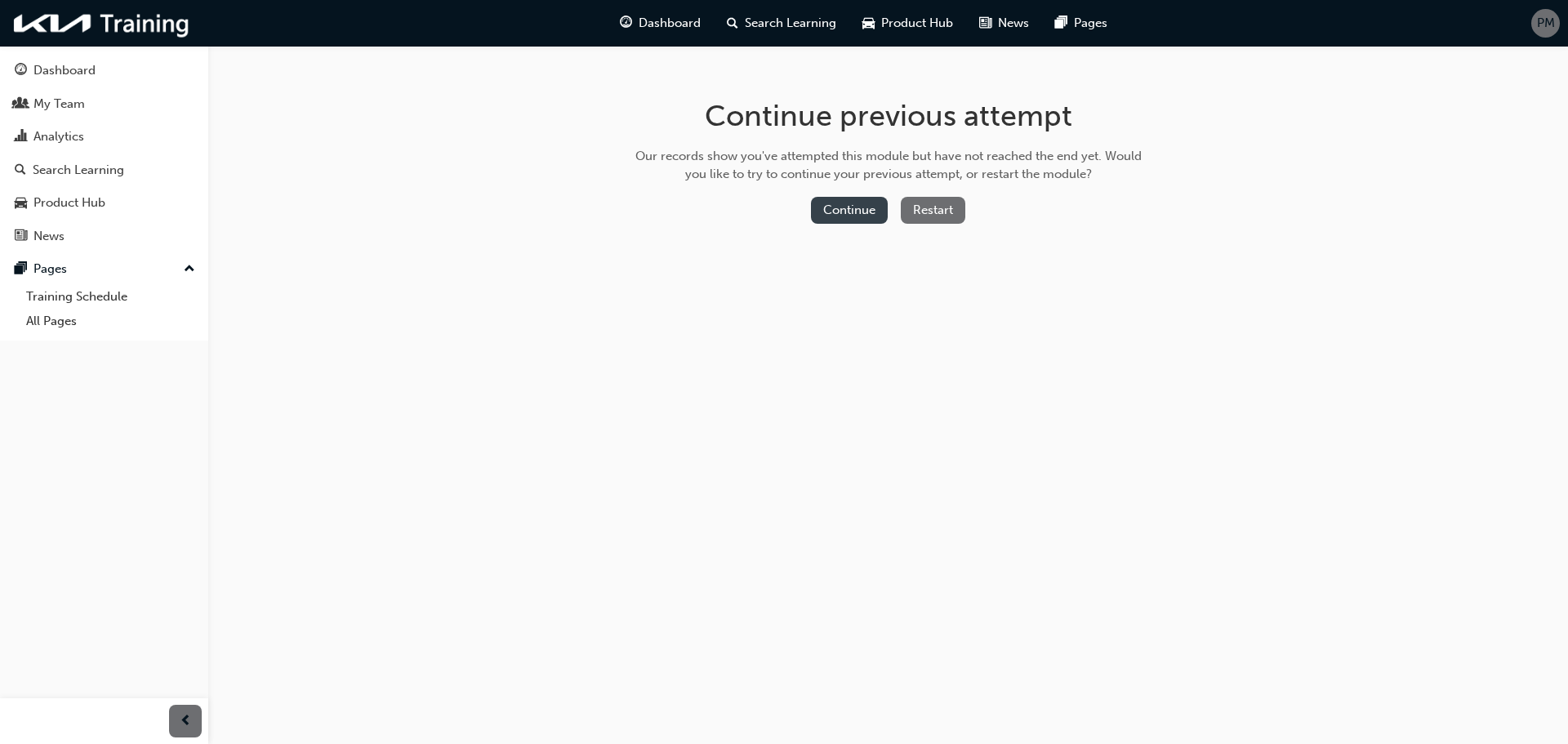
click at [866, 203] on button "Continue" at bounding box center [848, 210] width 76 height 27
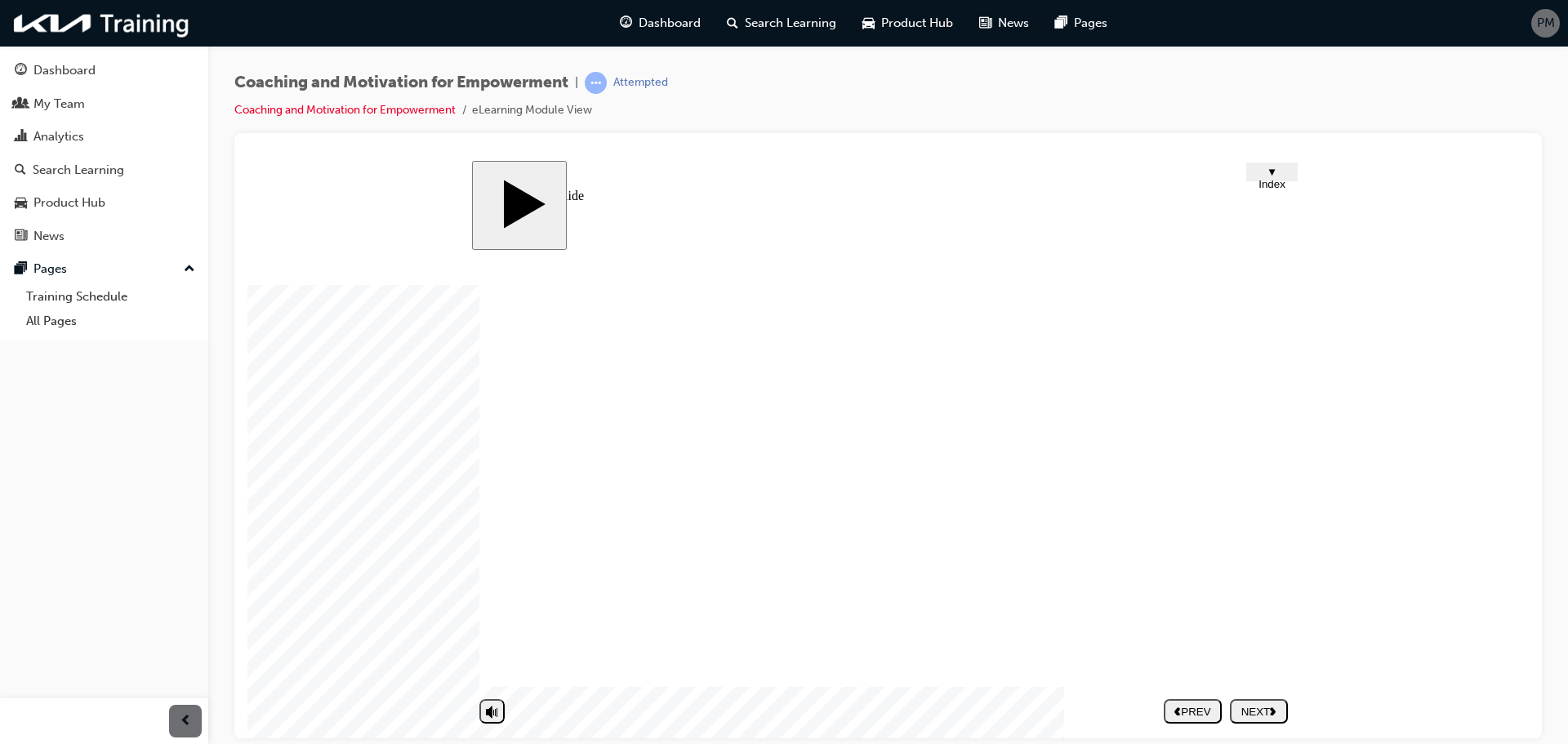
click at [1256, 704] on div "NEXT" at bounding box center [1259, 711] width 45 height 13
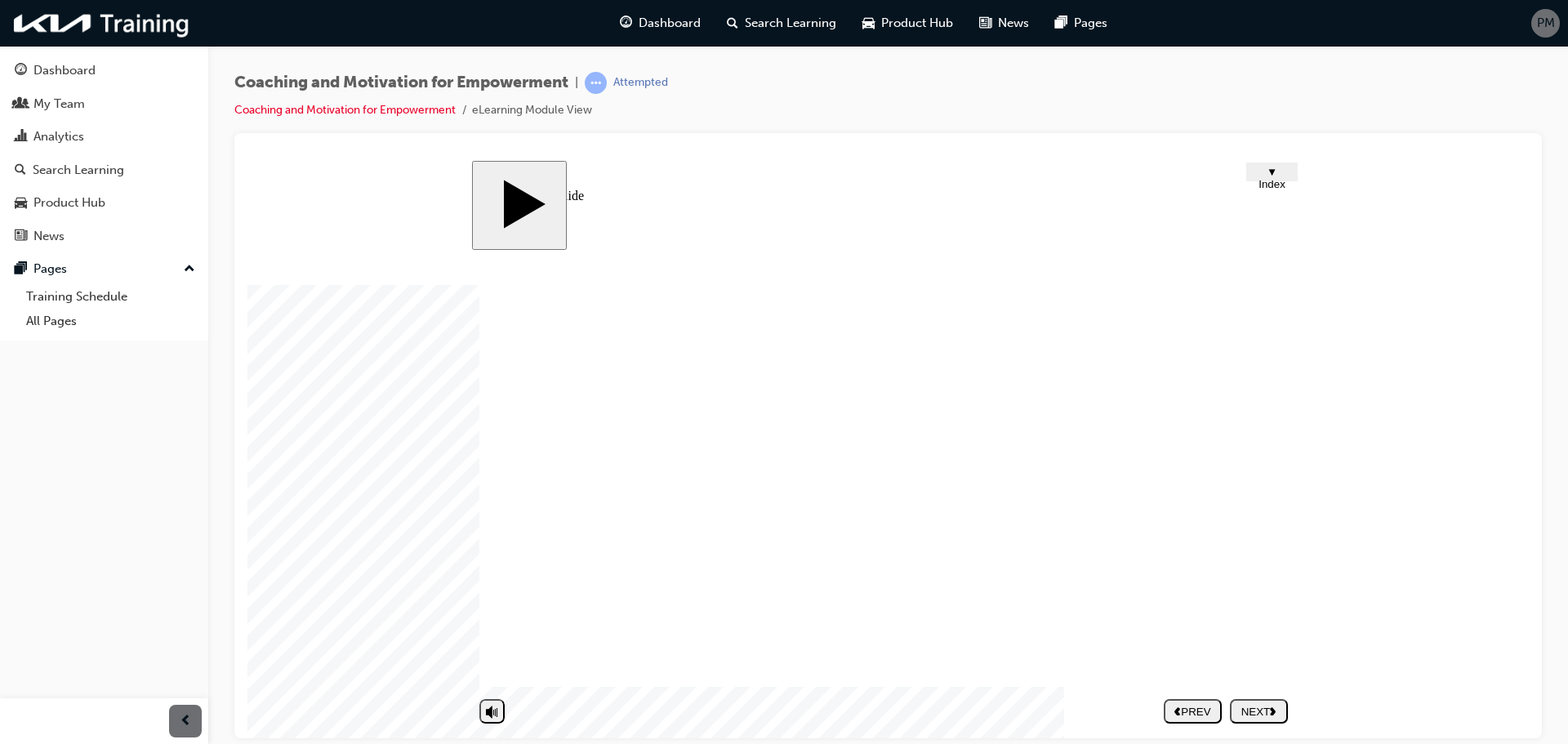
click at [1257, 707] on div "NEXT" at bounding box center [1259, 711] width 45 height 13
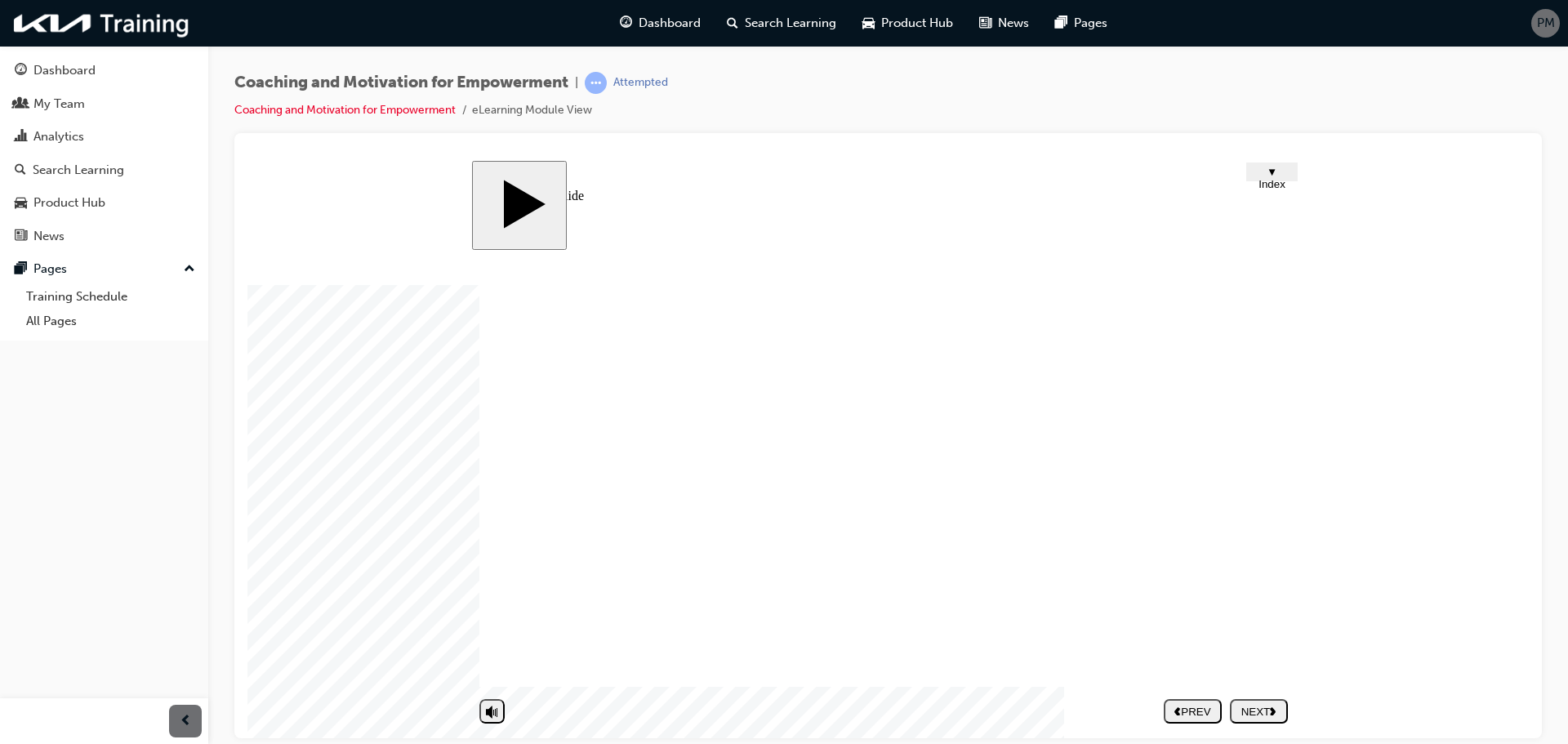
click at [1264, 717] on div "NEXT" at bounding box center [1259, 711] width 45 height 13
click at [1265, 704] on div "NEXT" at bounding box center [1259, 711] width 45 height 13
click at [1263, 710] on div "NEXT" at bounding box center [1259, 711] width 45 height 13
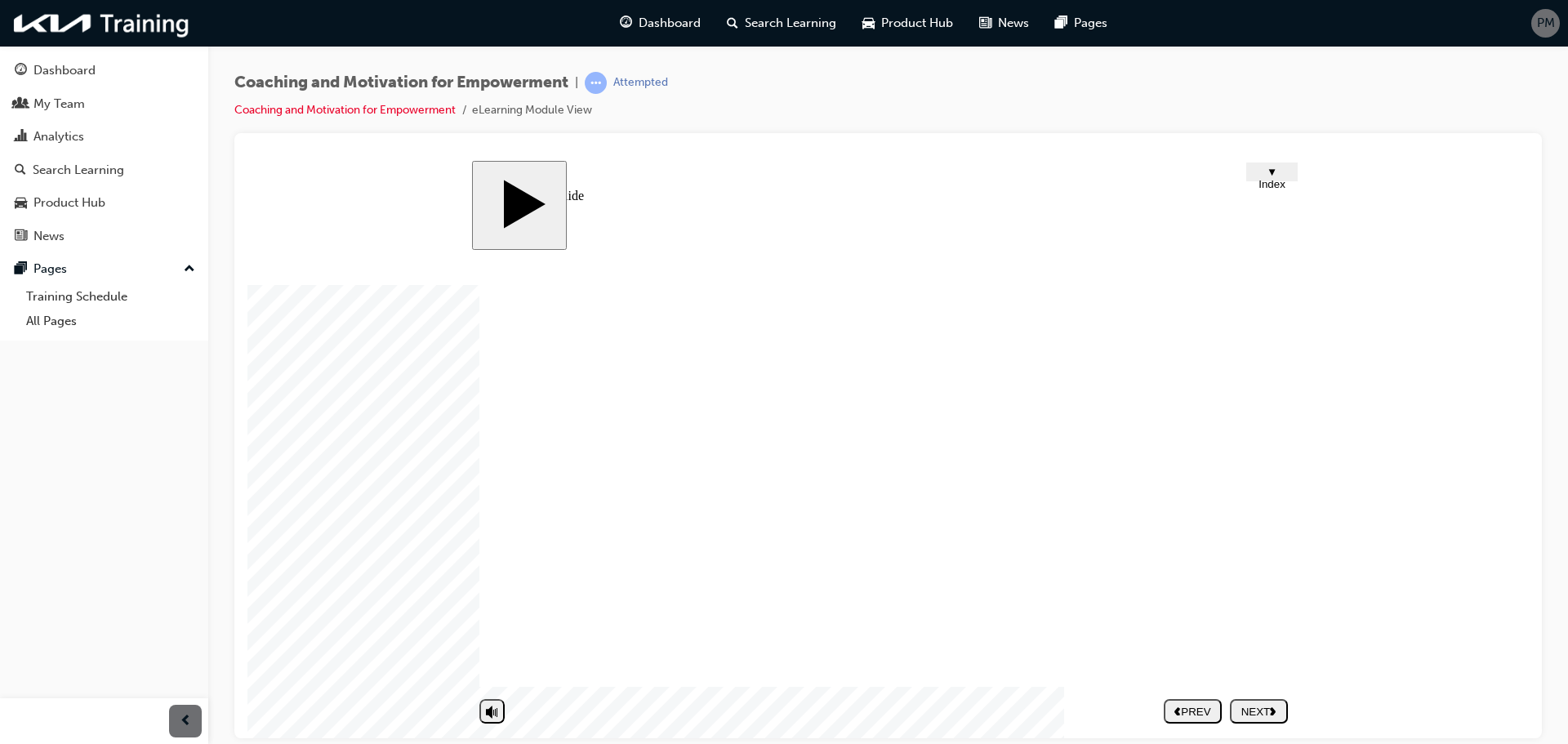
click at [1274, 707] on polygon "next" at bounding box center [1272, 710] width 5 height 8
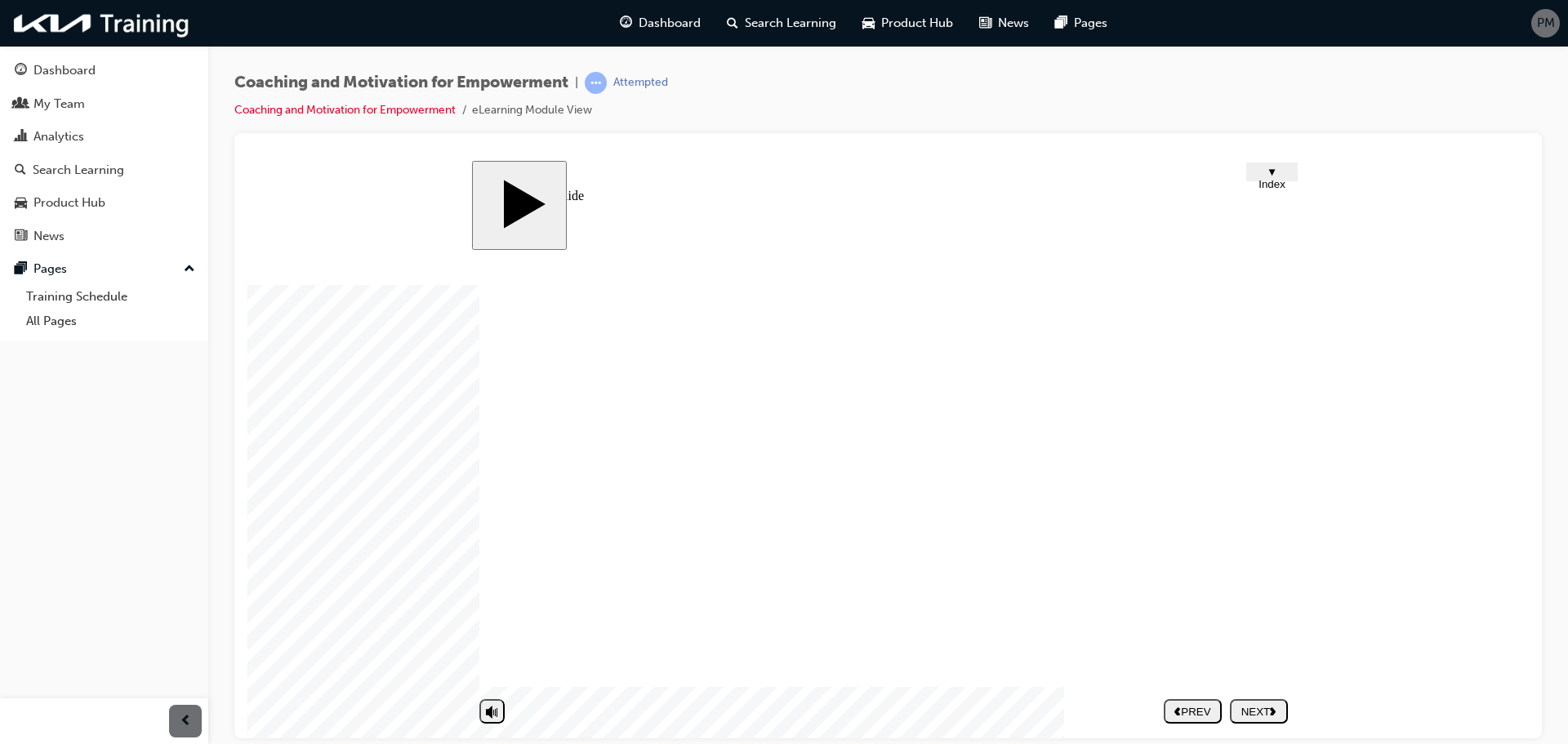
click at [1266, 704] on div "NEXT" at bounding box center [1259, 711] width 45 height 13
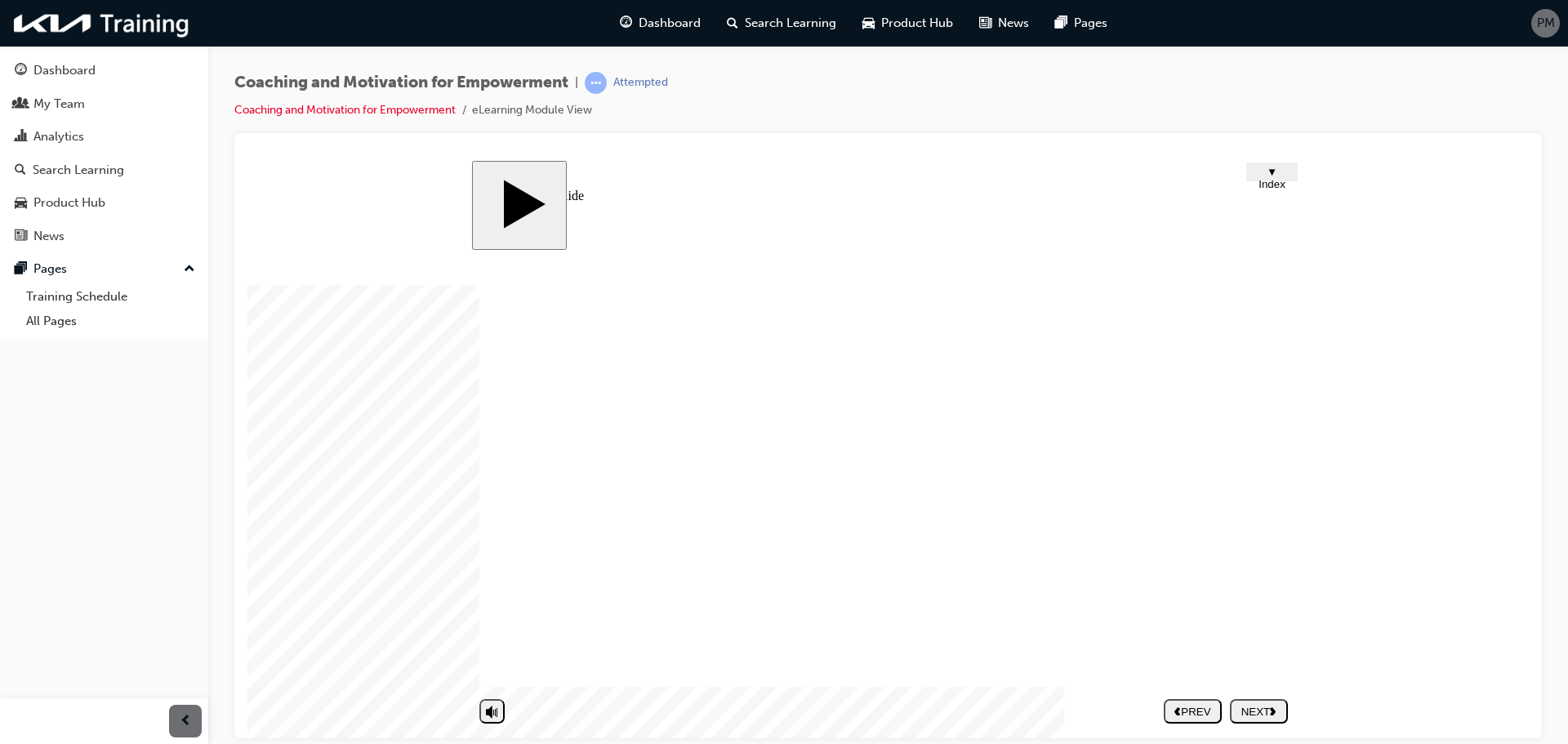
click at [1281, 713] on div "NEXT" at bounding box center [1259, 711] width 45 height 13
click at [1291, 171] on div "▼ Index" at bounding box center [1271, 177] width 40 height 24
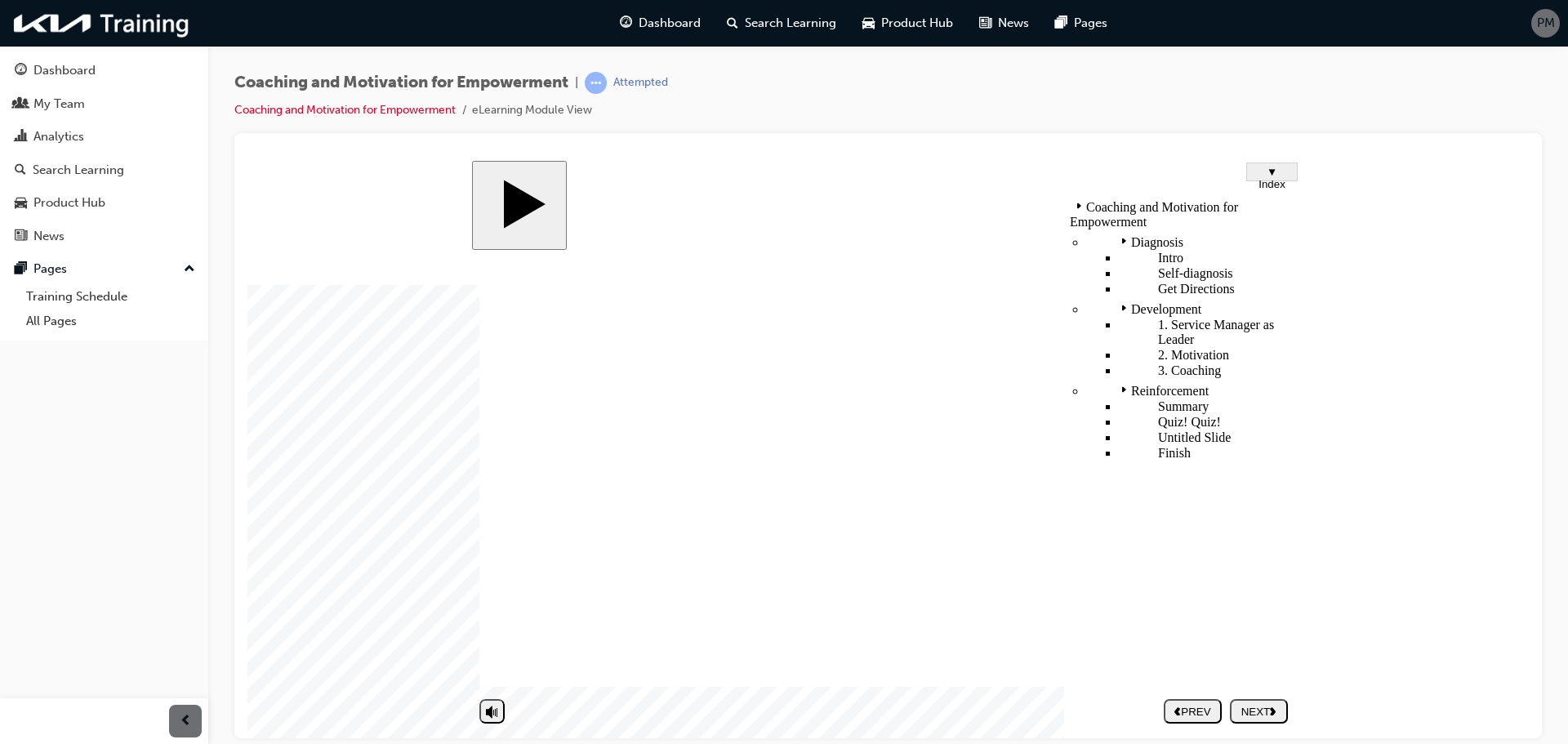
click at [1291, 171] on div "▼ Index" at bounding box center [1271, 177] width 40 height 24
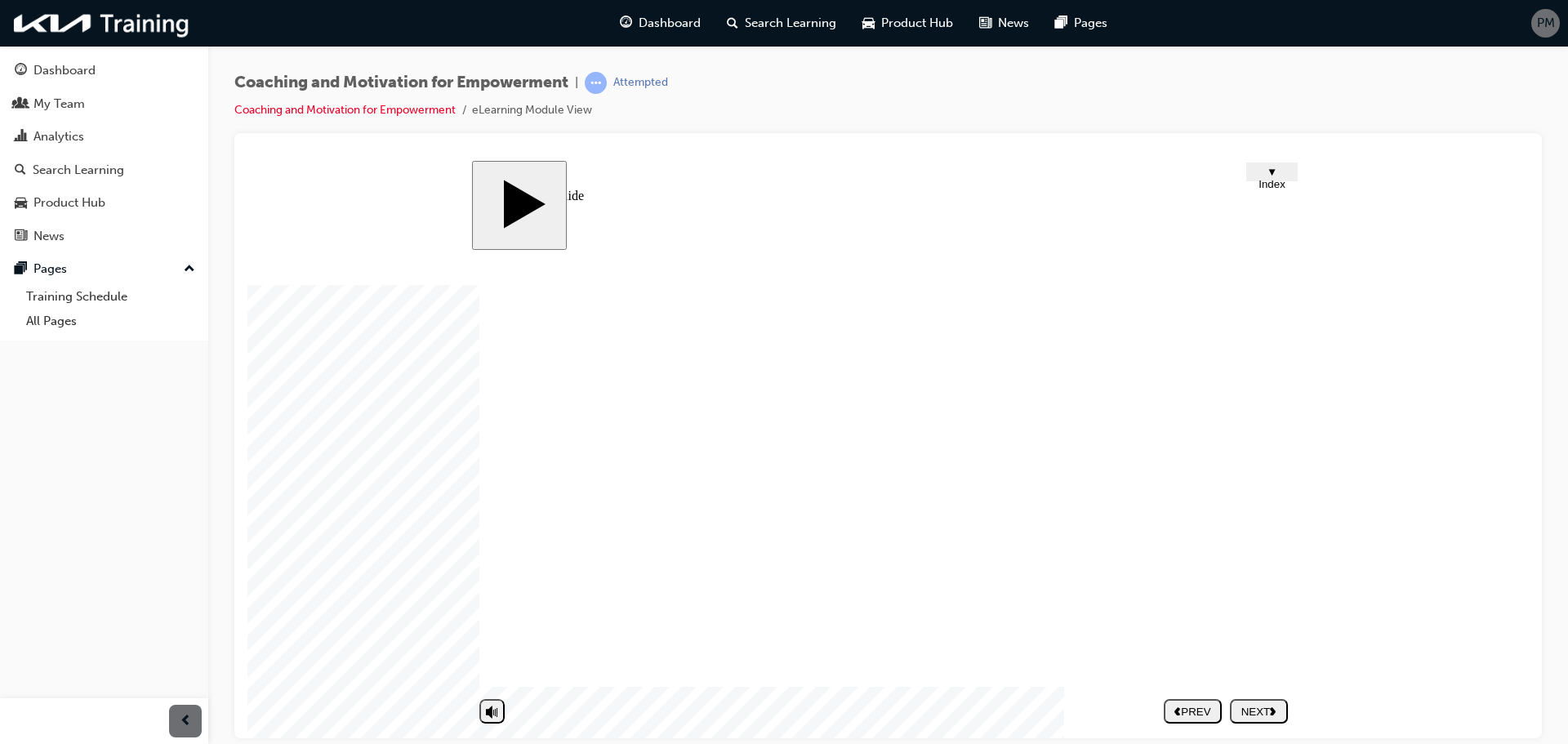
click at [1262, 710] on div "NEXT" at bounding box center [1259, 711] width 45 height 13
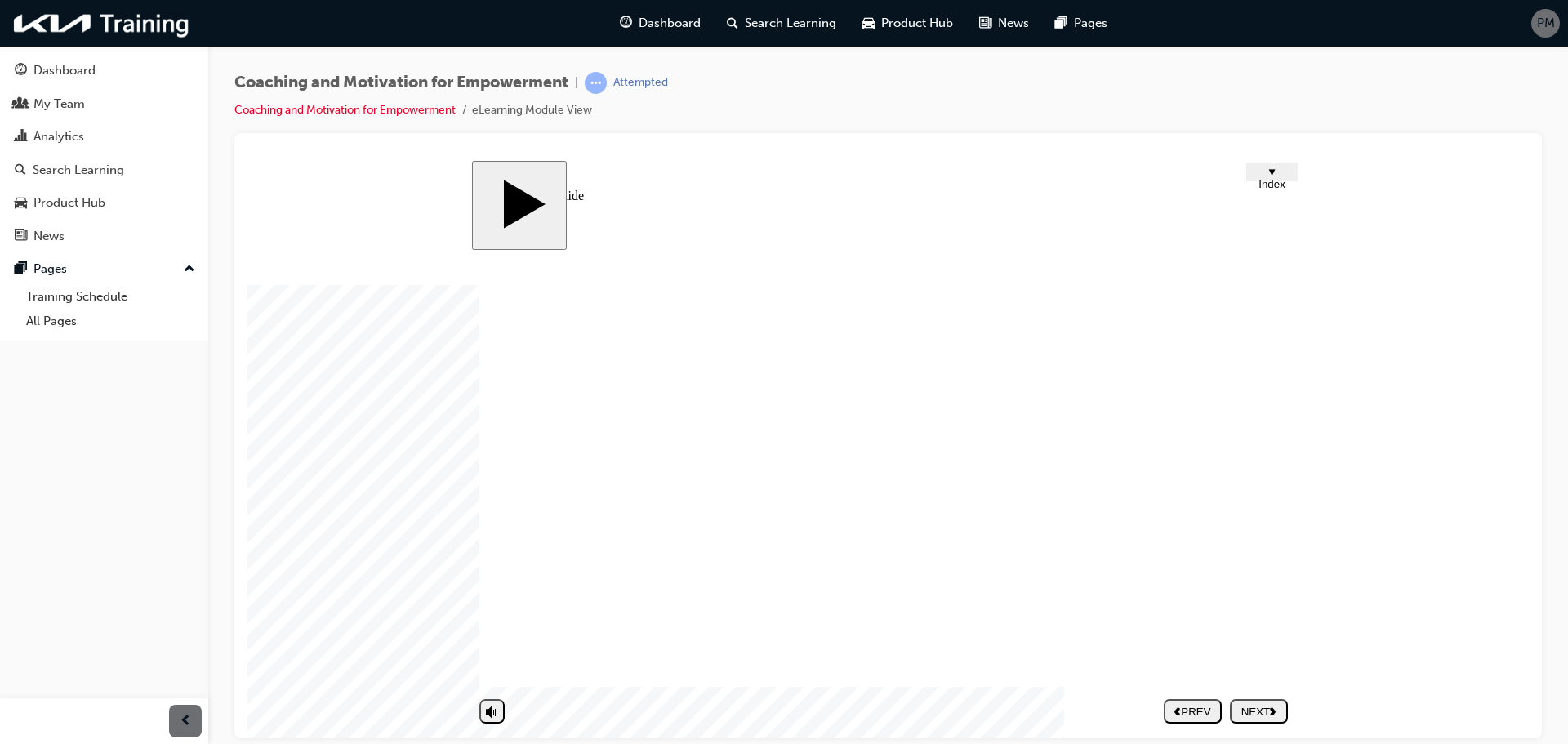
click at [1240, 712] on div "NEXT" at bounding box center [1259, 711] width 45 height 13
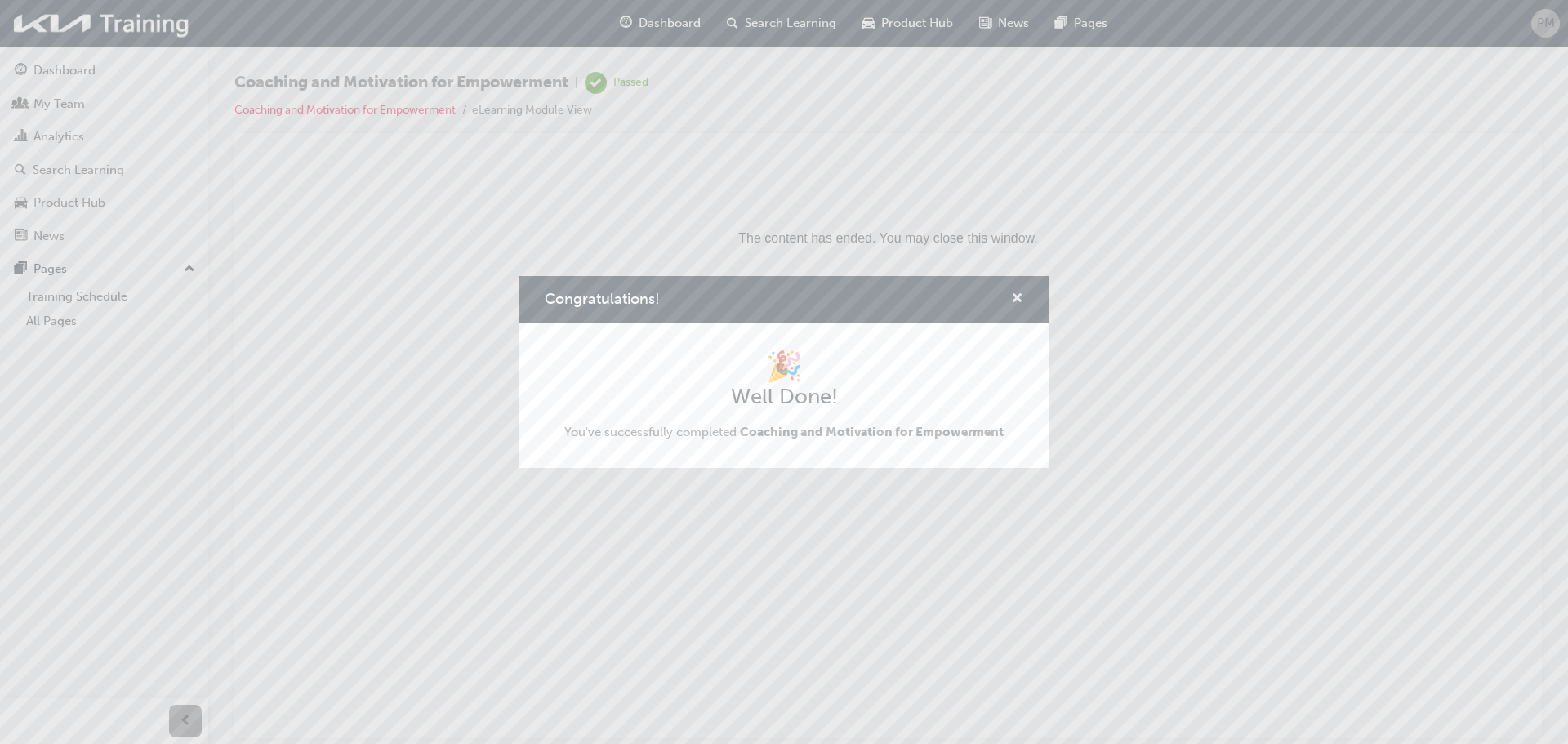
drag, startPoint x: 1021, startPoint y: 298, endPoint x: 768, endPoint y: 187, distance: 276.3
click at [1021, 298] on span "cross-icon" at bounding box center [1017, 299] width 13 height 14
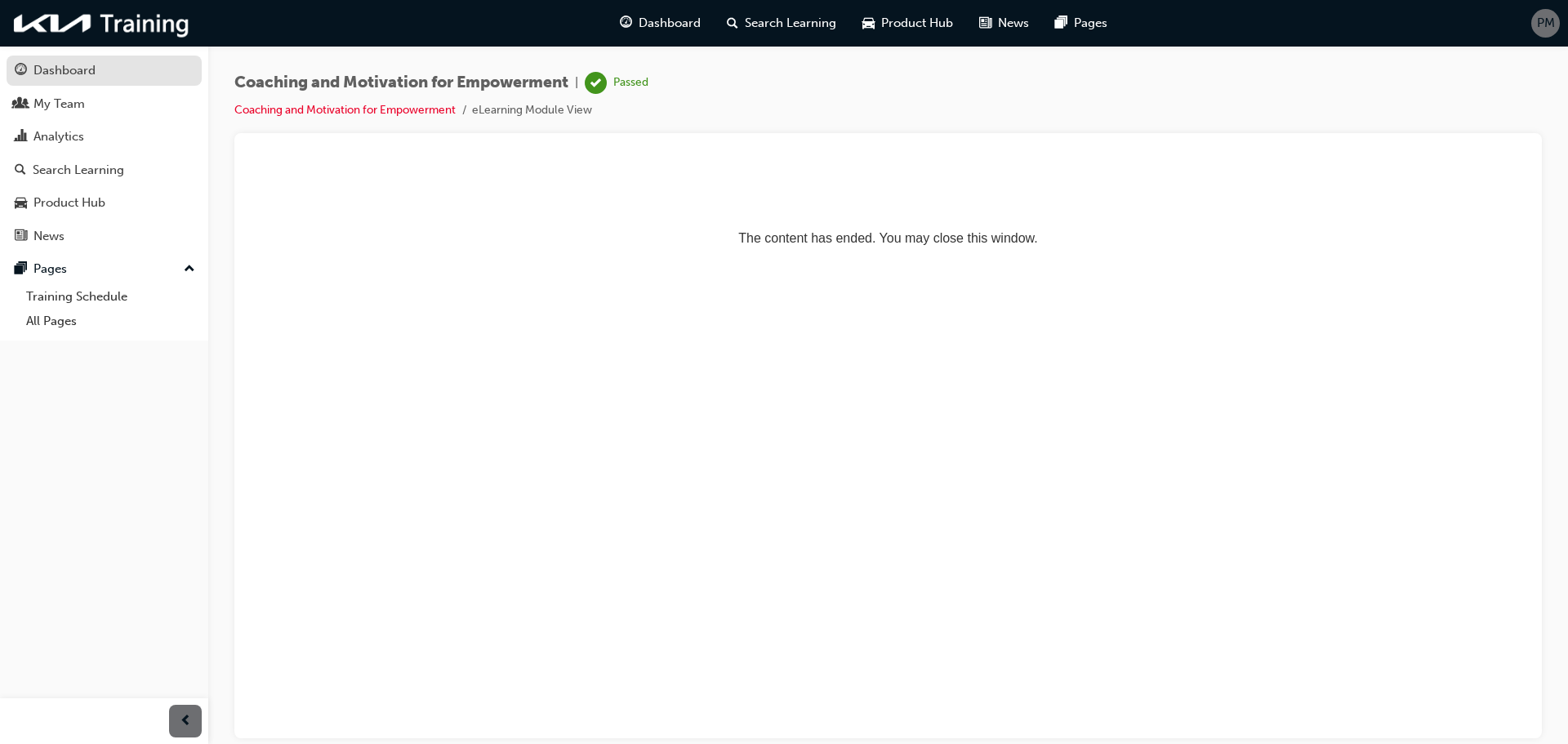
click at [95, 61] on div "Dashboard" at bounding box center [103, 70] width 179 height 21
